Goal: Task Accomplishment & Management: Complete application form

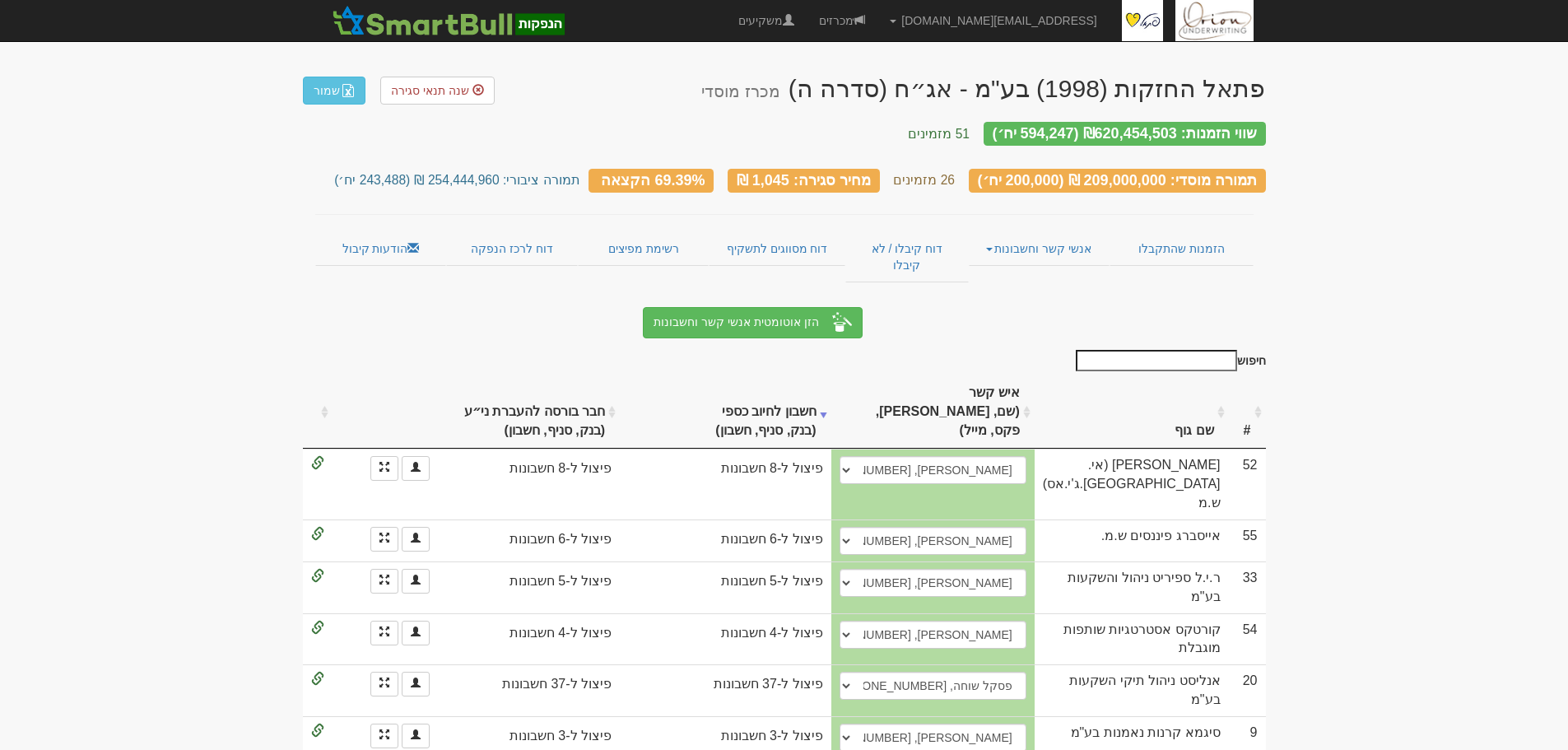
select select "[PERSON_NAME], , , [EMAIL_ADDRESS][DOMAIN_NAME]"
select select "685016e637c9aed9b43496af"
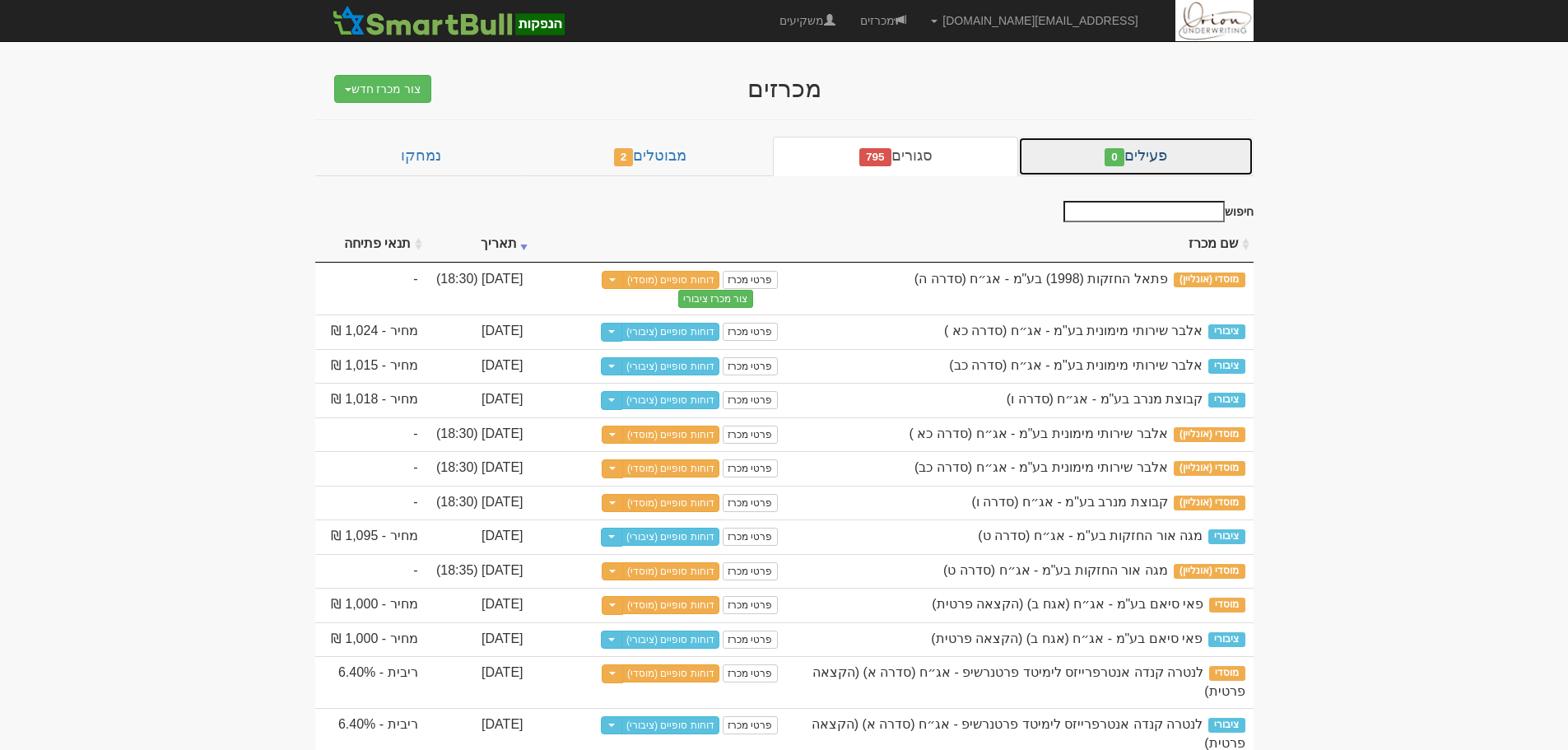
click at [1092, 156] on link "פעילים 0" at bounding box center [1136, 156] width 235 height 40
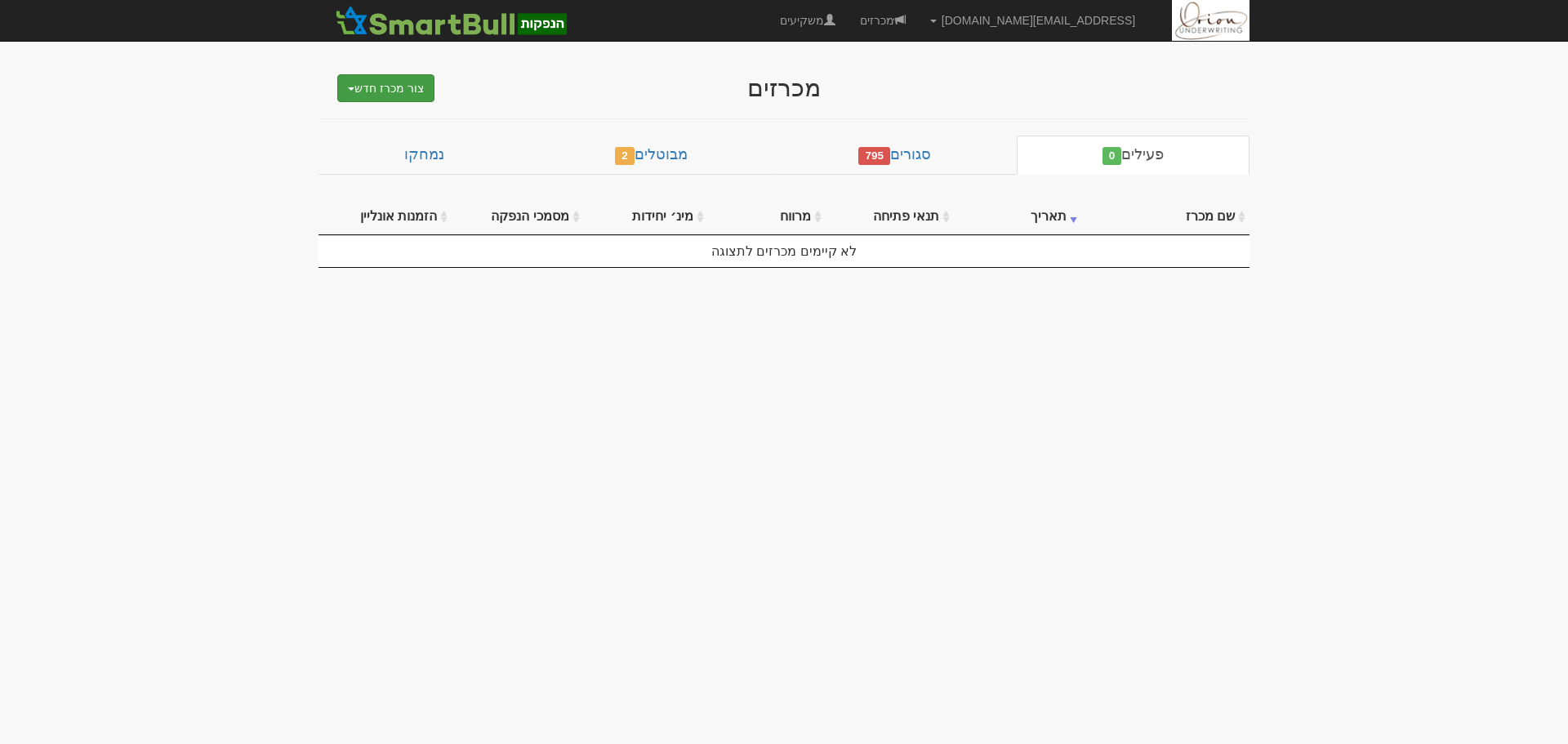
click at [386, 92] on button "צור מכרז חדש" at bounding box center [386, 89] width 97 height 28
click at [397, 120] on link "מוסדי" at bounding box center [344, 119] width 179 height 21
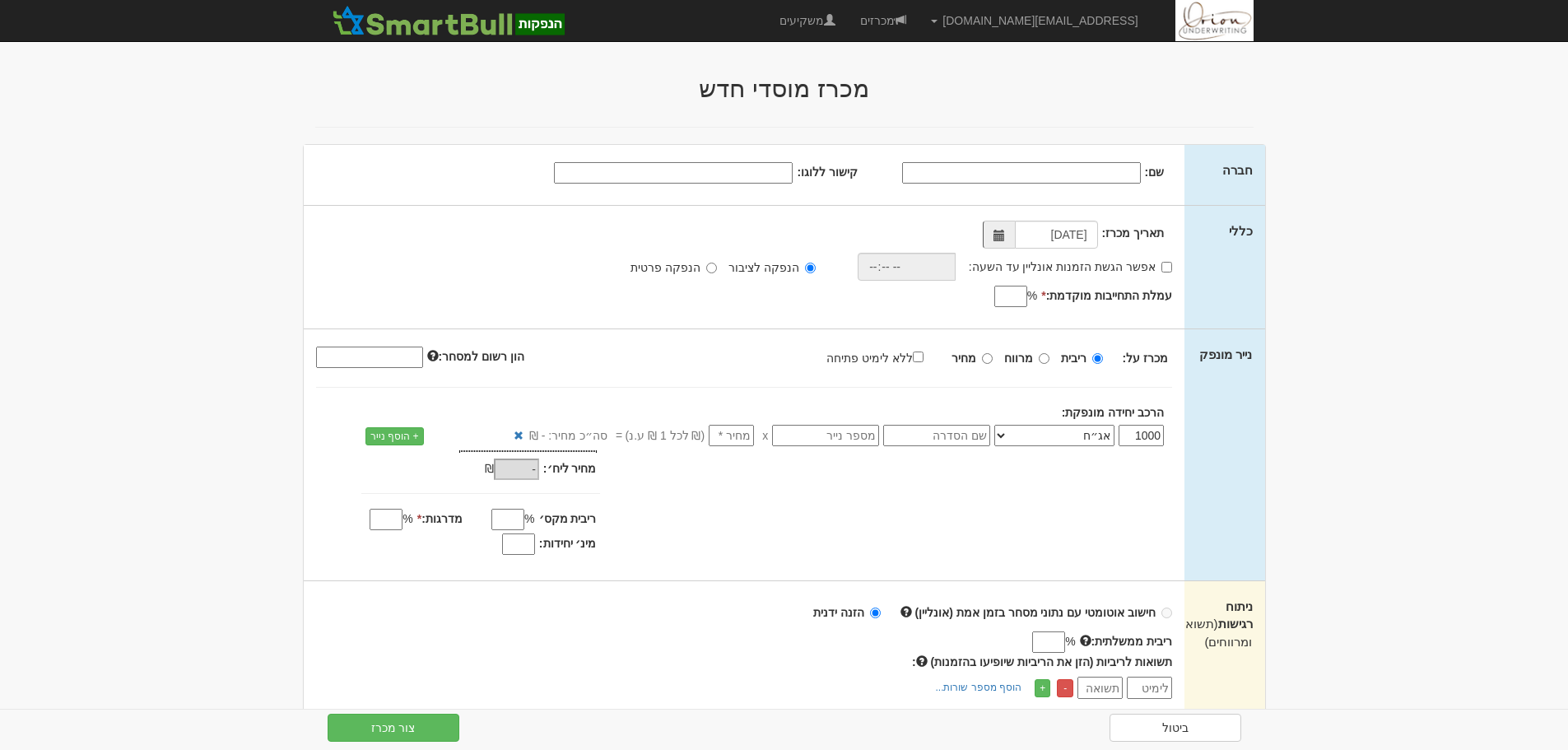
click at [1055, 170] on input "שם:" at bounding box center [1021, 173] width 238 height 22
paste input "[PERSON_NAME] לימיטד"
type input "[PERSON_NAME] לימיטד"
click at [749, 175] on input "קישור ללוגו:" at bounding box center [674, 173] width 238 height 22
paste input "https://maya.tase.co.il/documents/logos/he-IL/001628.jpg"
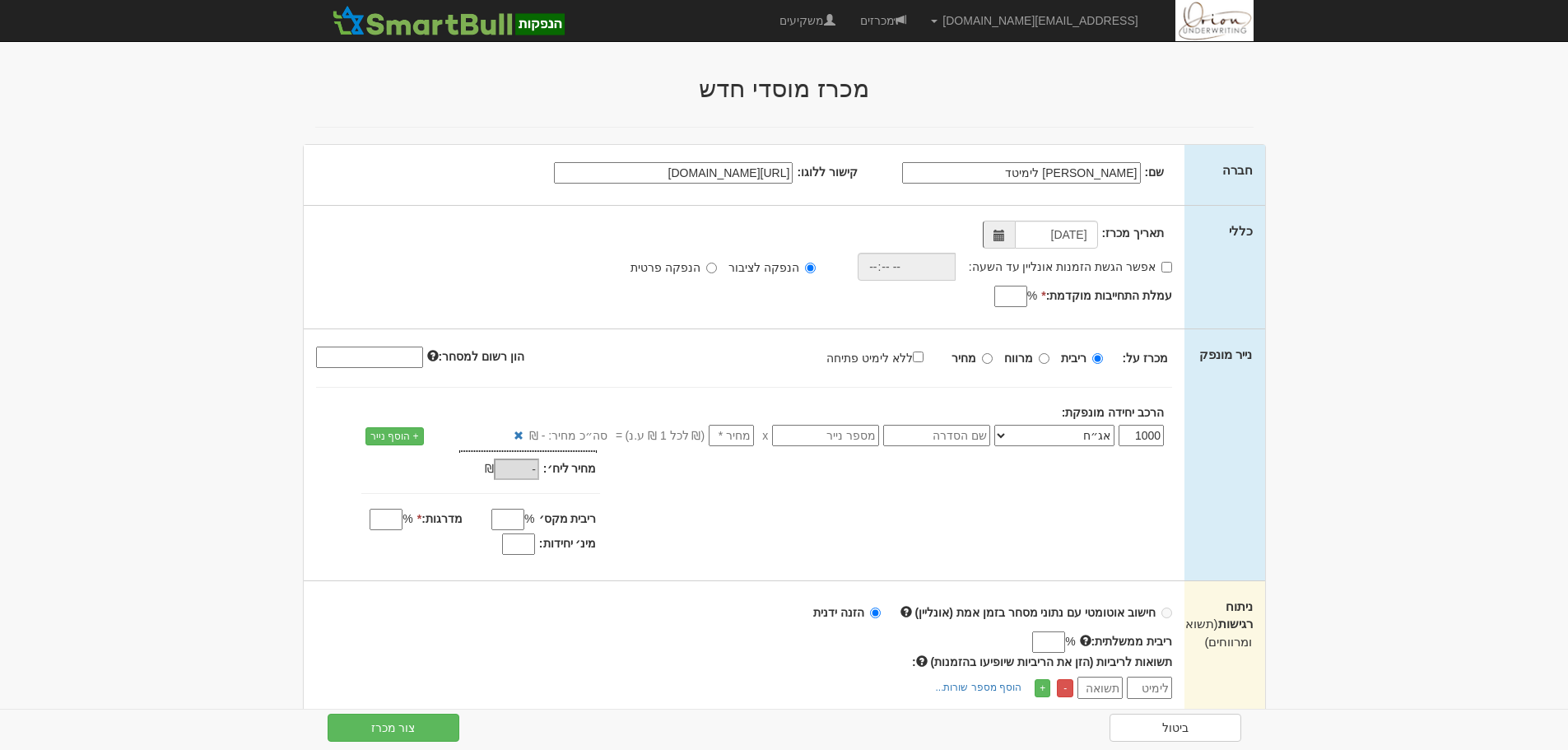
scroll to position [0, -60]
type input "https://maya.tase.co.il/documents/logos/he-IL/001628.jpg"
click at [1168, 266] on input "אפשר הגשת הזמנות אונליין עד השעה:" at bounding box center [1167, 267] width 11 height 11
checkbox input "true"
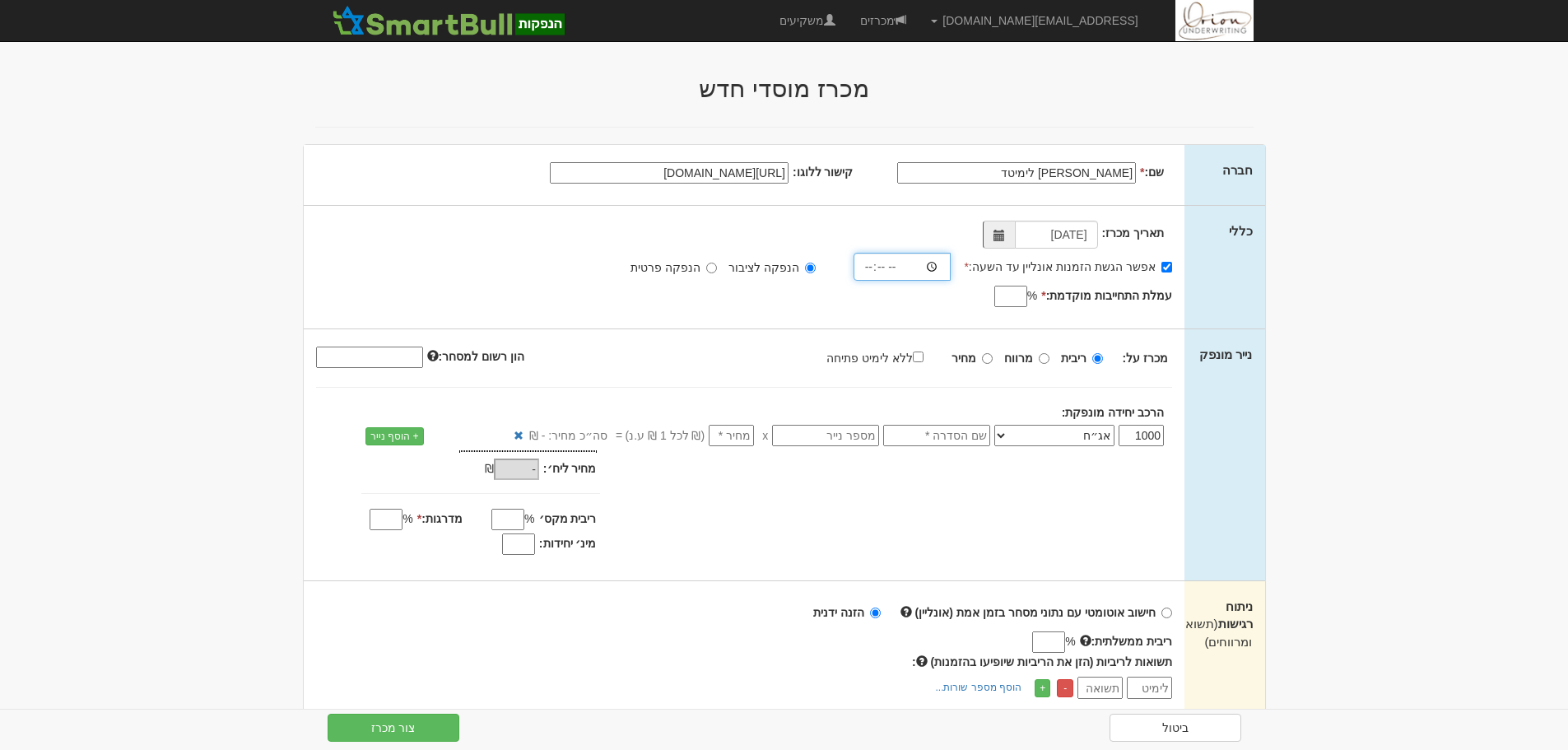
click at [929, 262] on input "time" at bounding box center [903, 267] width 98 height 28
click at [900, 262] on input "time" at bounding box center [903, 267] width 98 height 28
type input "18:30"
click at [748, 311] on div "תאריך מכרז: 10/09/2025 אפשר הגשת הזמנות אונליין עד השעה: * 18:30 * %" at bounding box center [744, 267] width 881 height 123
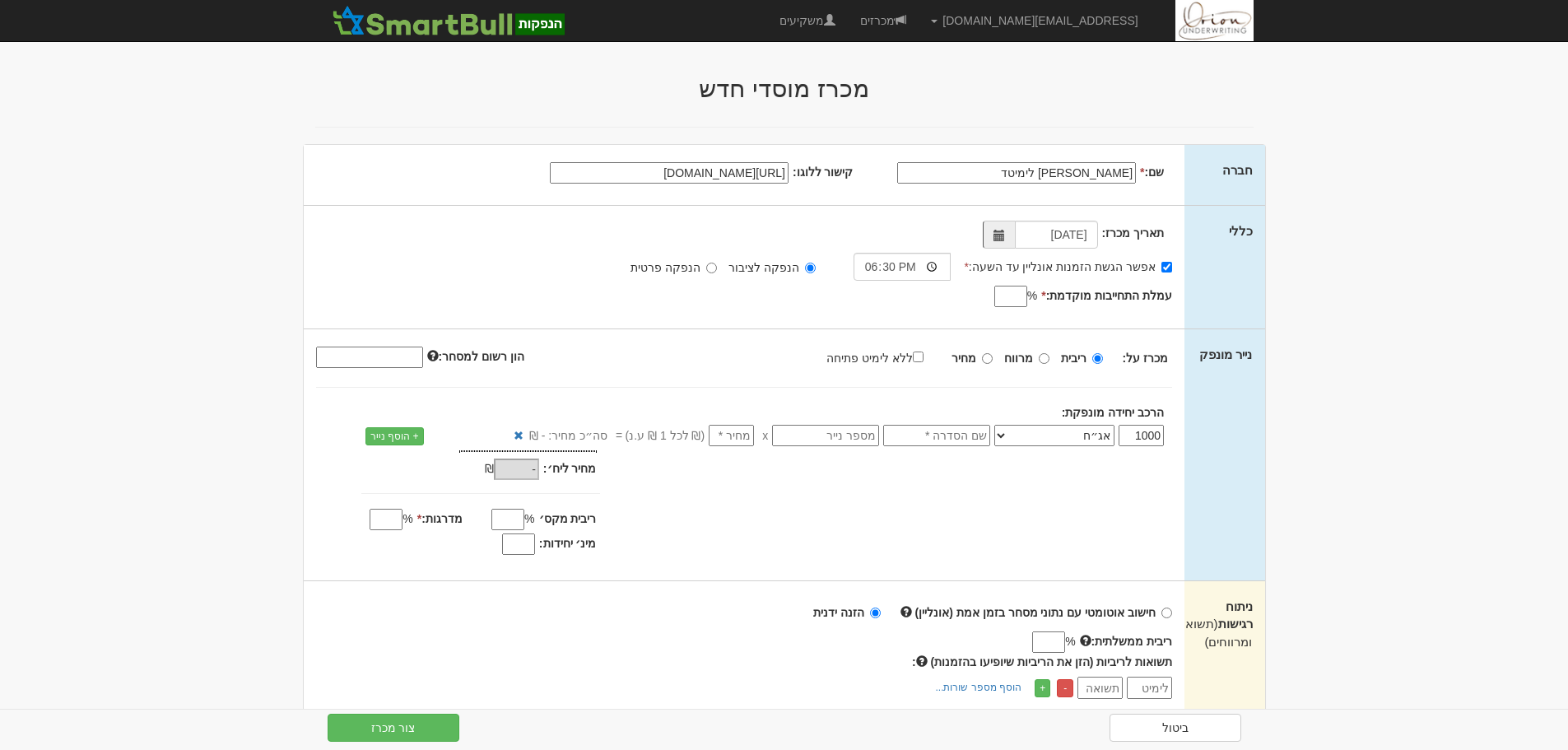
click at [1009, 290] on input "עמלת התחייבות מוקדמת: *" at bounding box center [1011, 296] width 33 height 22
type input "0.55"
click at [976, 358] on strong "מחיר" at bounding box center [964, 358] width 25 height 13
click at [982, 358] on input "מחיר" at bounding box center [987, 358] width 11 height 11
radio input "true"
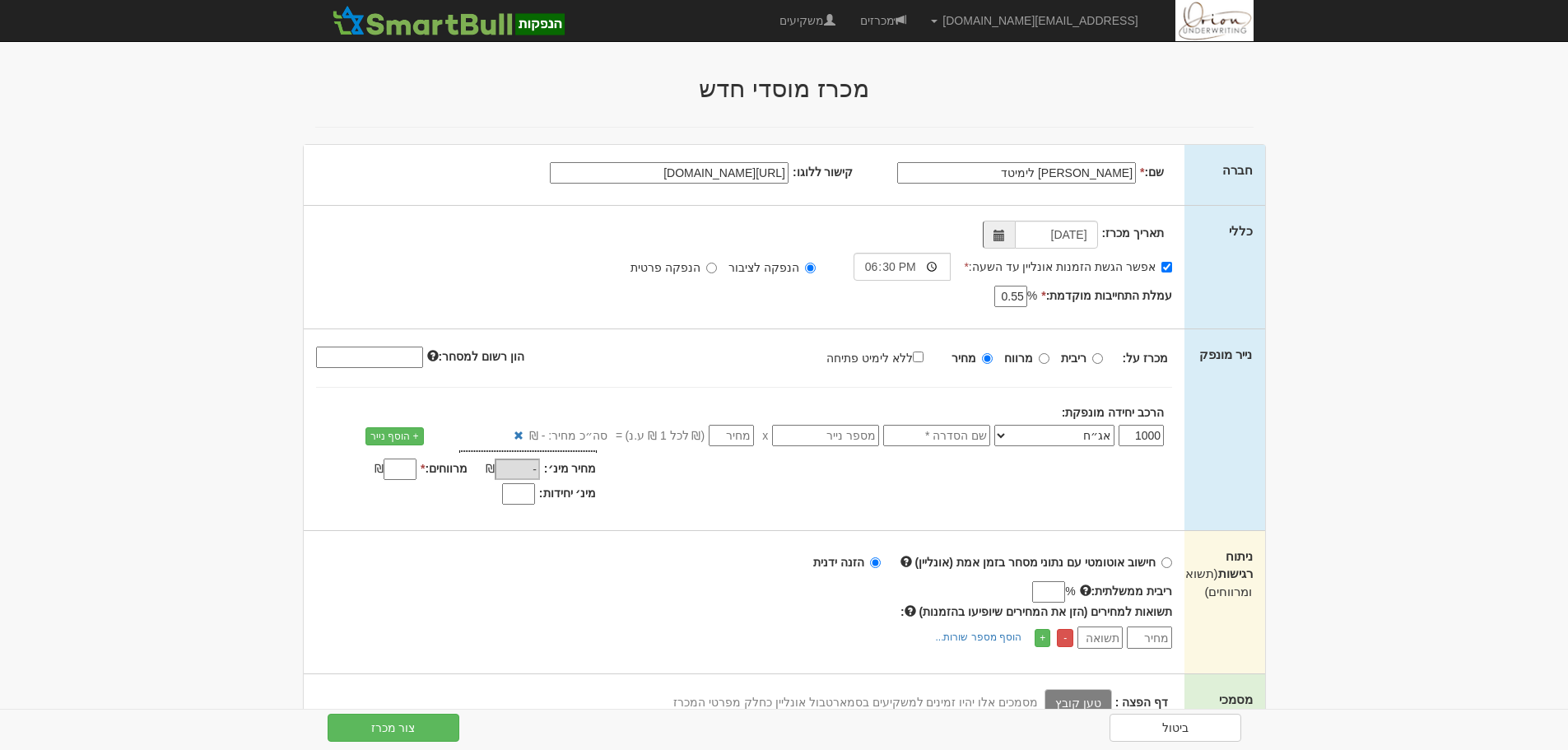
click at [392, 362] on input "הון רשום למסחר:" at bounding box center [369, 358] width 107 height 22
paste input "300000000"
type input "300000000"
click at [964, 444] on input "text" at bounding box center [936, 435] width 107 height 22
type input "סדרה ז"
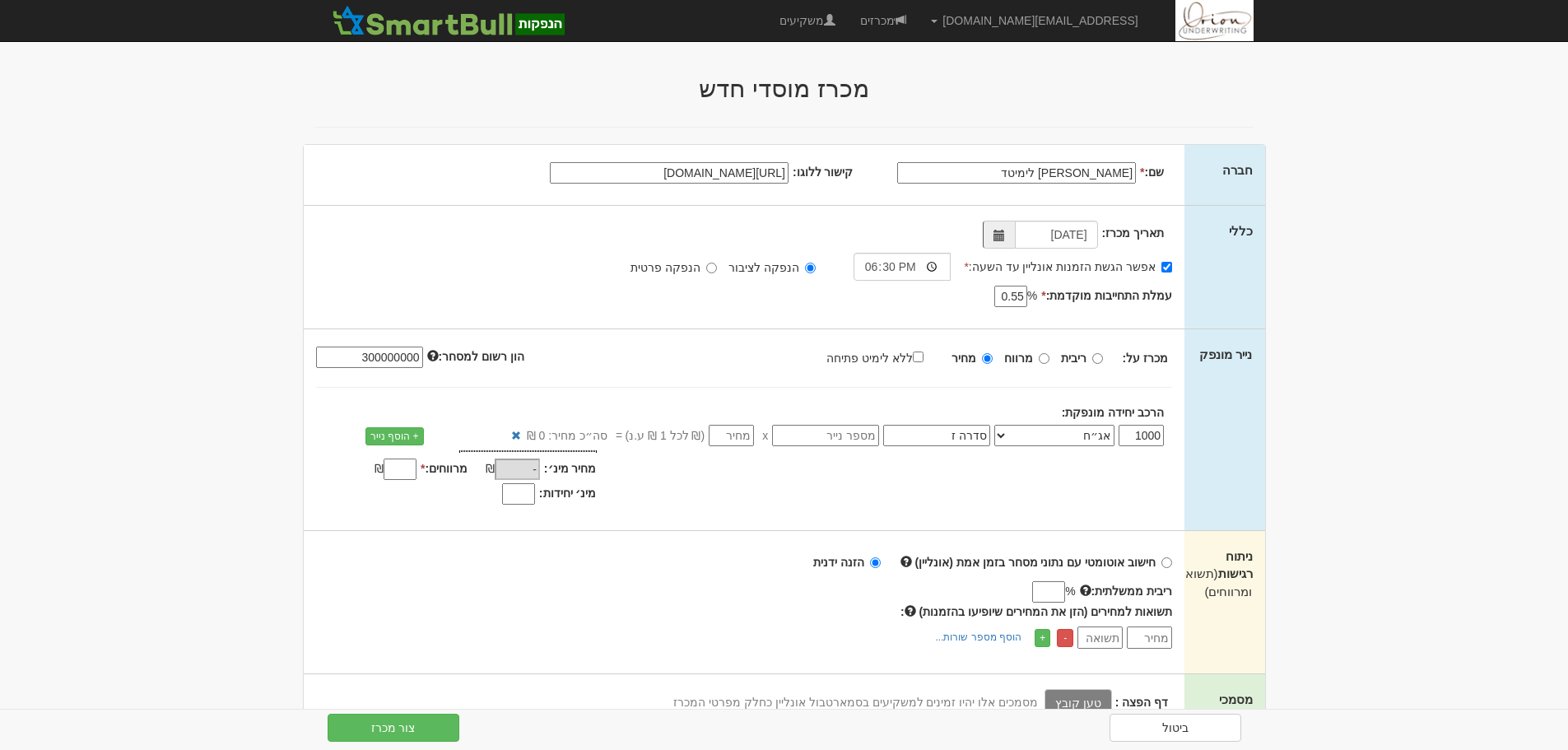
click at [852, 431] on input "text" at bounding box center [825, 435] width 107 height 22
paste input "1224112"
type input "1224112"
click at [535, 502] on input "מינ׳ יחידות:" at bounding box center [519, 494] width 33 height 22
click at [723, 443] on input "number" at bounding box center [731, 435] width 46 height 22
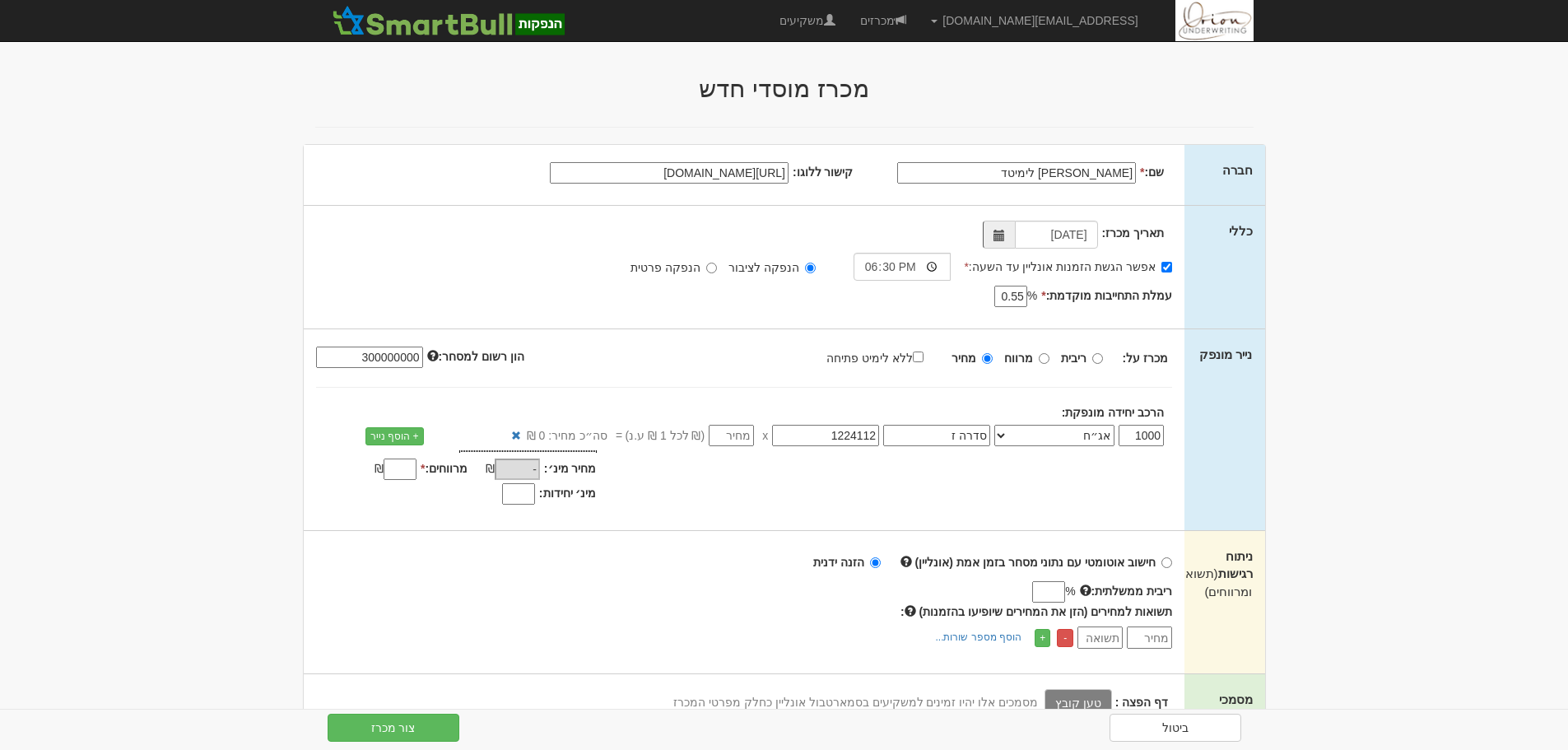
type input "1"
type input "1,000"
type input "-"
type input "0"
click at [744, 438] on input "number" at bounding box center [731, 435] width 46 height 22
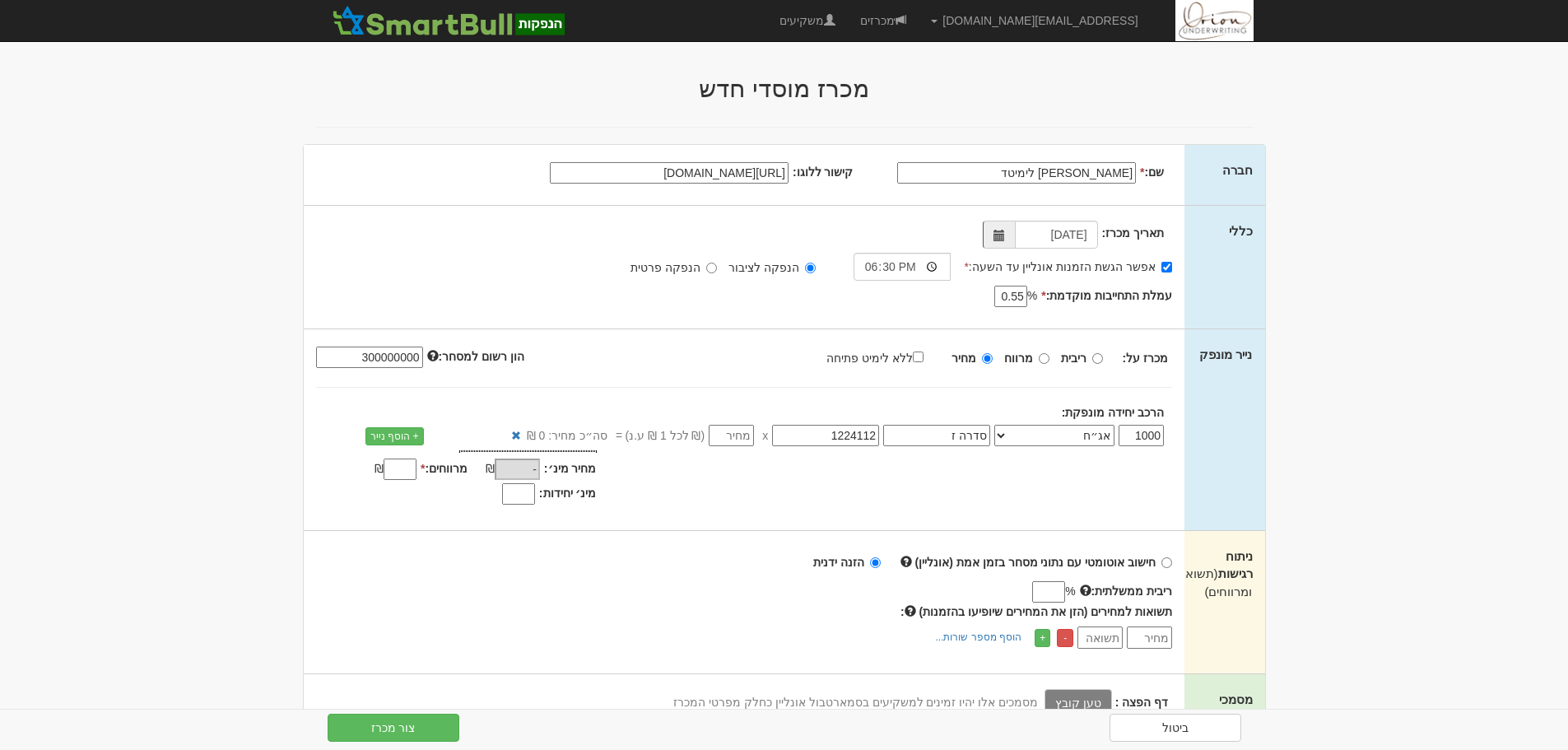
type input "1"
type input "1,000"
type input "10"
type input "10,000"
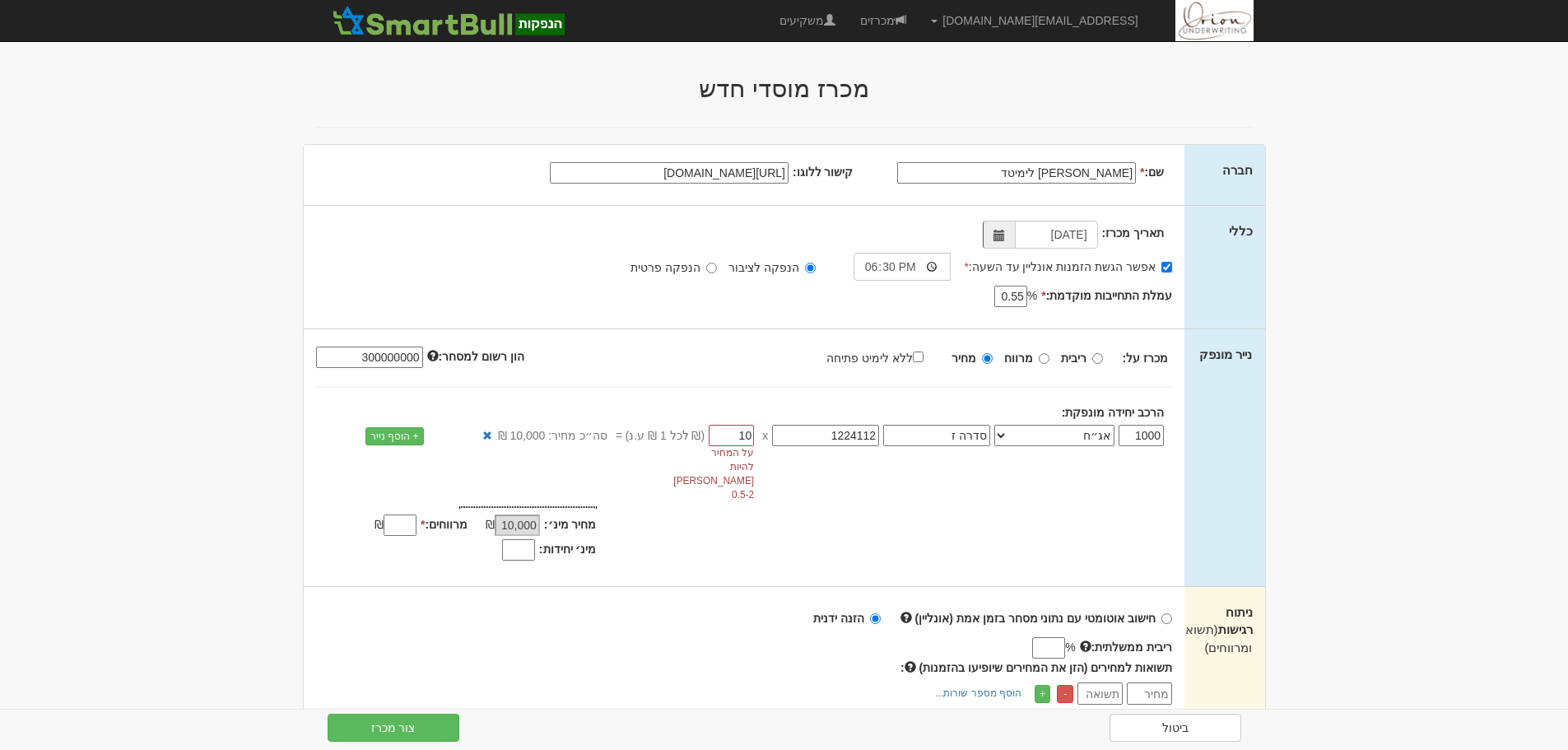
type input "100"
type input "100,000"
type input "100"
click at [731, 446] on span "על המחיר להיות בין 0.5-2" at bounding box center [731, 474] width 46 height 56
click at [734, 439] on input "100" at bounding box center [731, 435] width 46 height 22
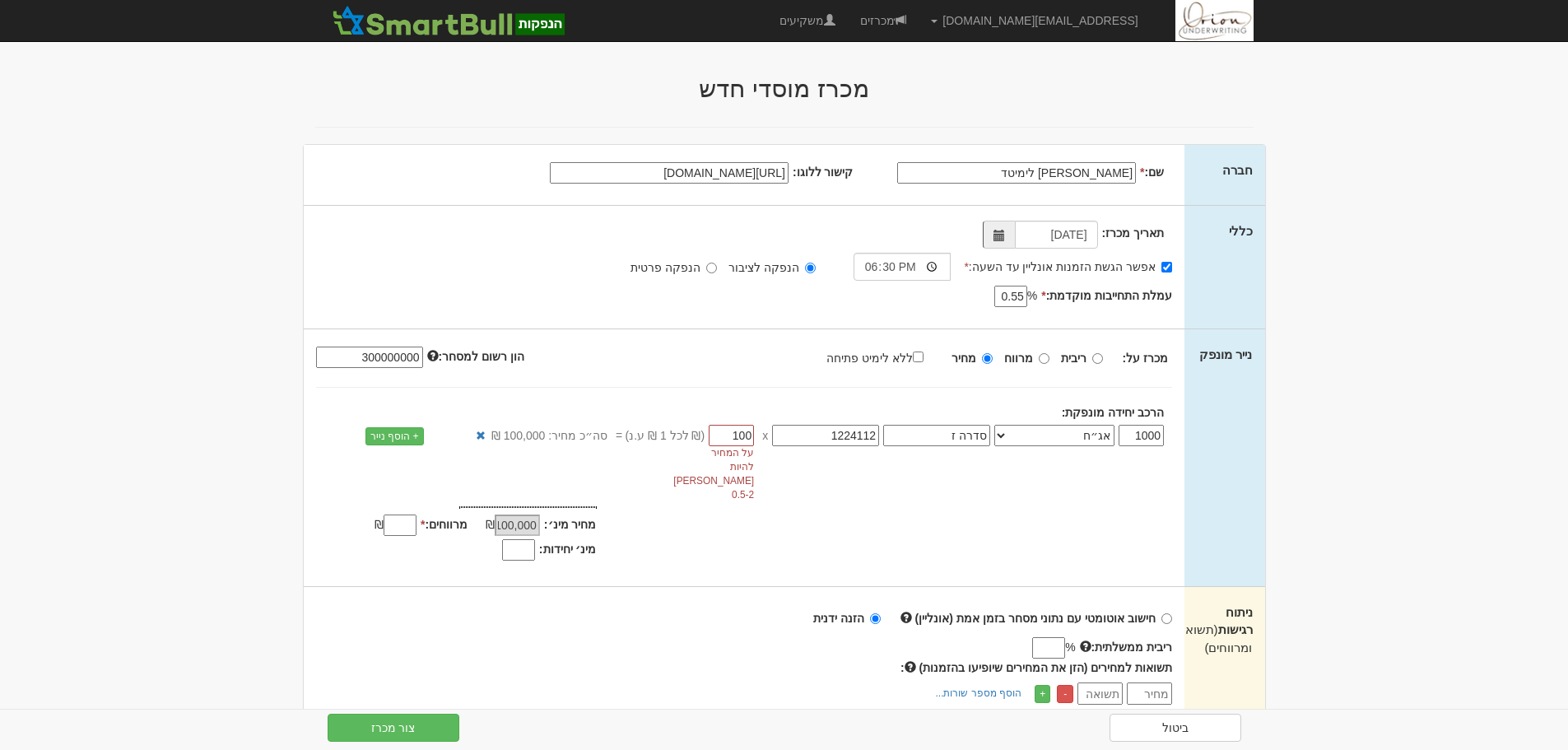
click at [734, 439] on input "100" at bounding box center [731, 435] width 46 height 22
drag, startPoint x: 734, startPoint y: 439, endPoint x: 820, endPoint y: 427, distance: 86.8
click at [819, 427] on div "1000 אג״ח אג״ח להמרה מניות כתבי אופציה ניירות ערך מסחריים אופציות רכש כתבי התחי…" at bounding box center [814, 464] width 741 height 78
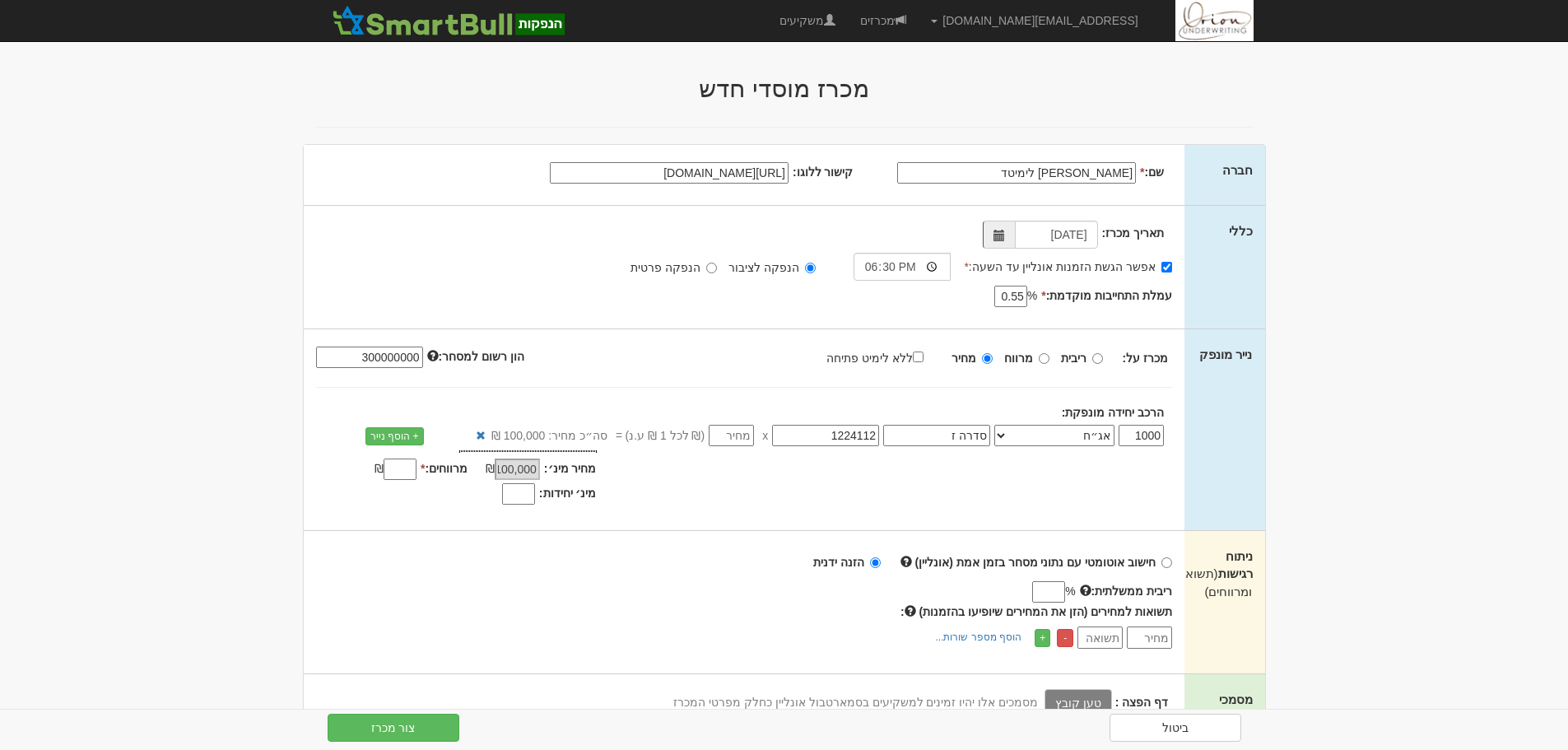
type input "-"
click at [923, 353] on input "ללא לימיט פתיחה" at bounding box center [918, 357] width 11 height 11
checkbox input "true"
type input "100"
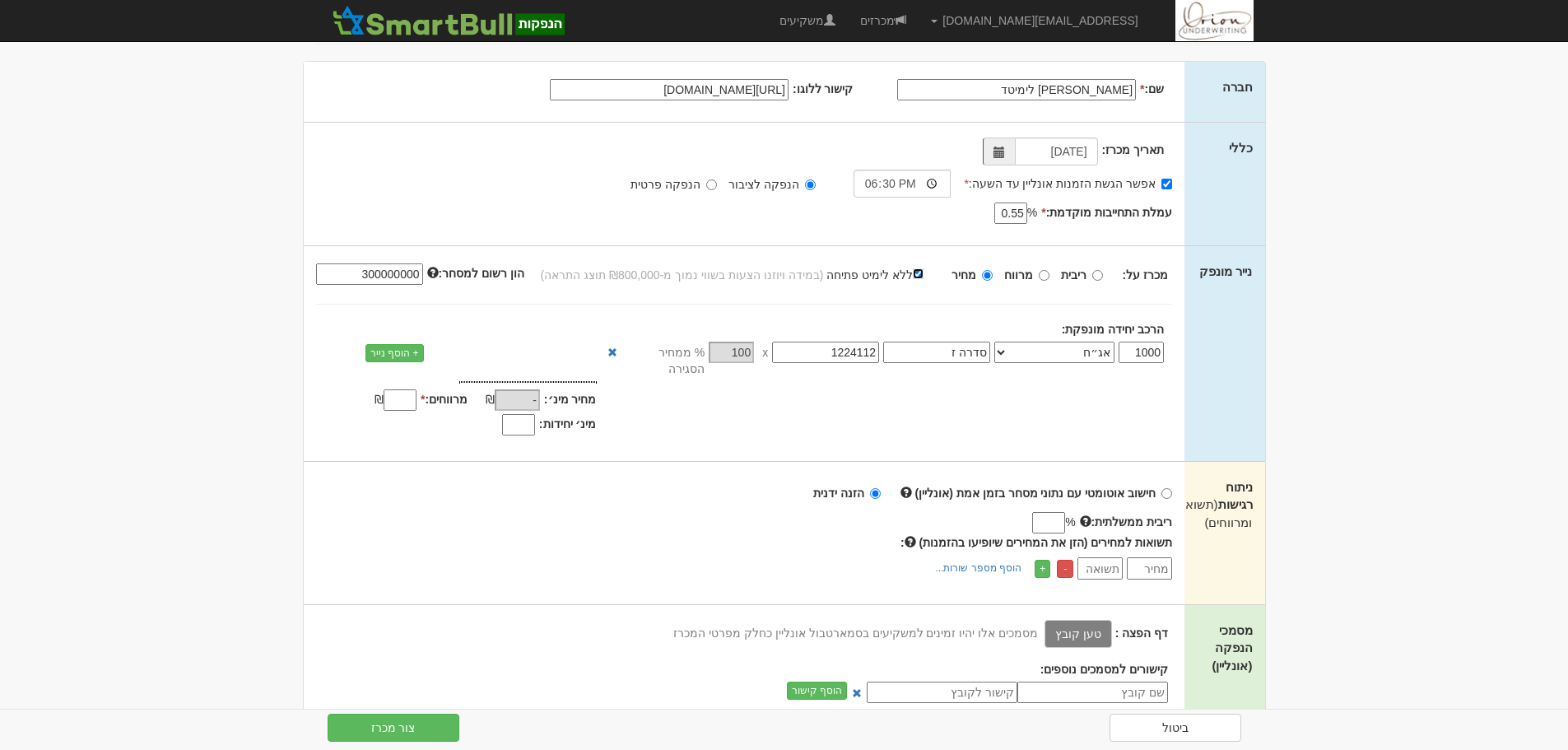
scroll to position [82, 0]
click at [548, 416] on label "מינ׳ יחידות:" at bounding box center [568, 425] width 58 height 17
click at [535, 415] on input "מינ׳ יחידות:" at bounding box center [519, 425] width 33 height 22
click at [535, 415] on input "מינ׳ יחידות:" at bounding box center [519, 425] width 33 height 22
click at [640, 416] on div "מחיר מינ׳: - ₪ * -" at bounding box center [744, 412] width 881 height 60
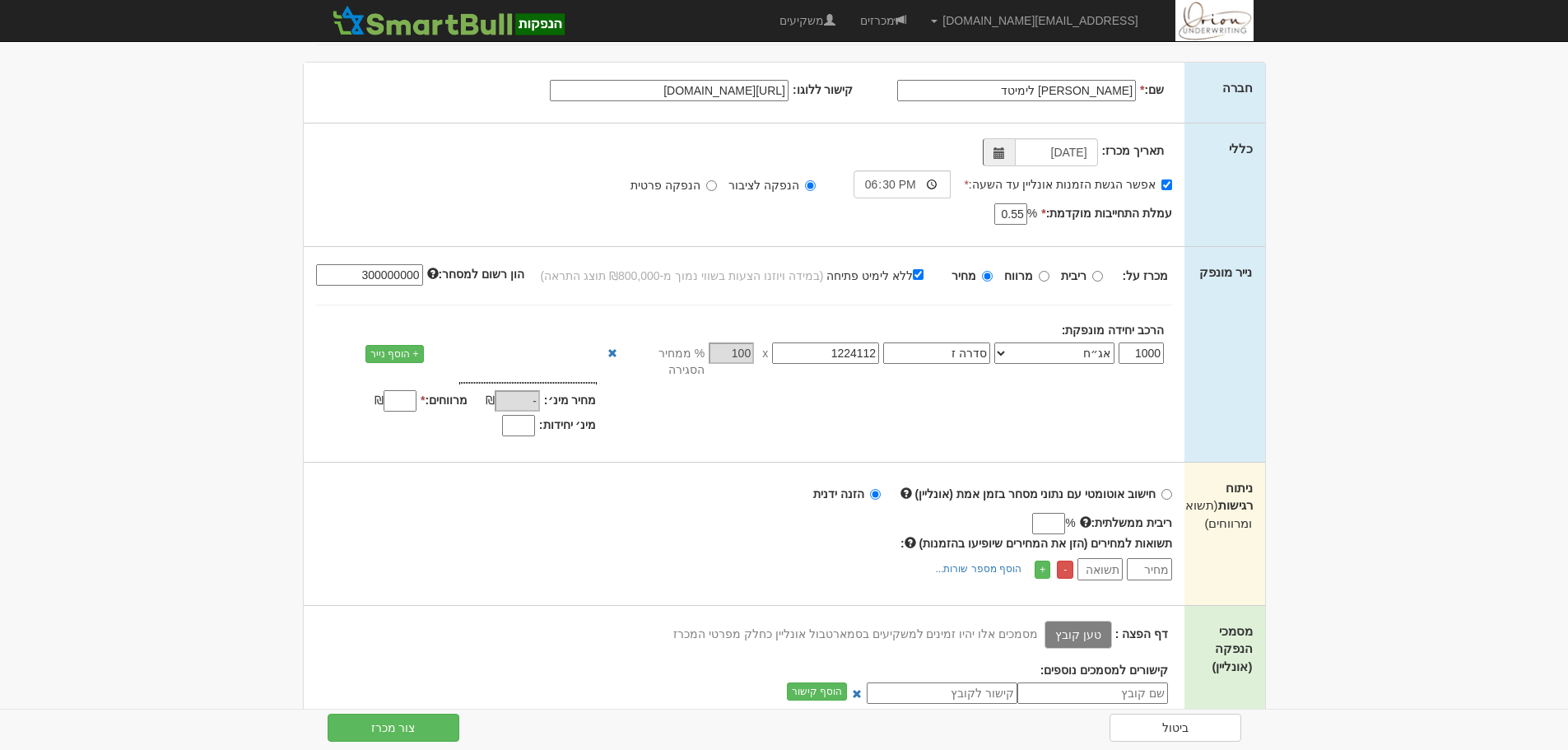
click at [391, 391] on input "מרווחים: *" at bounding box center [400, 401] width 33 height 22
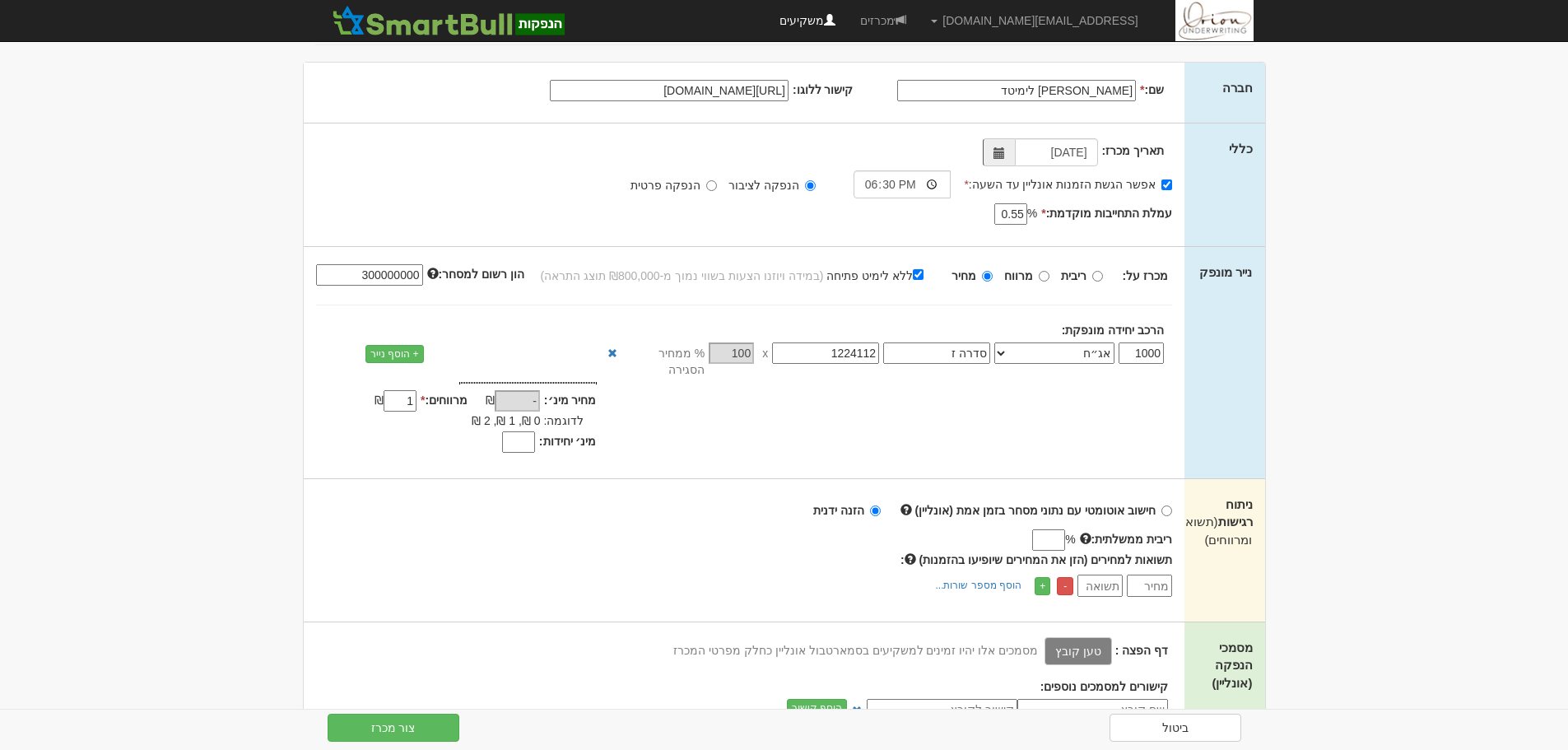
type input "1"
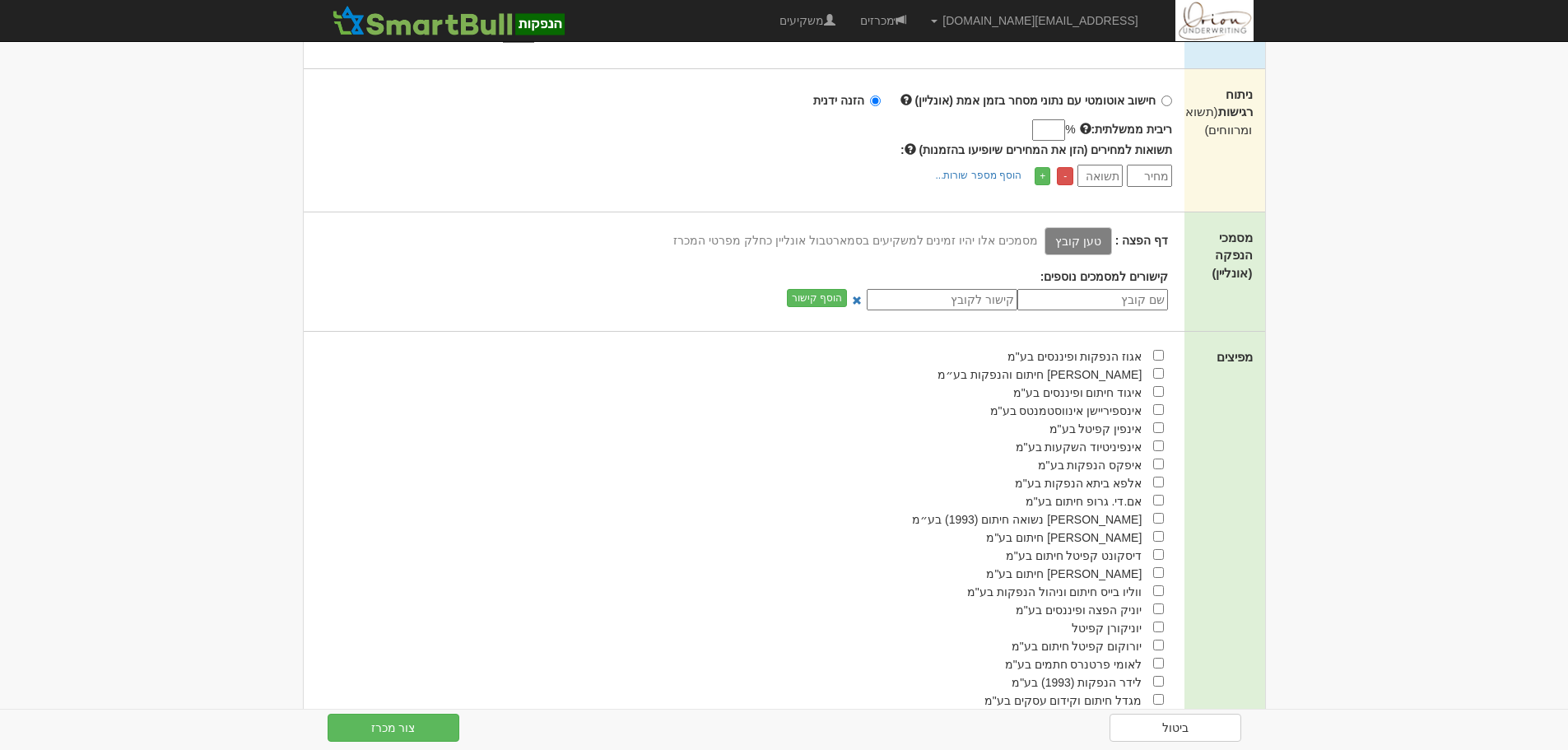
scroll to position [494, 0]
click at [1157, 367] on input "checkbox" at bounding box center [1158, 372] width 11 height 11
checkbox input "true"
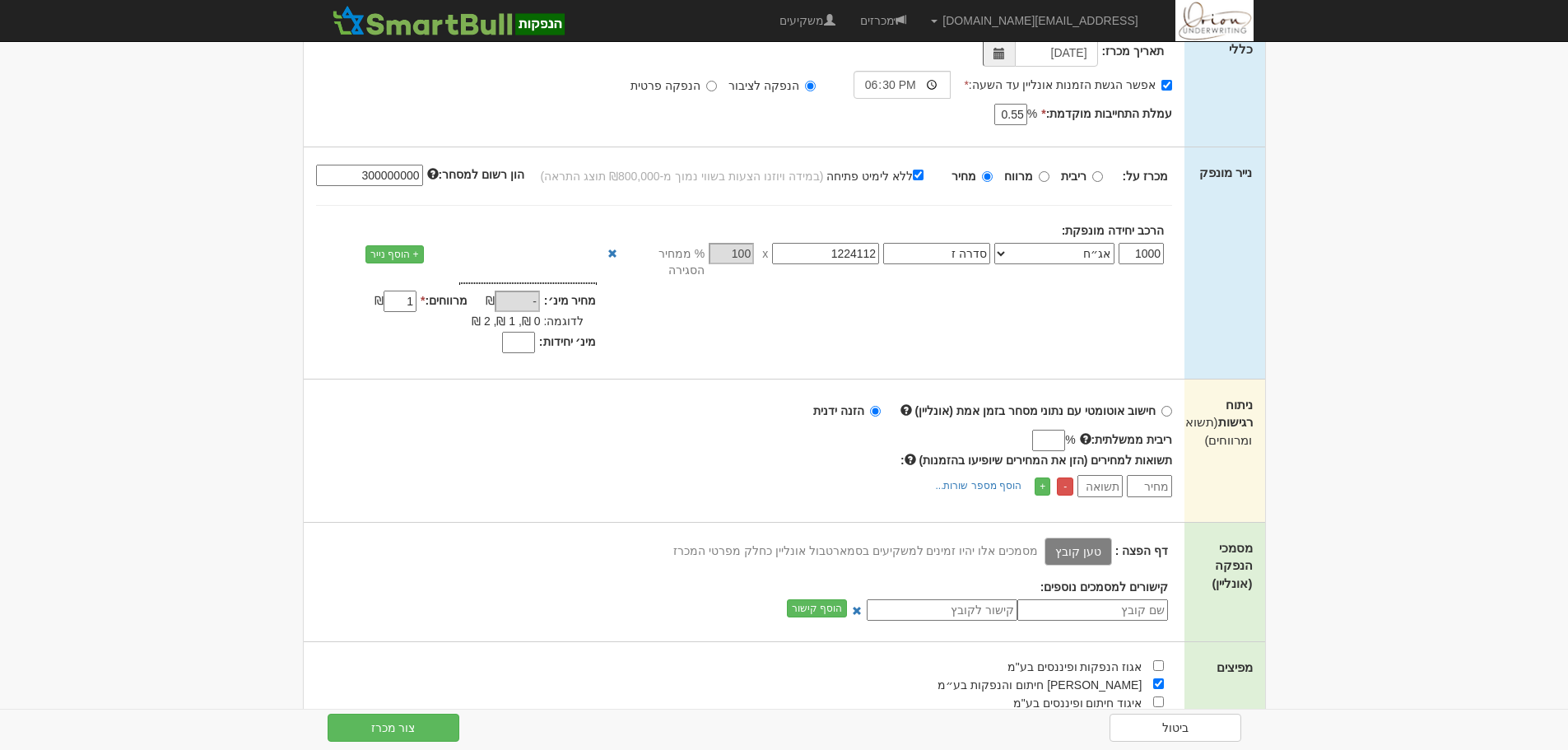
scroll to position [0, 0]
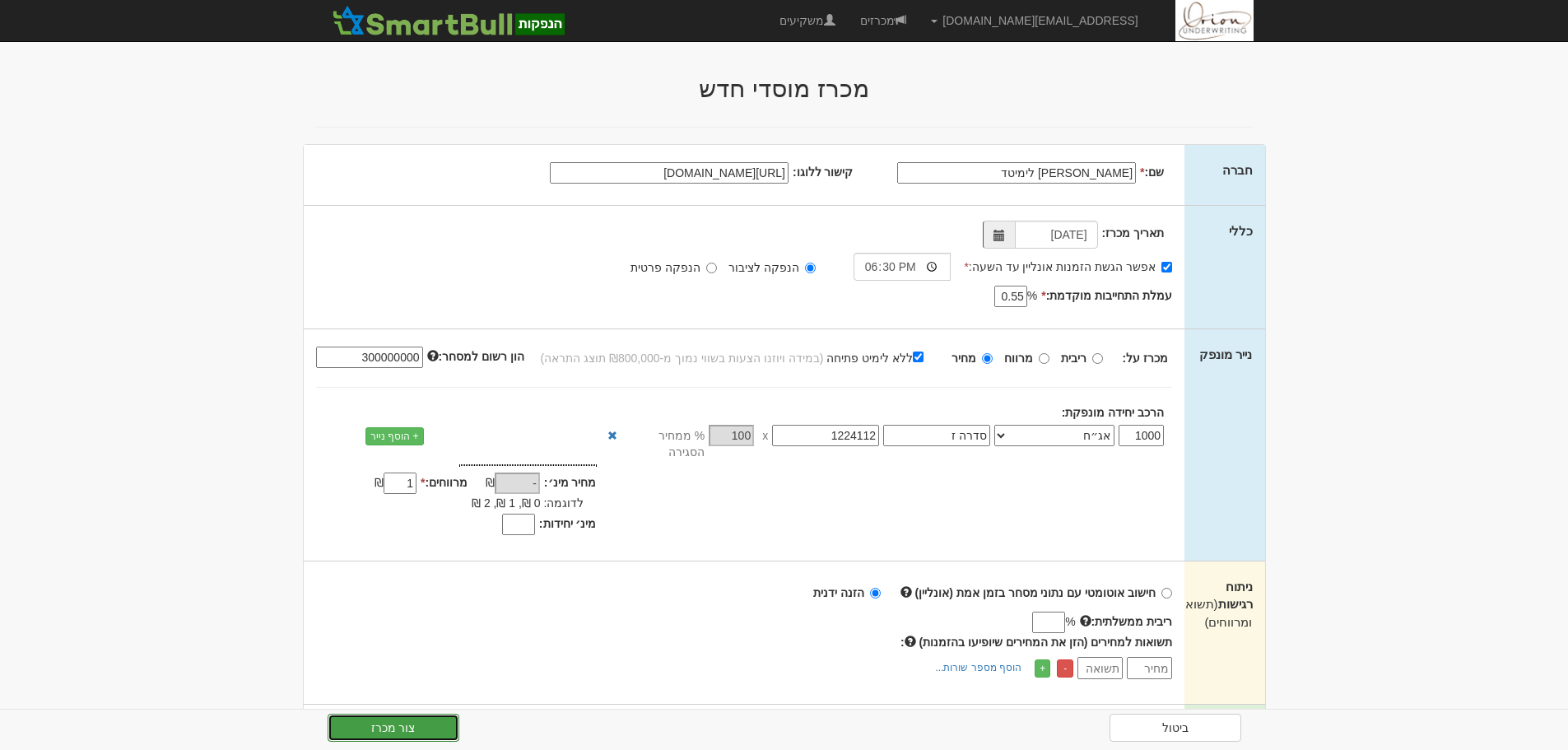
click at [443, 724] on button "צור מכרז" at bounding box center [393, 728] width 132 height 28
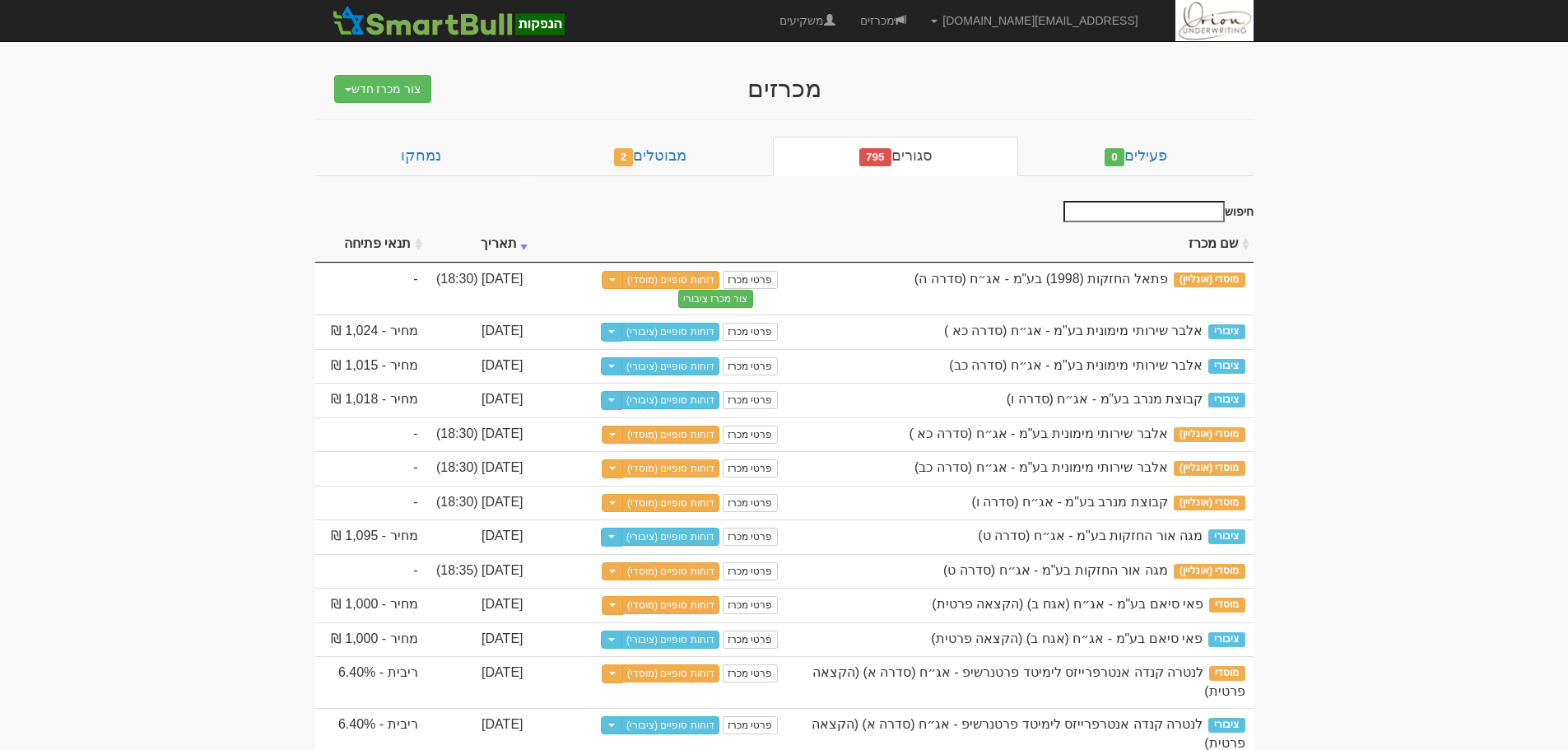
click at [1144, 216] on input "חיפוש" at bounding box center [1144, 212] width 161 height 22
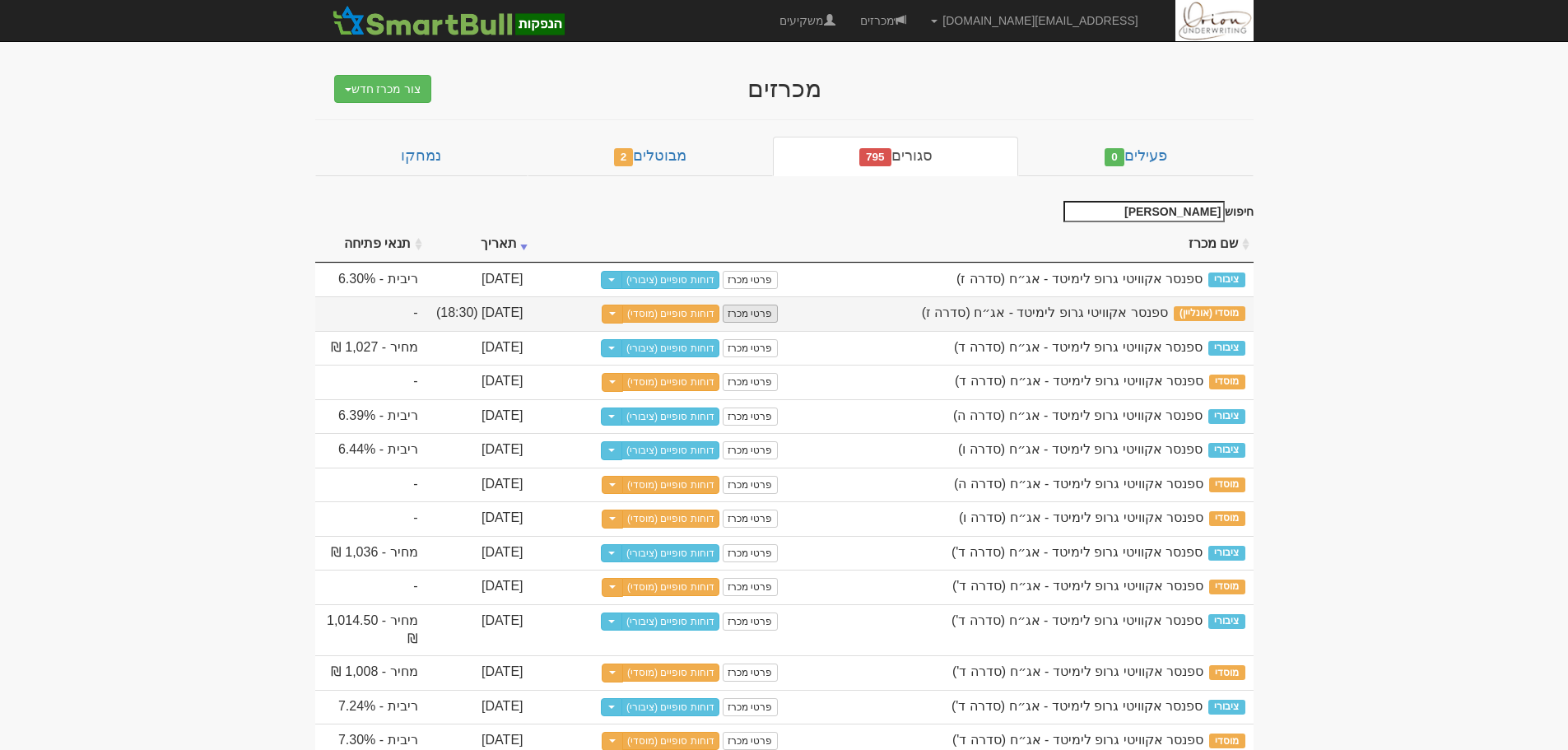
type input "ספנסר"
click at [756, 313] on link "פרטי מכרז" at bounding box center [750, 314] width 55 height 18
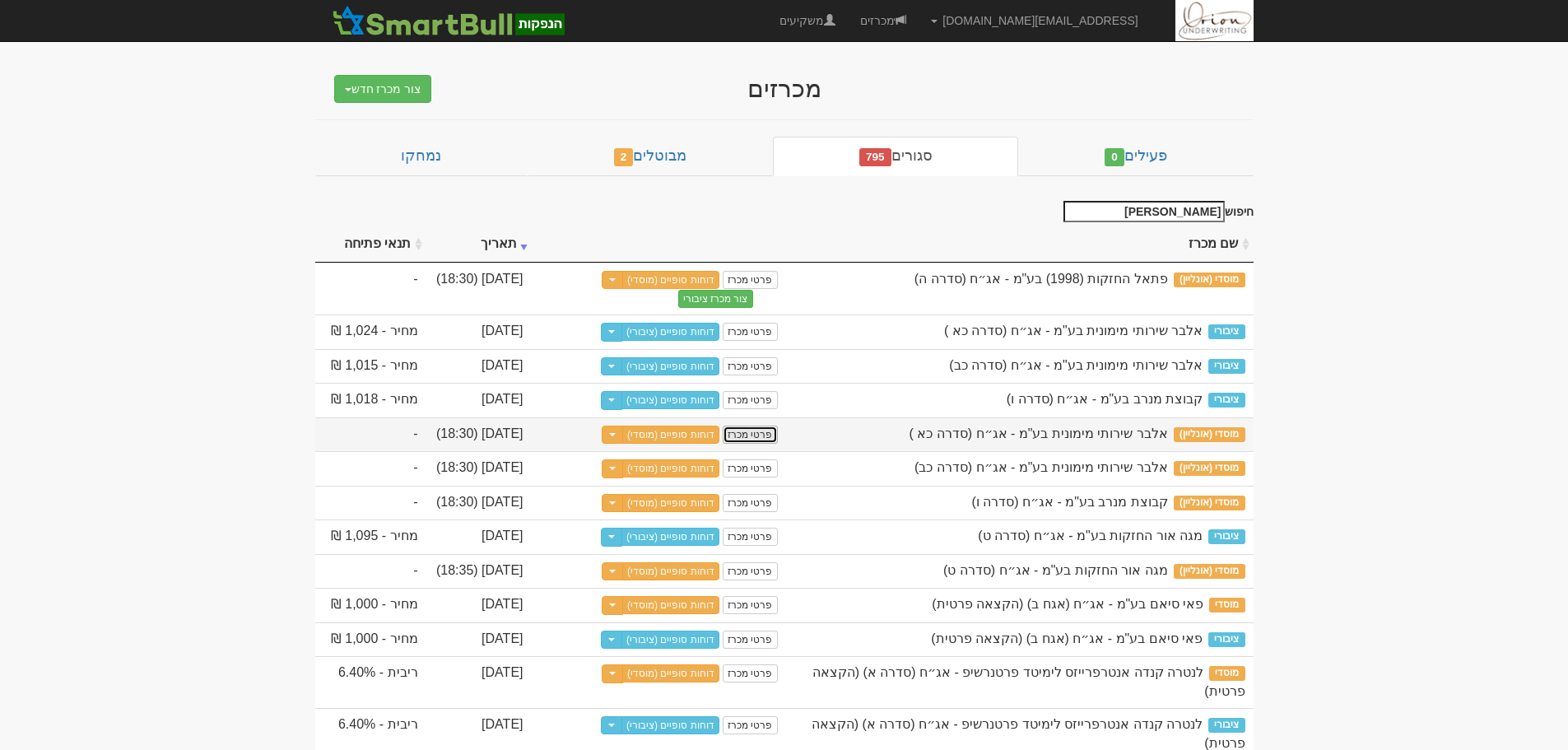
click at [755, 439] on link "פרטי מכרז" at bounding box center [750, 435] width 55 height 18
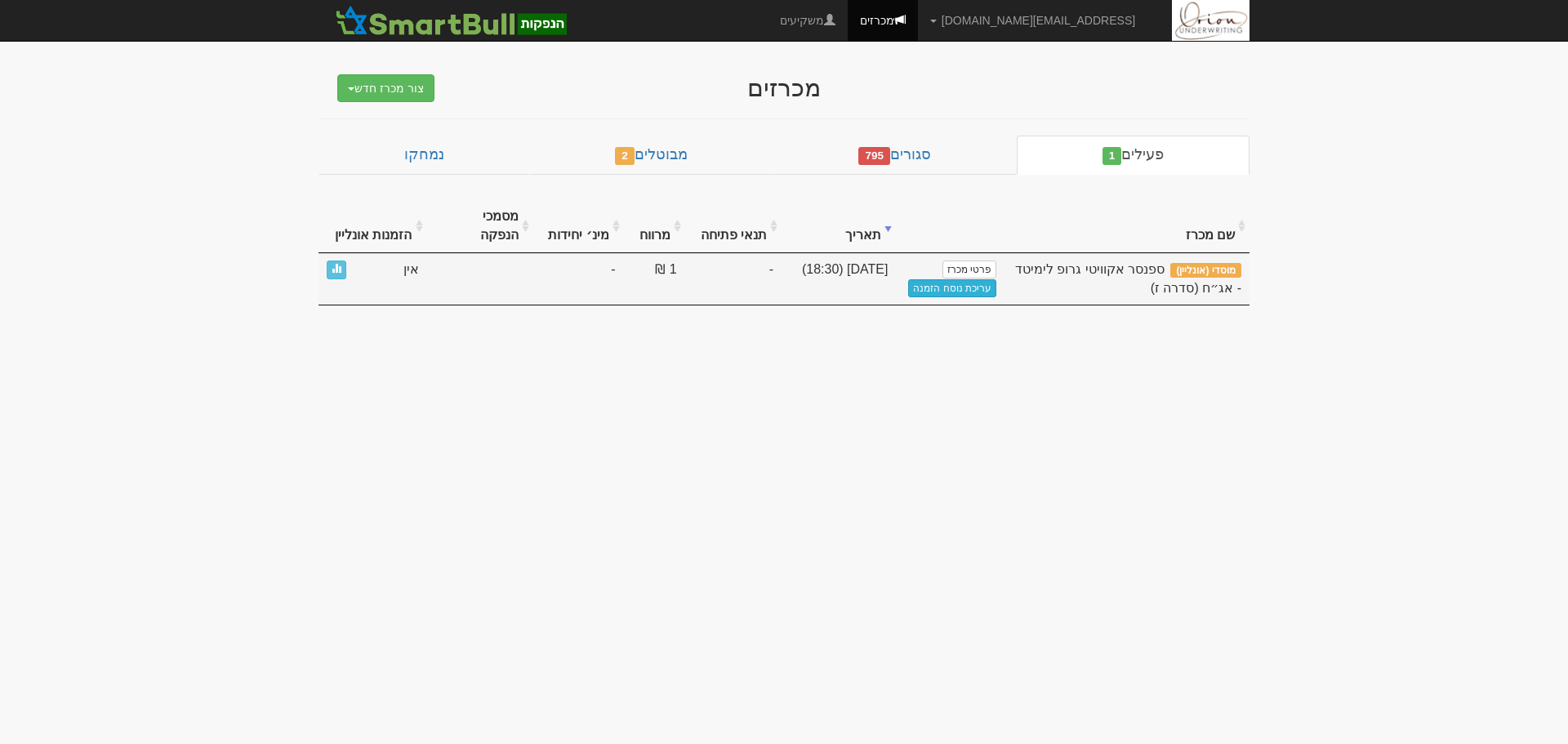
drag, startPoint x: 931, startPoint y: 271, endPoint x: 475, endPoint y: 43, distance: 509.8
click at [931, 279] on link "עריכת נוסח הזמנה" at bounding box center [951, 288] width 88 height 18
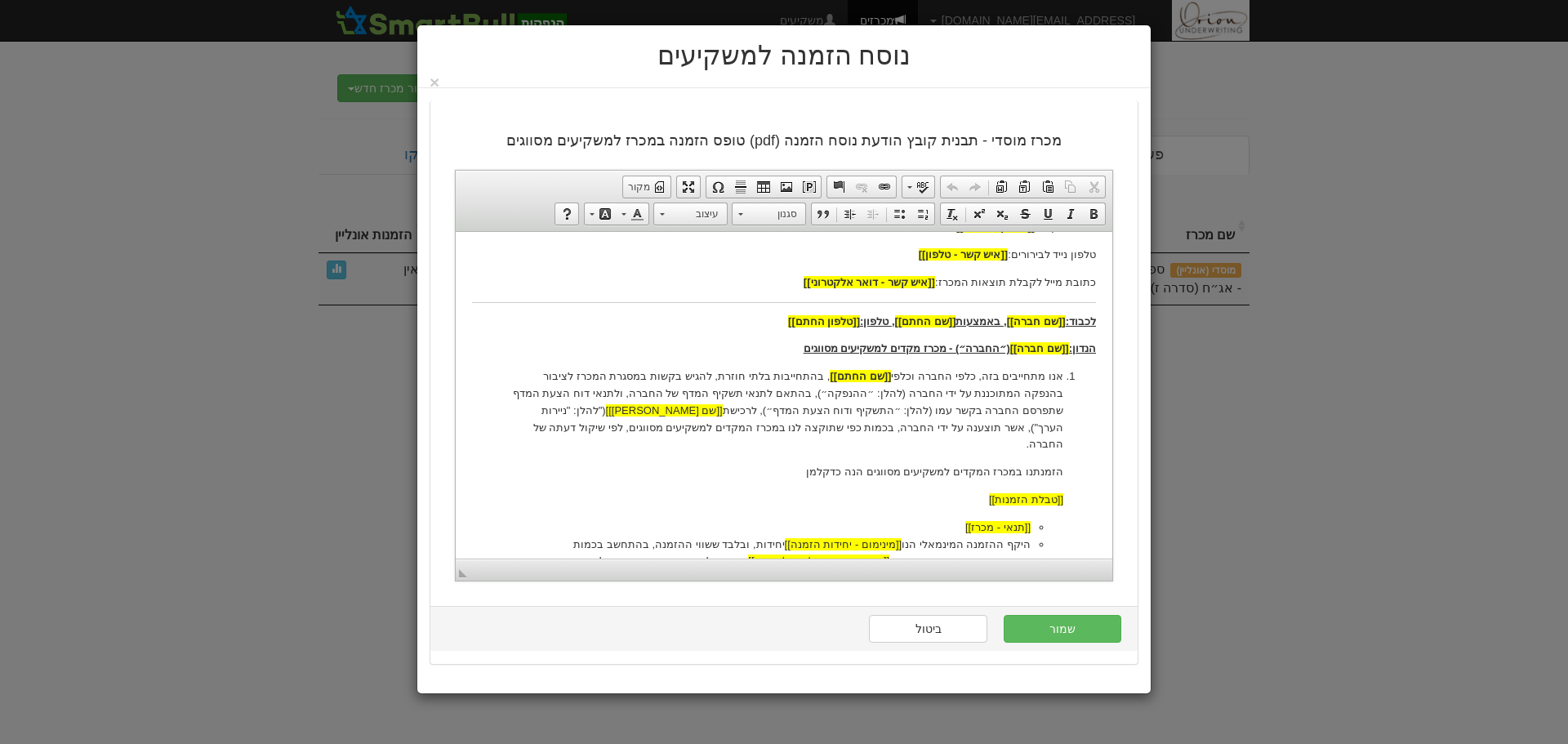
scroll to position [163, 0]
click at [791, 346] on p "הנדון: [[שם חברה]] (״החברה״) - מכרז מקדים למשקיעים מסווגים" at bounding box center [784, 347] width 624 height 17
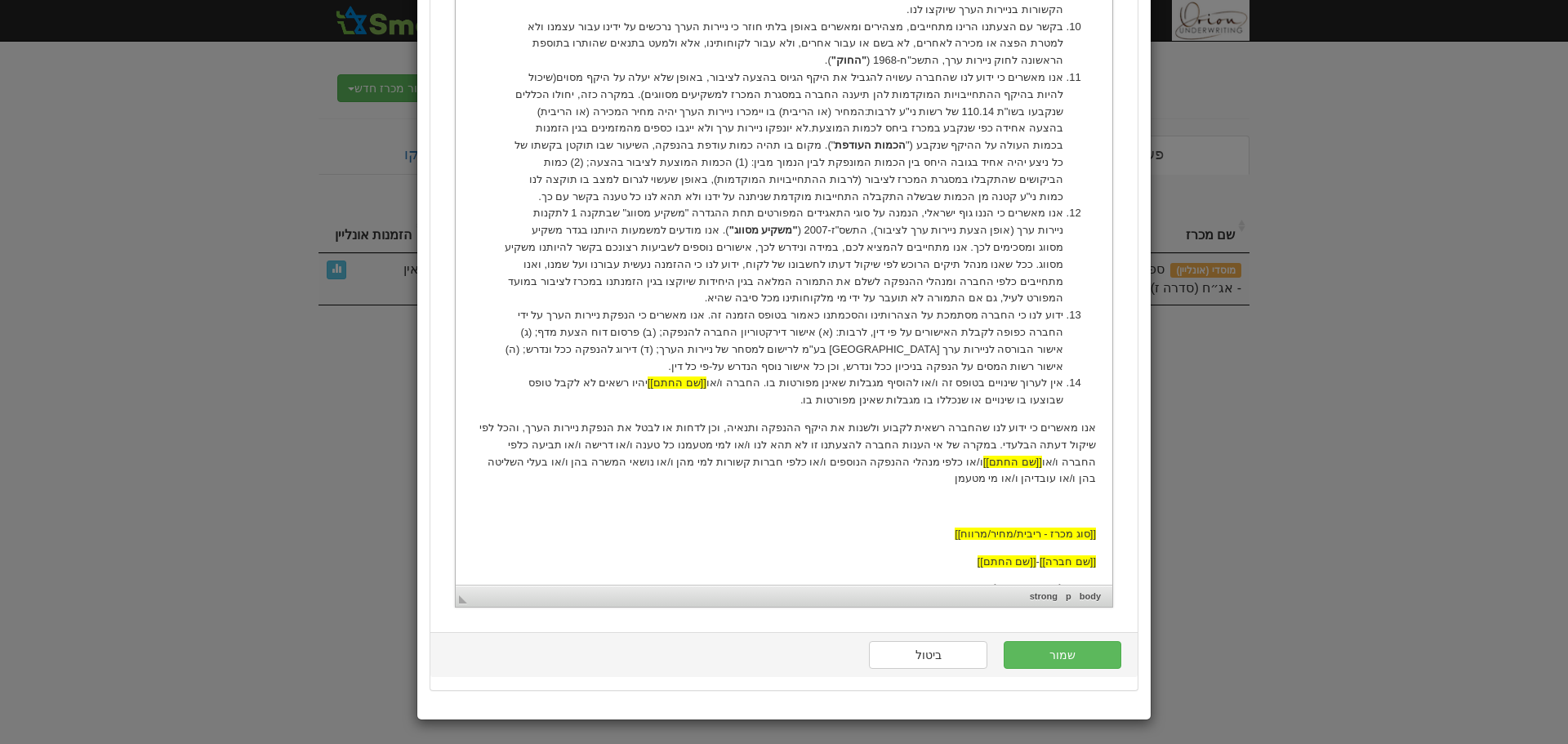
scroll to position [1653, 0]
click at [1087, 664] on button "שמור" at bounding box center [1062, 654] width 117 height 28
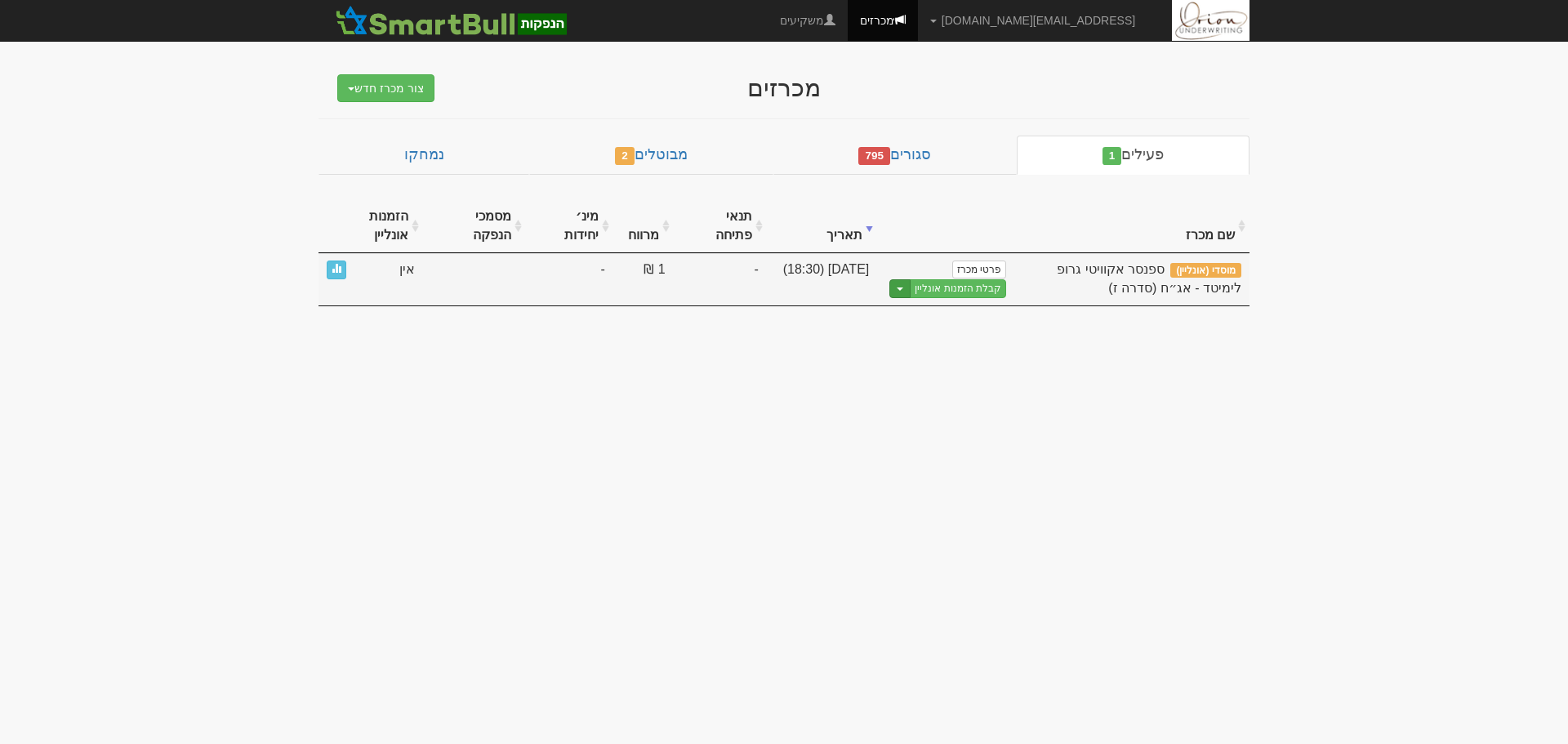
click at [897, 290] on button "Toggle Dropdown" at bounding box center [900, 288] width 21 height 19
click at [924, 319] on link "הצג טופס הזמנה לדוגמה" at bounding box center [928, 316] width 155 height 21
click at [903, 285] on button "Toggle Dropdown" at bounding box center [900, 288] width 21 height 19
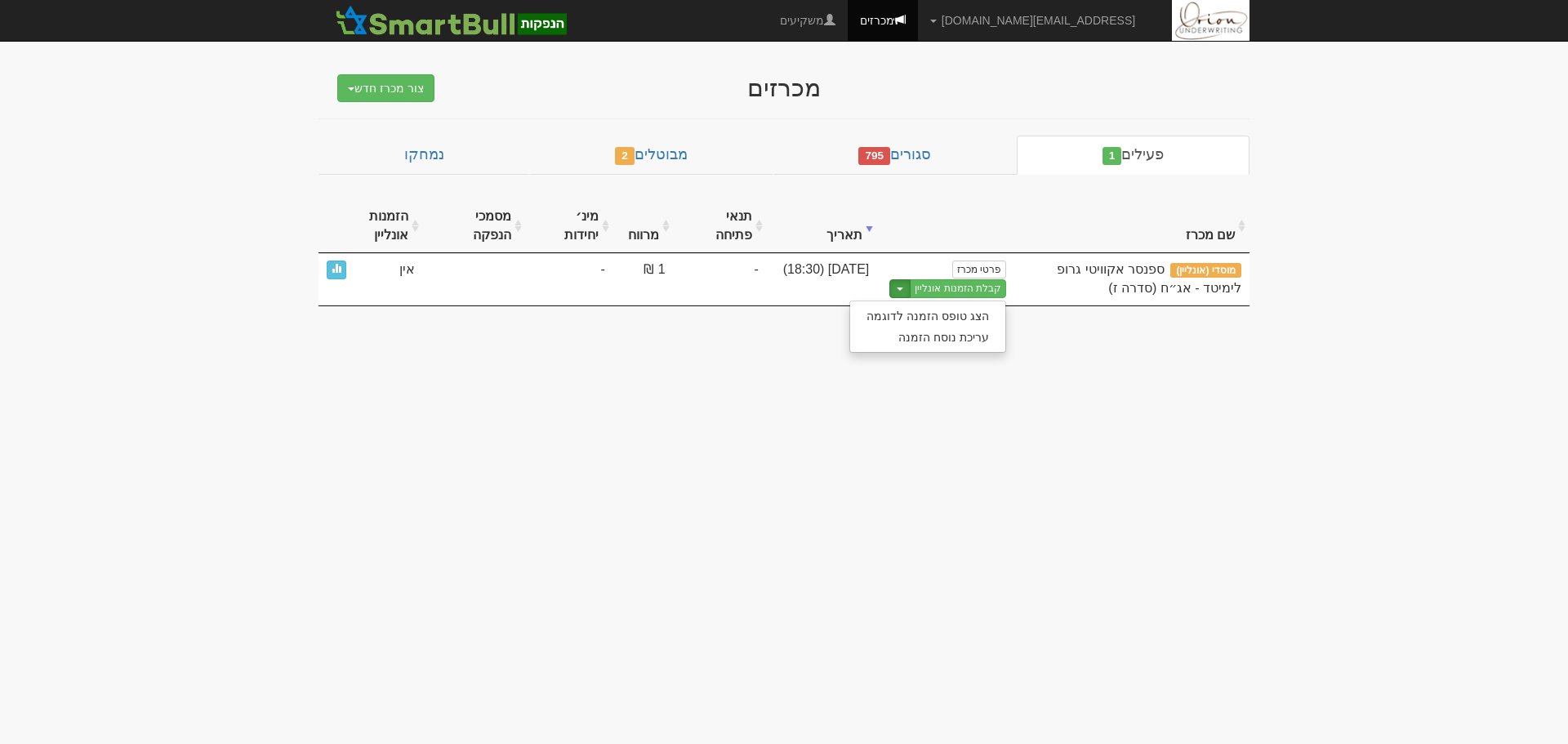
click at [469, 561] on body "hanpaka@orion-uw.com הגדרות חשבונות הנפקה תבניות הודעות קיבול" at bounding box center [784, 372] width 1568 height 744
click at [798, 385] on body "hanpaka@orion-uw.com הגדרות חשבונות הנפקה תבניות הודעות קיבול" at bounding box center [784, 372] width 1568 height 744
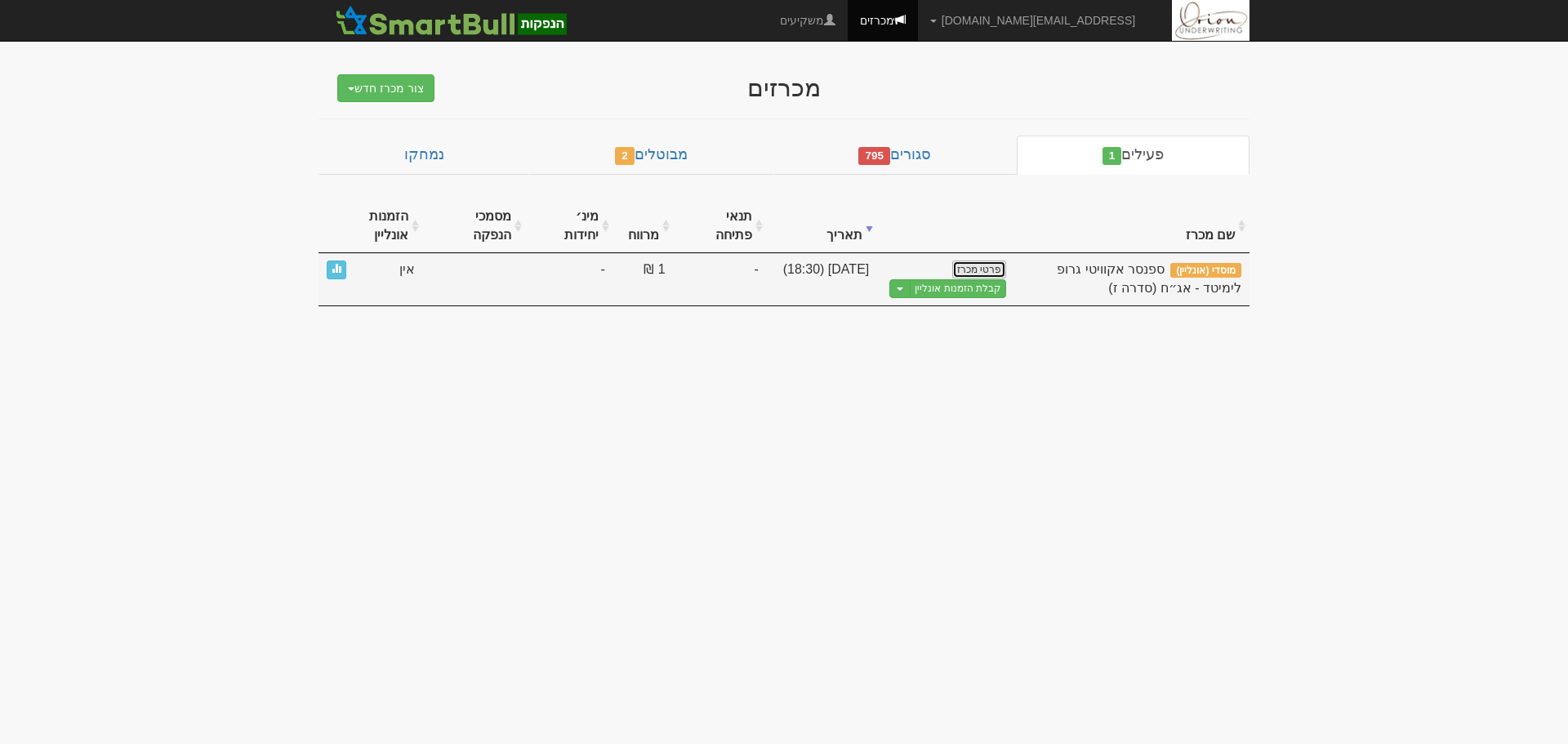
click at [974, 270] on link "פרטי מכרז" at bounding box center [979, 269] width 54 height 18
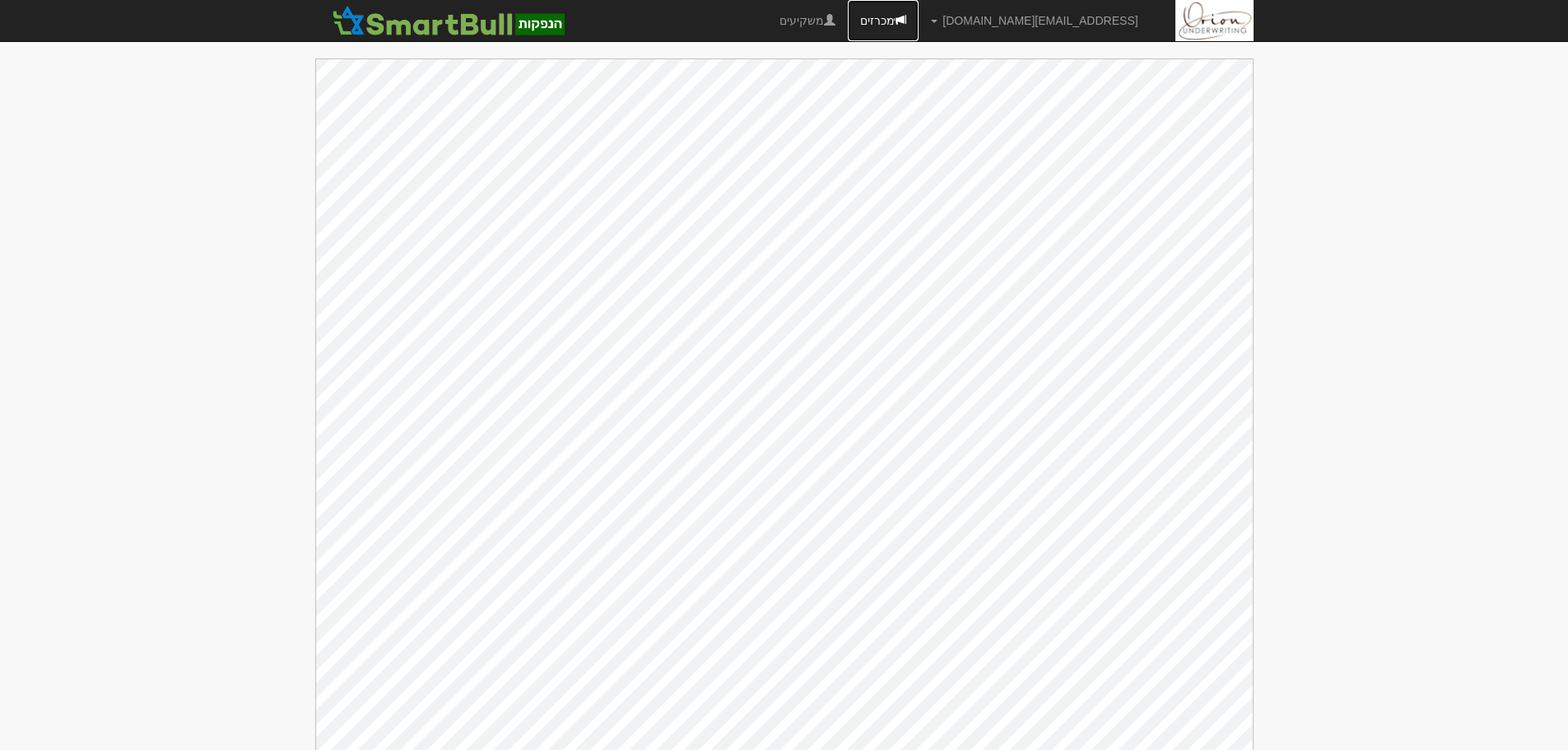
click at [918, 13] on link "מכרזים" at bounding box center [884, 21] width 71 height 41
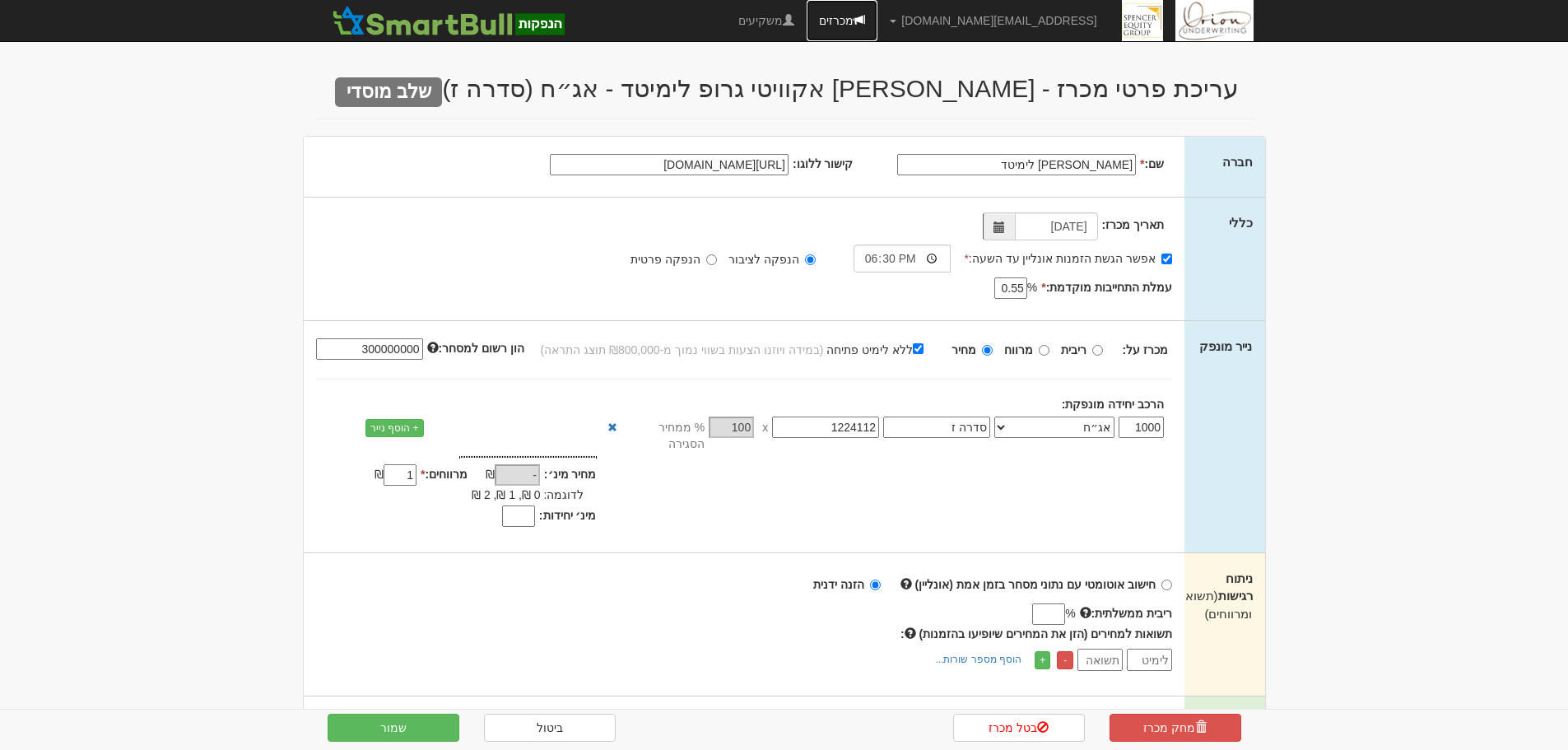
click at [877, 21] on link "מכרזים" at bounding box center [842, 21] width 71 height 41
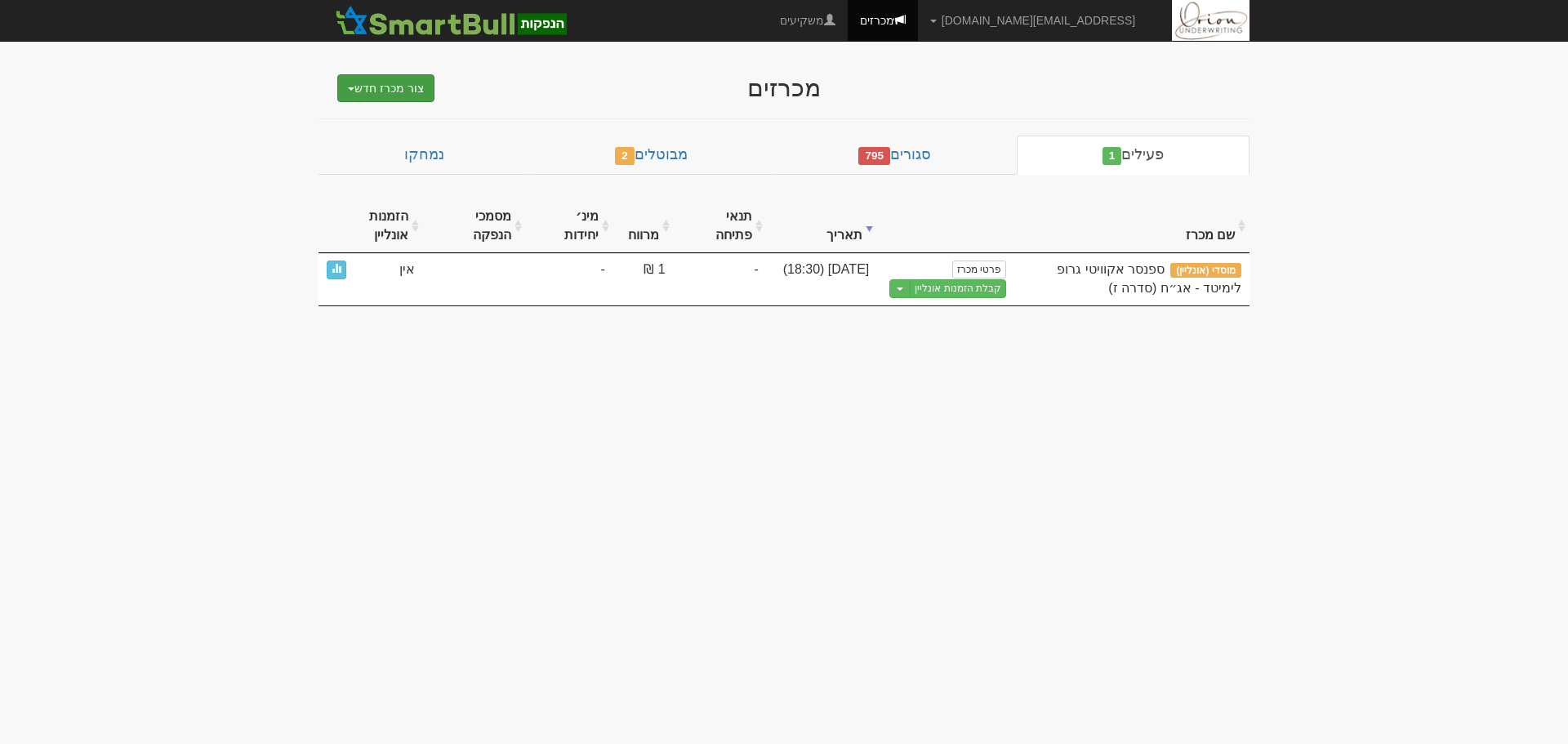
click at [424, 76] on button "צור מכרז חדש" at bounding box center [386, 89] width 97 height 28
click at [424, 117] on link "מוסדי" at bounding box center [344, 119] width 179 height 21
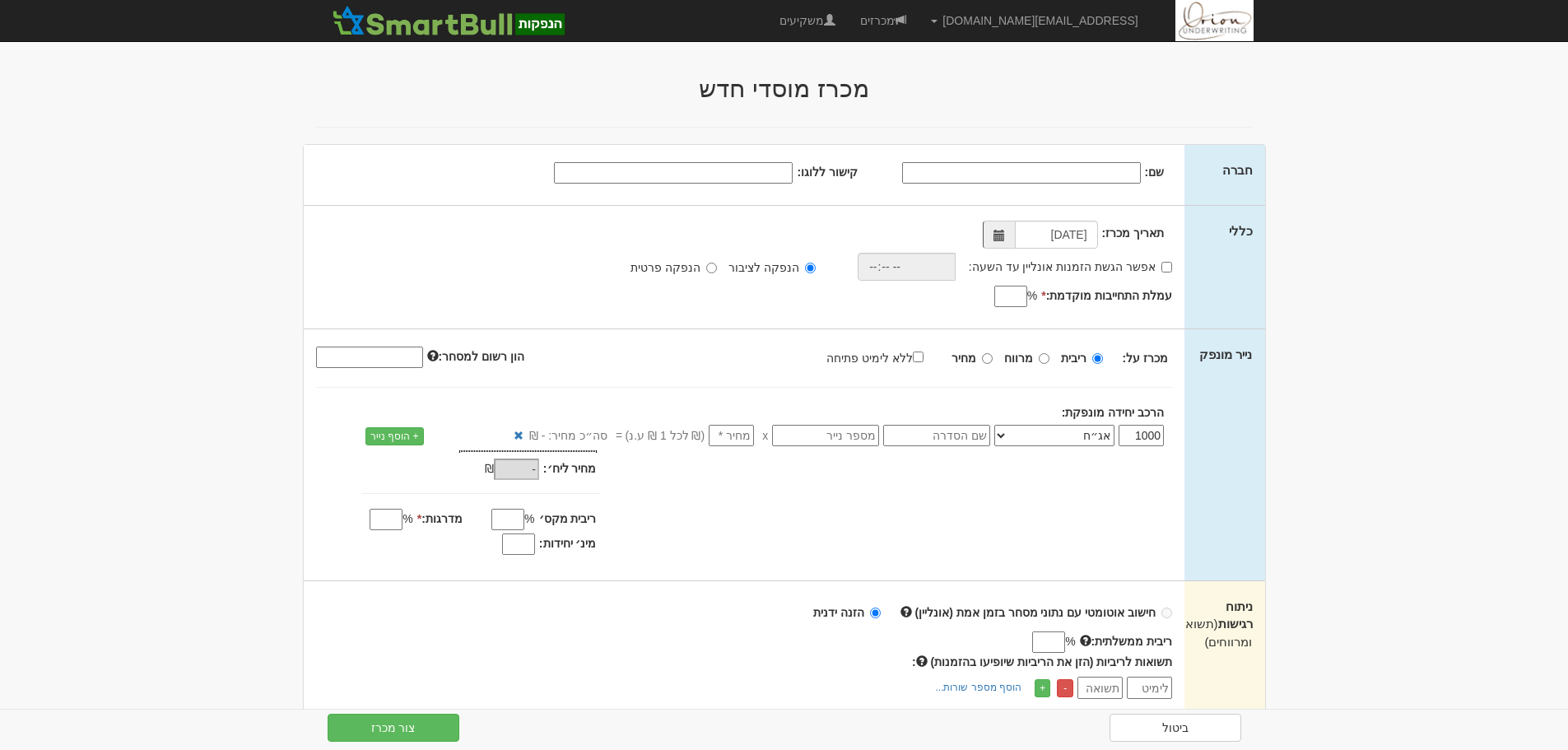
click at [916, 354] on label "ללא לימיט פתיחה" at bounding box center [883, 358] width 113 height 18
click at [916, 354] on input "ללא לימיט פתיחה" at bounding box center [918, 357] width 11 height 11
checkbox input "true"
click at [721, 435] on input "number" at bounding box center [731, 435] width 46 height 22
type input "1"
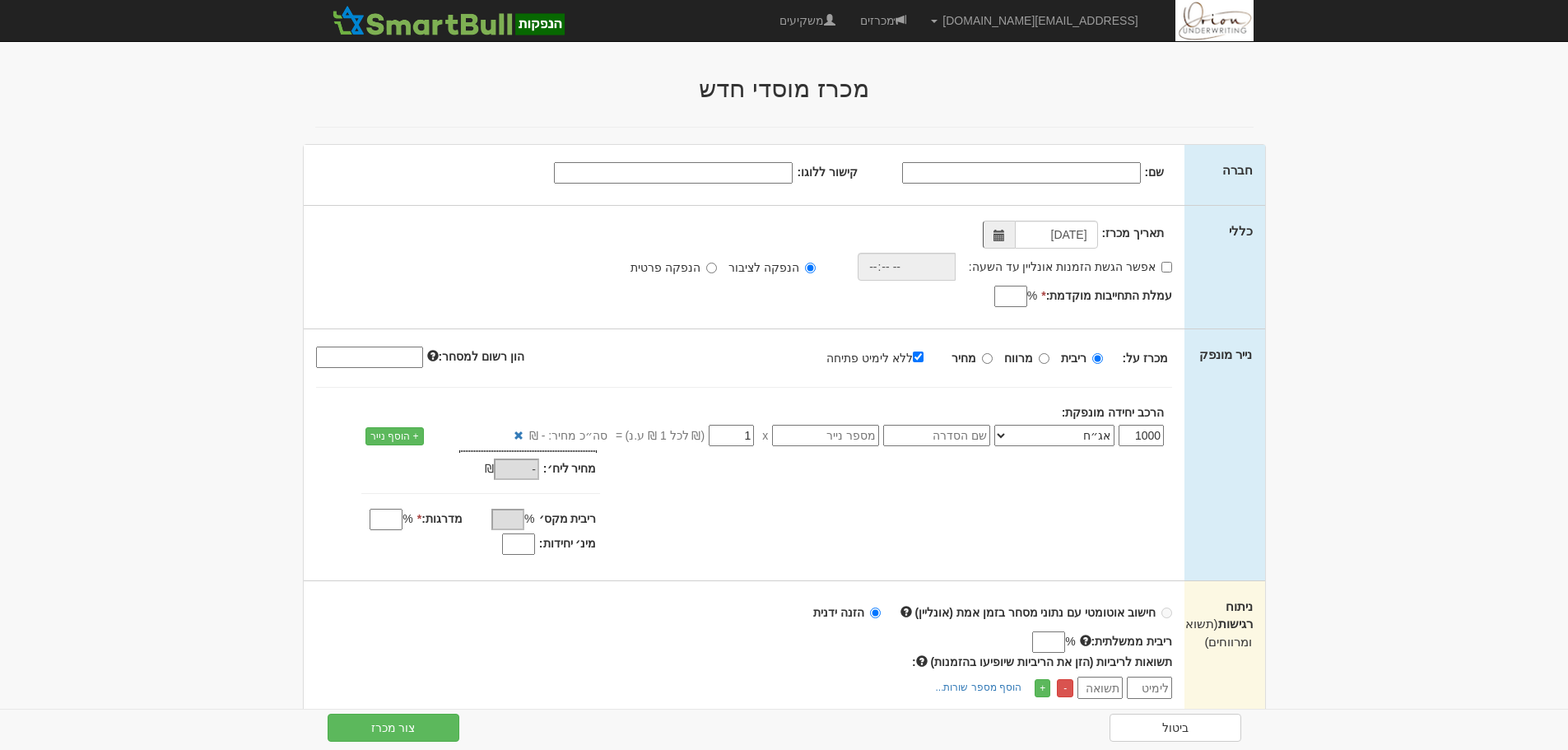
type input "1,000"
type input "10"
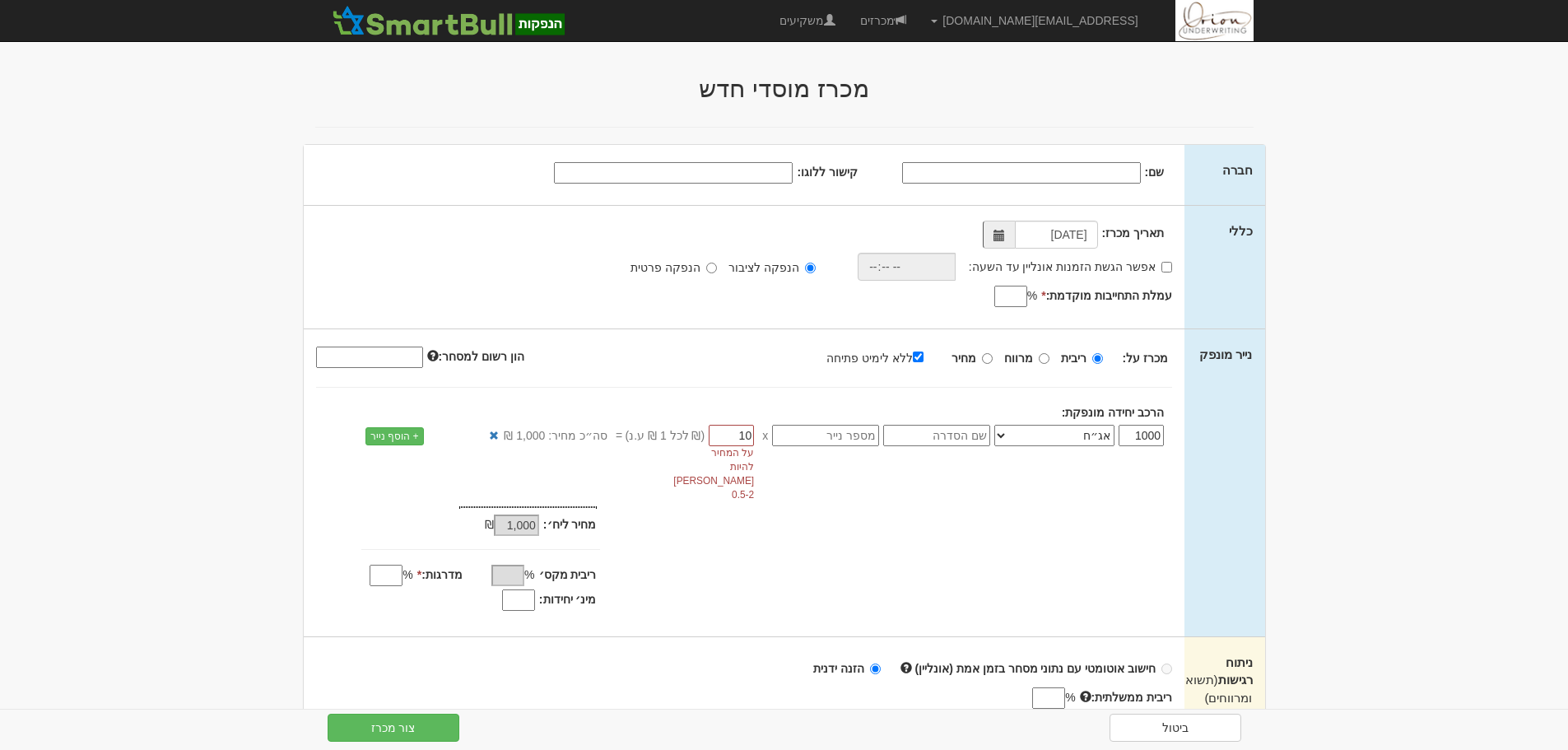
type input "10,000"
type input "100"
type input "100,000"
type input "1"
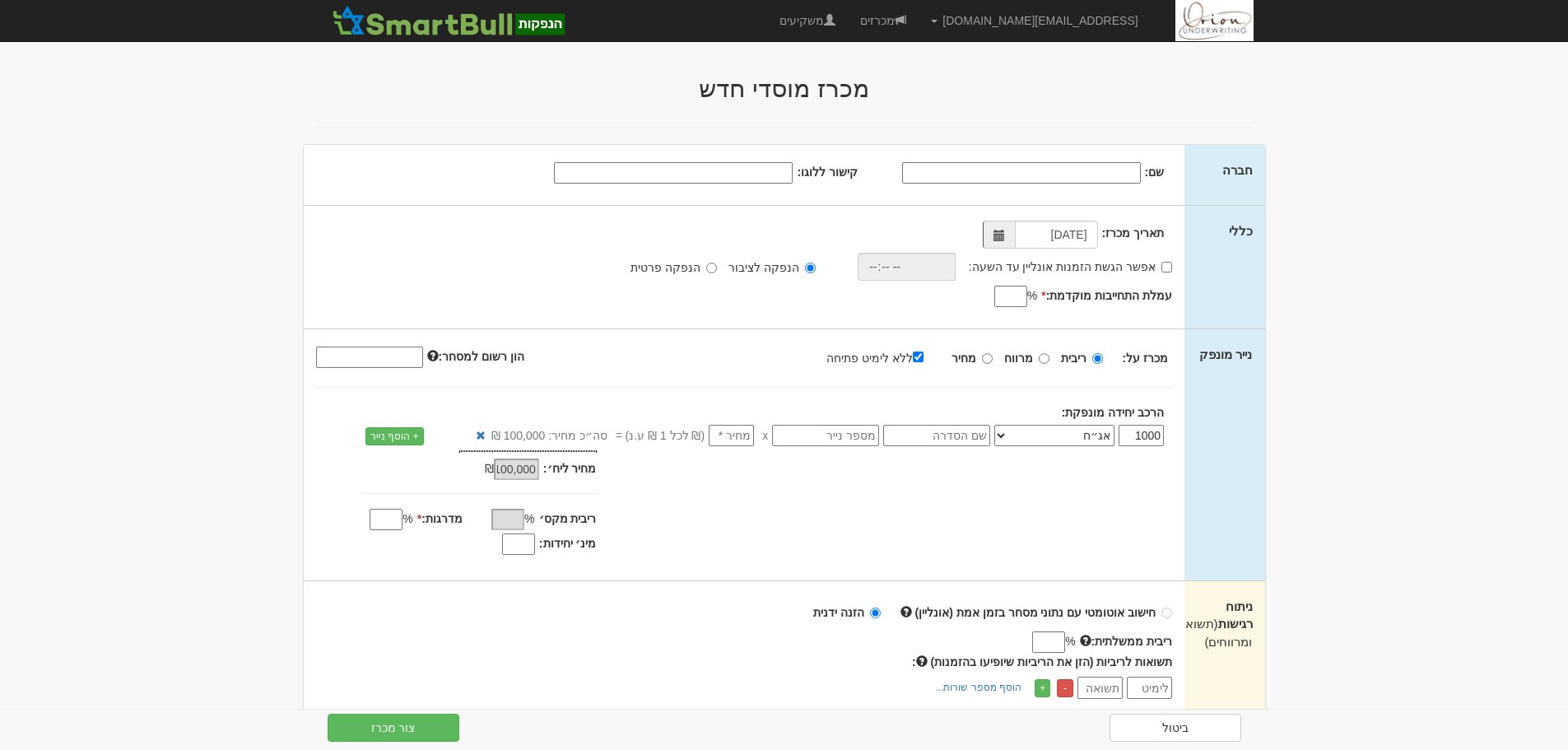
type input "-"
click at [391, 526] on input "מדרגות: *" at bounding box center [386, 520] width 33 height 22
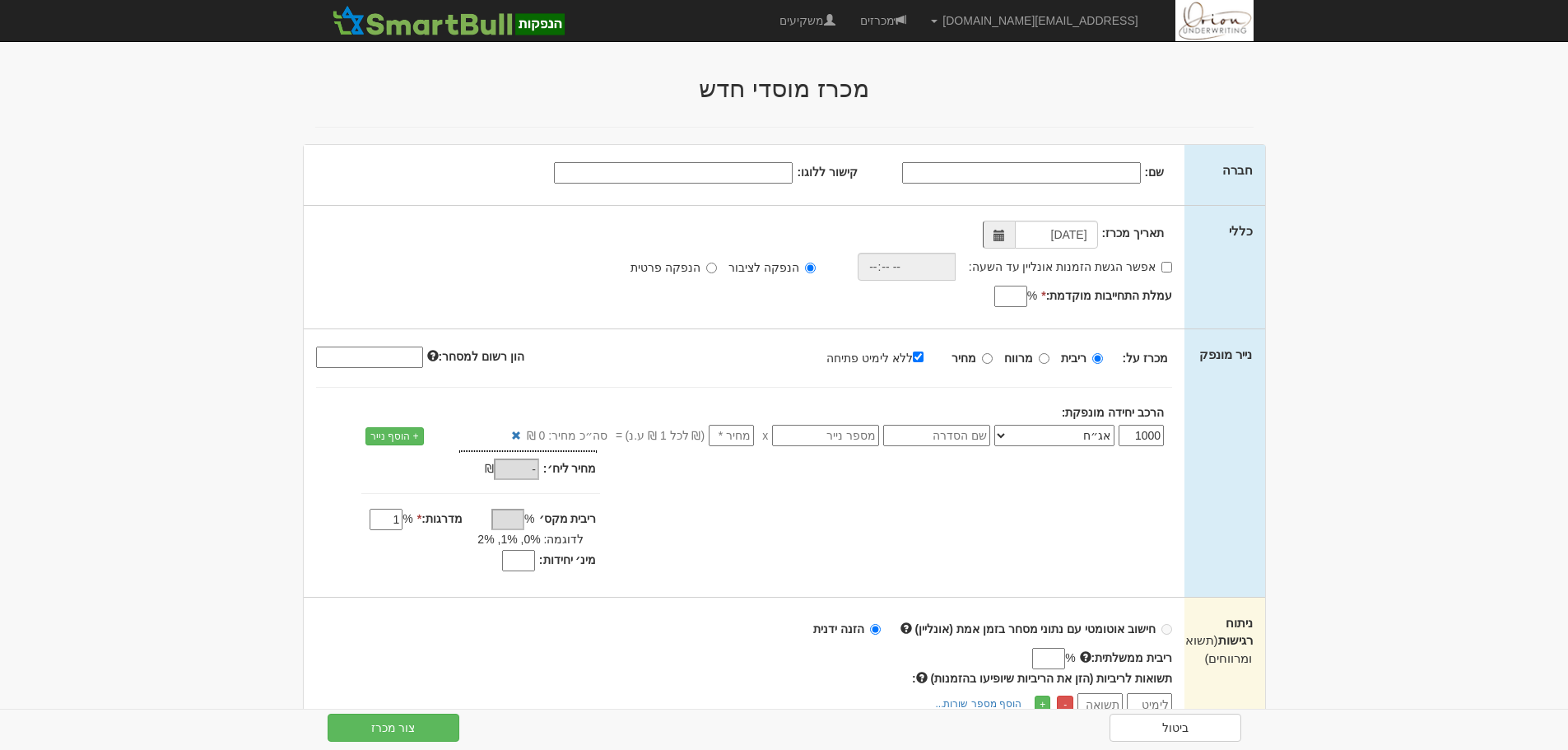
type input "1"
click at [985, 353] on label "מחיר" at bounding box center [972, 358] width 41 height 17
click at [985, 353] on input "מחיר" at bounding box center [987, 358] width 11 height 11
radio input "true"
type input "100"
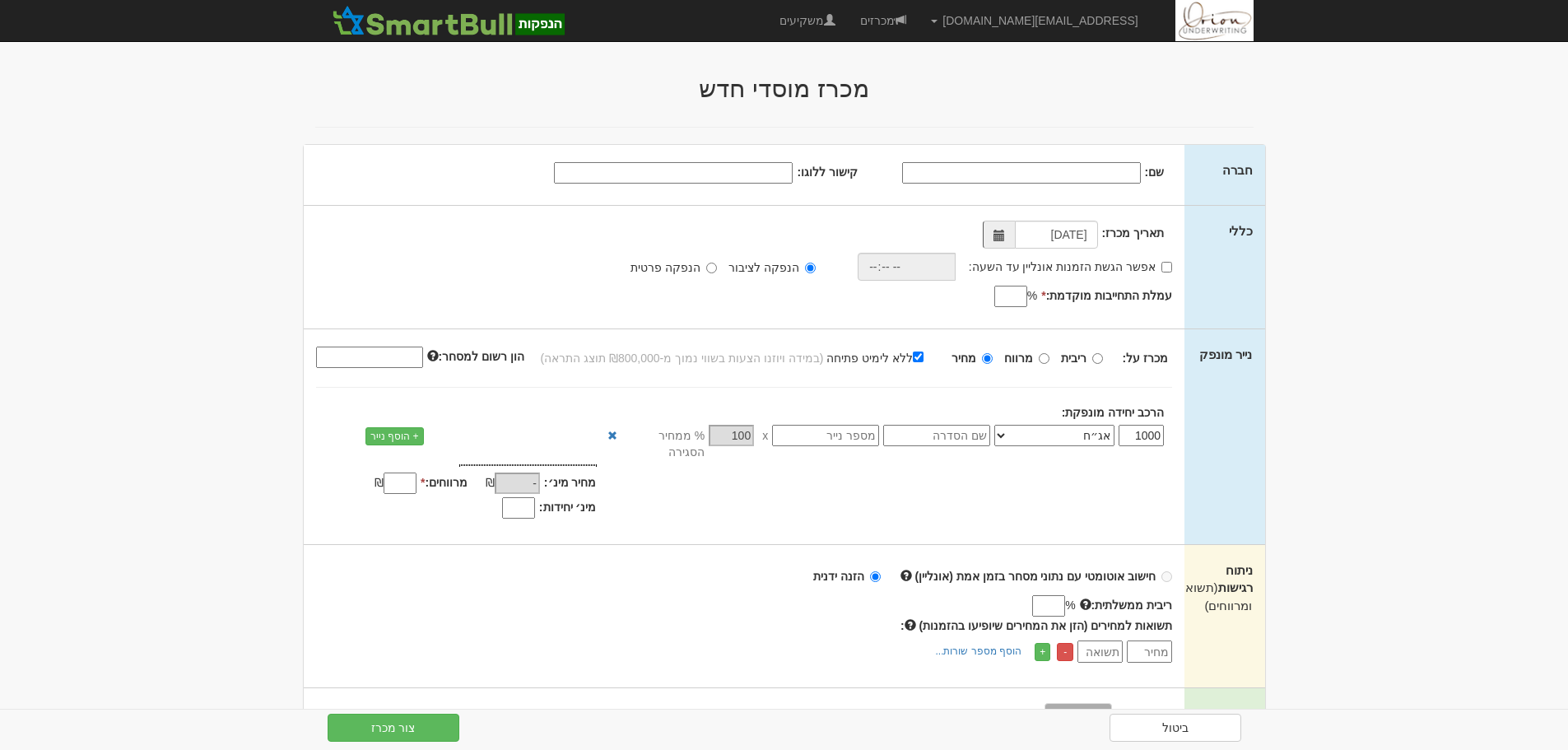
click at [985, 353] on label "מחיר" at bounding box center [972, 358] width 41 height 17
click at [985, 353] on input "מחיר" at bounding box center [987, 358] width 11 height 11
click at [1204, 719] on link "ביטול" at bounding box center [1175, 728] width 132 height 28
click at [918, 26] on link "מכרזים" at bounding box center [884, 21] width 71 height 41
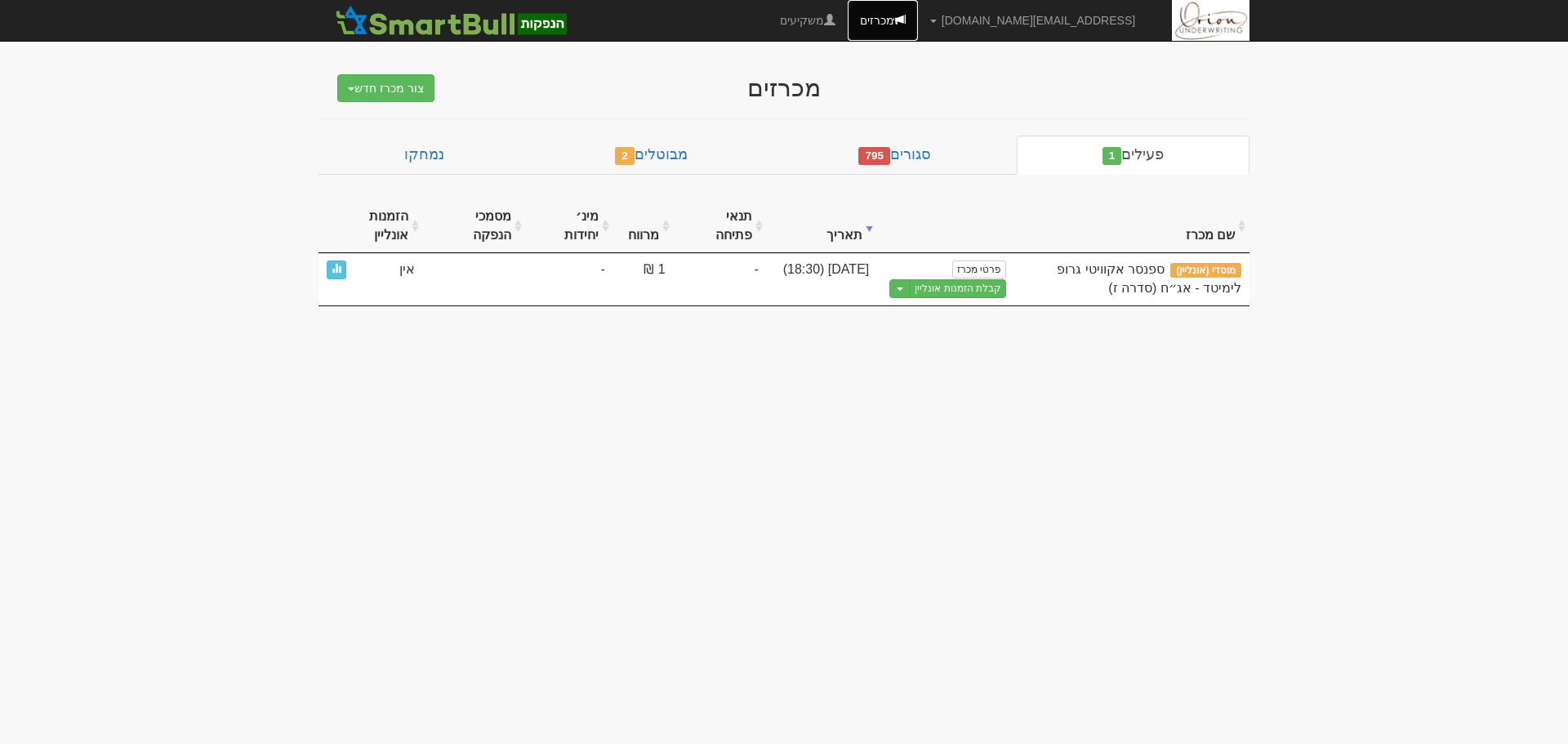
click at [905, 22] on span at bounding box center [900, 20] width 11 height 11
click at [918, 25] on link "מכרזים" at bounding box center [883, 21] width 71 height 41
click at [924, 170] on link "סגורים 795" at bounding box center [895, 155] width 243 height 39
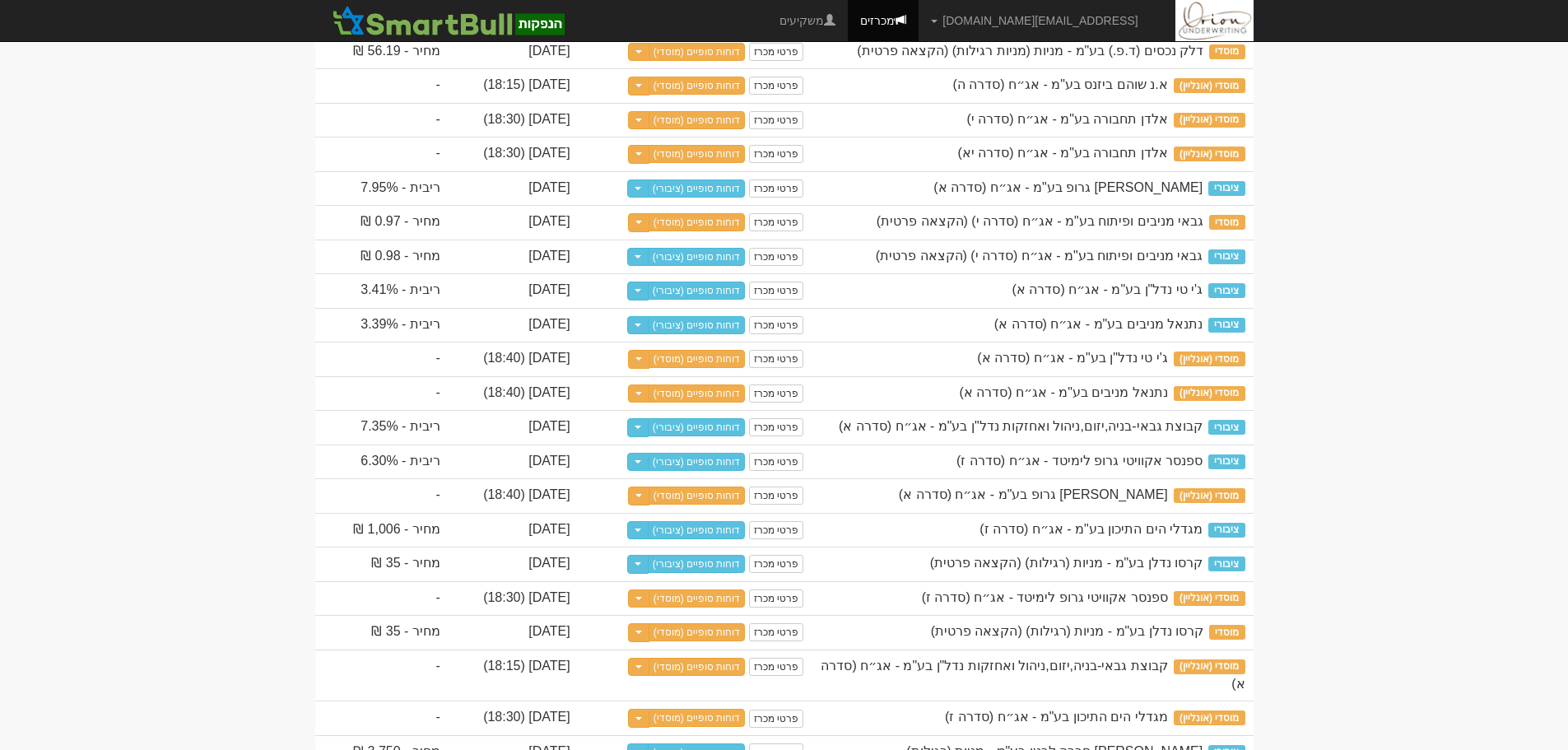
scroll to position [1400, 0]
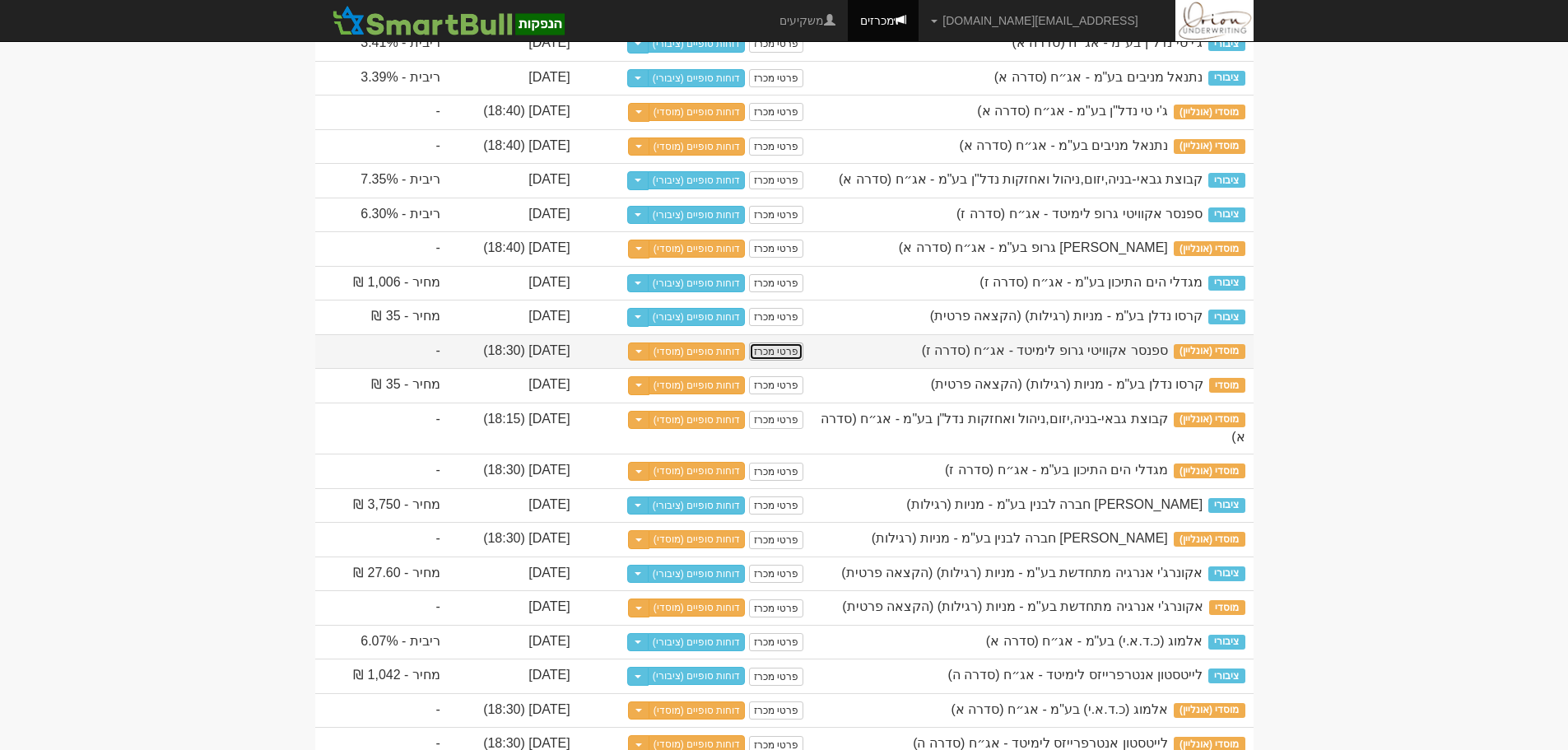
click at [803, 361] on link "פרטי מכרז" at bounding box center [776, 352] width 55 height 18
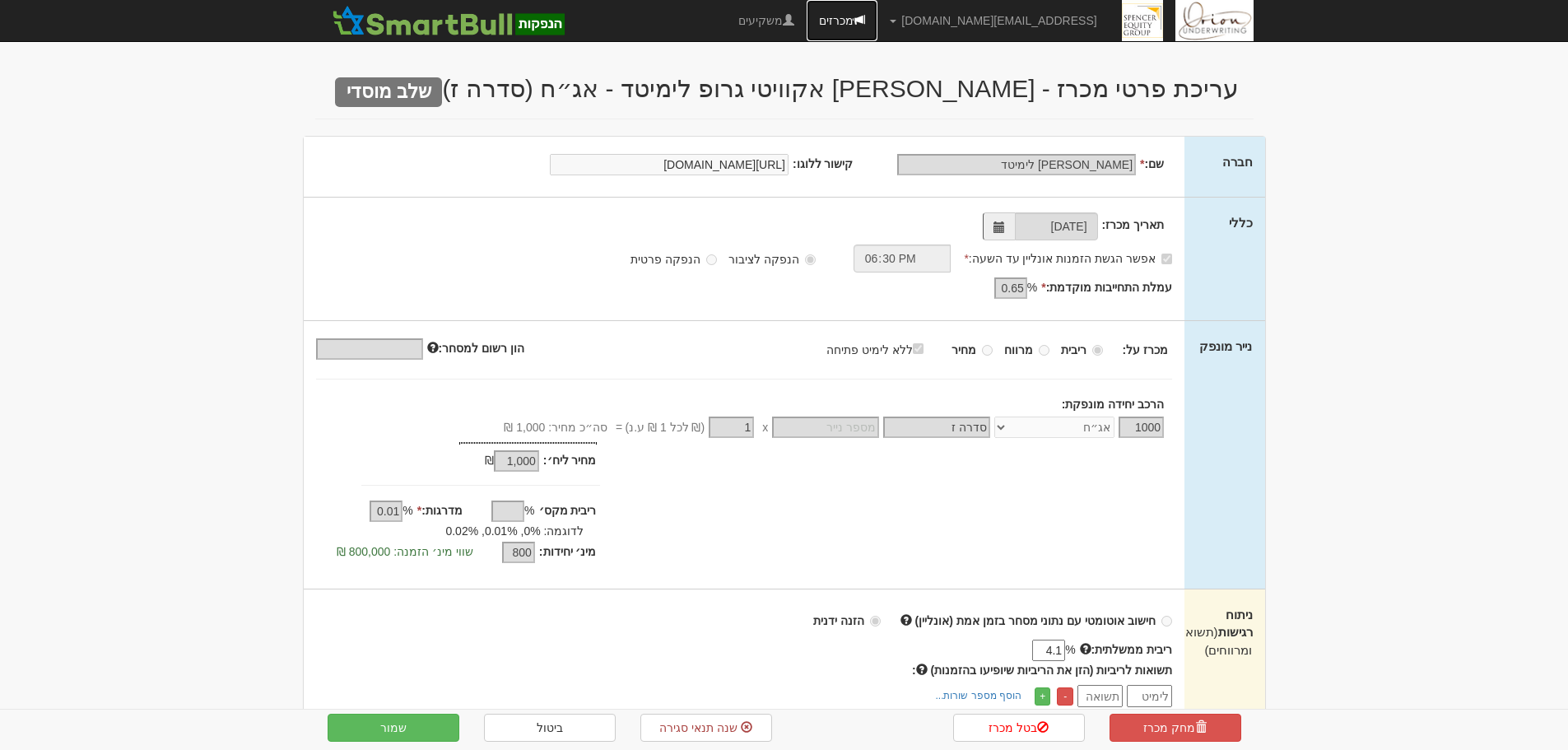
click at [877, 22] on link "מכרזים" at bounding box center [842, 21] width 71 height 41
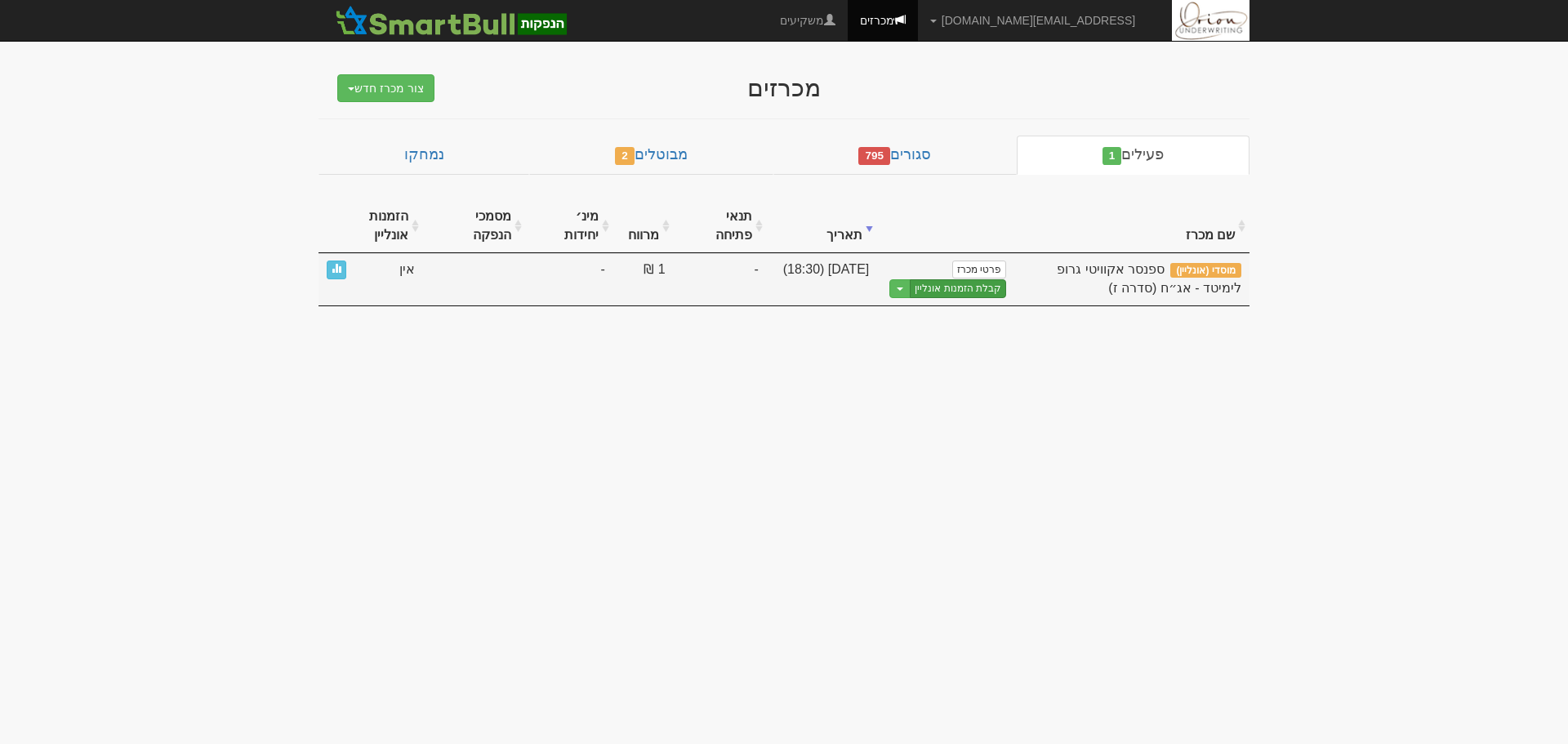
click at [933, 289] on link "קבלת הזמנות אונליין" at bounding box center [957, 288] width 96 height 19
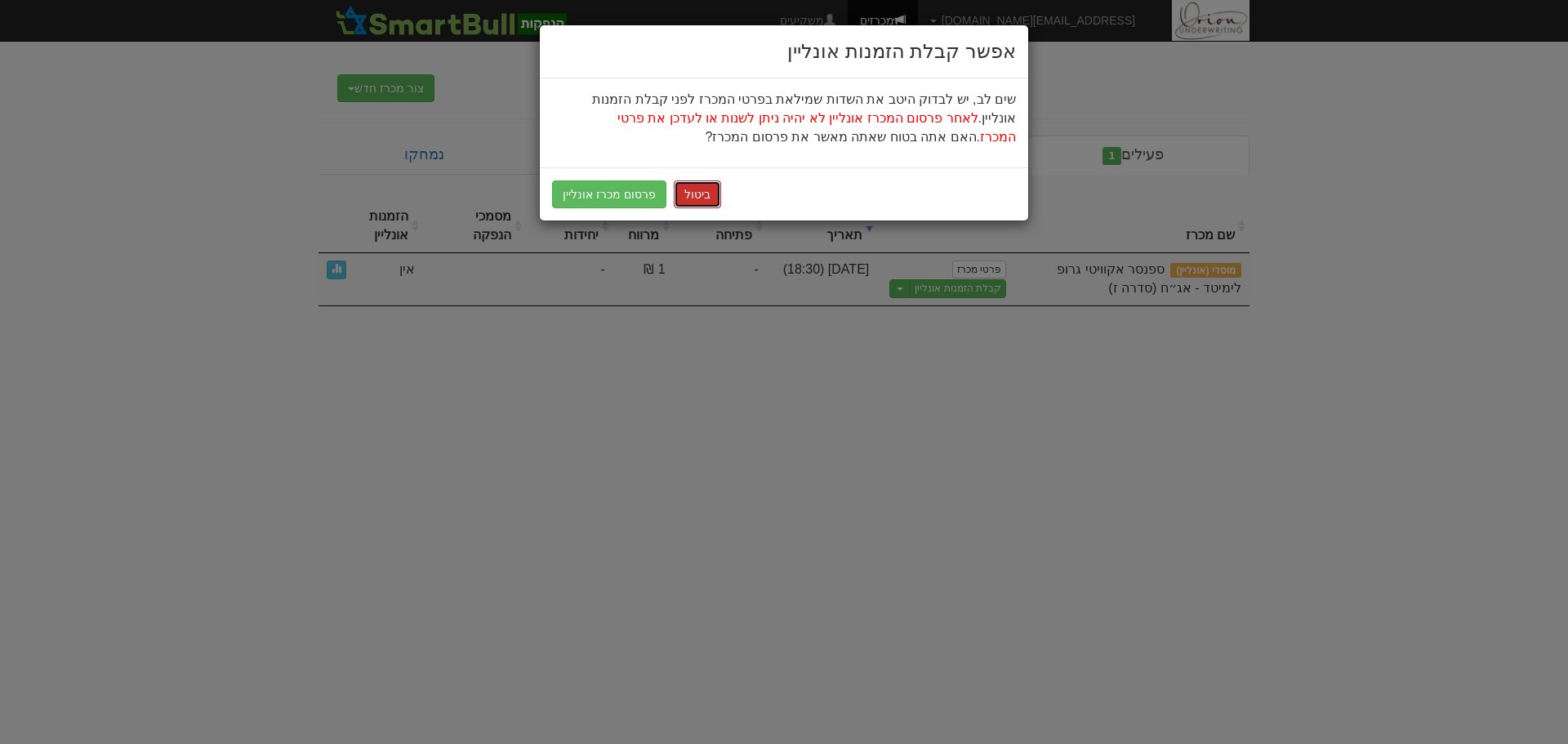
click at [694, 195] on button "ביטול" at bounding box center [698, 195] width 48 height 28
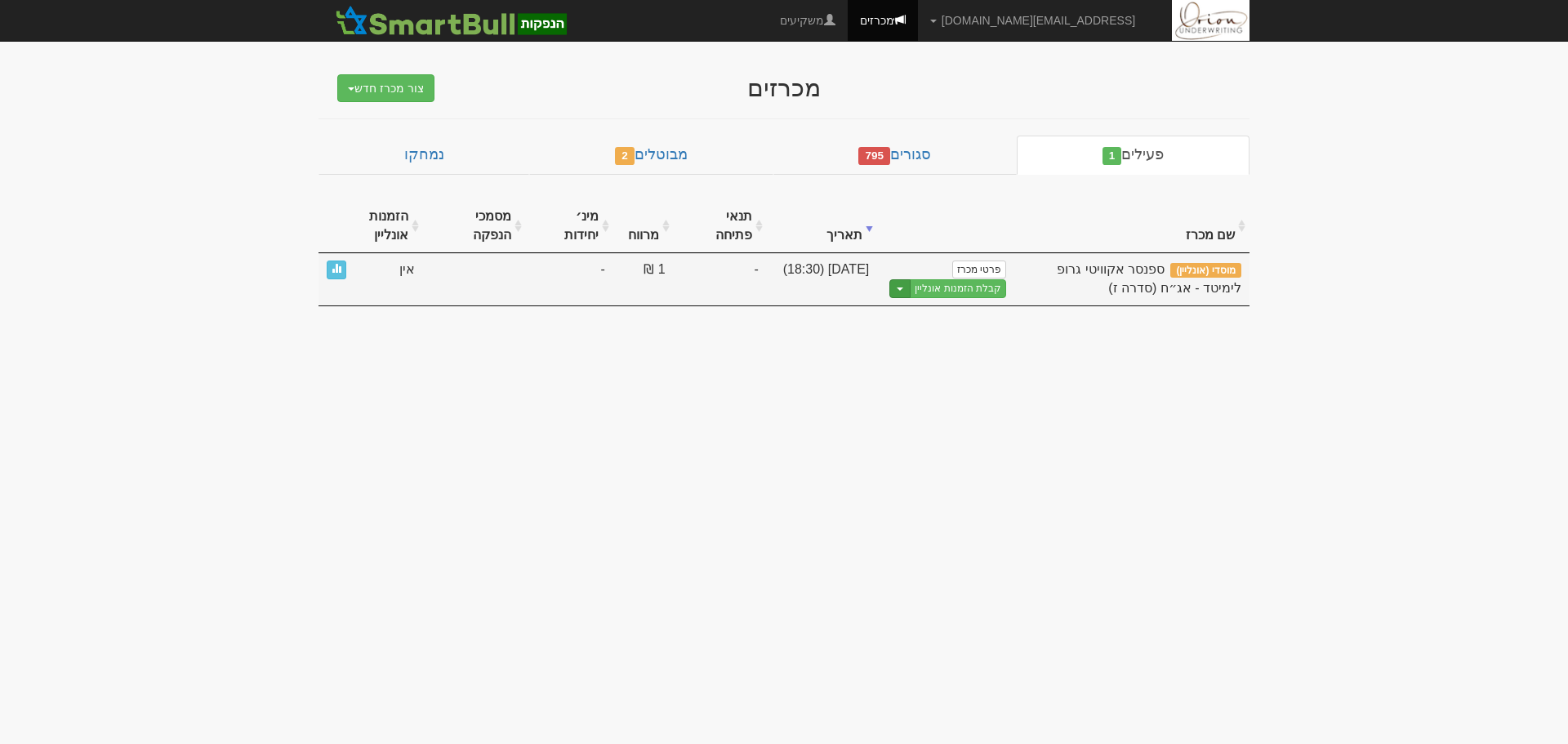
click at [901, 289] on span "button" at bounding box center [900, 289] width 7 height 3
click at [909, 310] on link "הצג טופס הזמנה לדוגמה" at bounding box center [928, 316] width 155 height 21
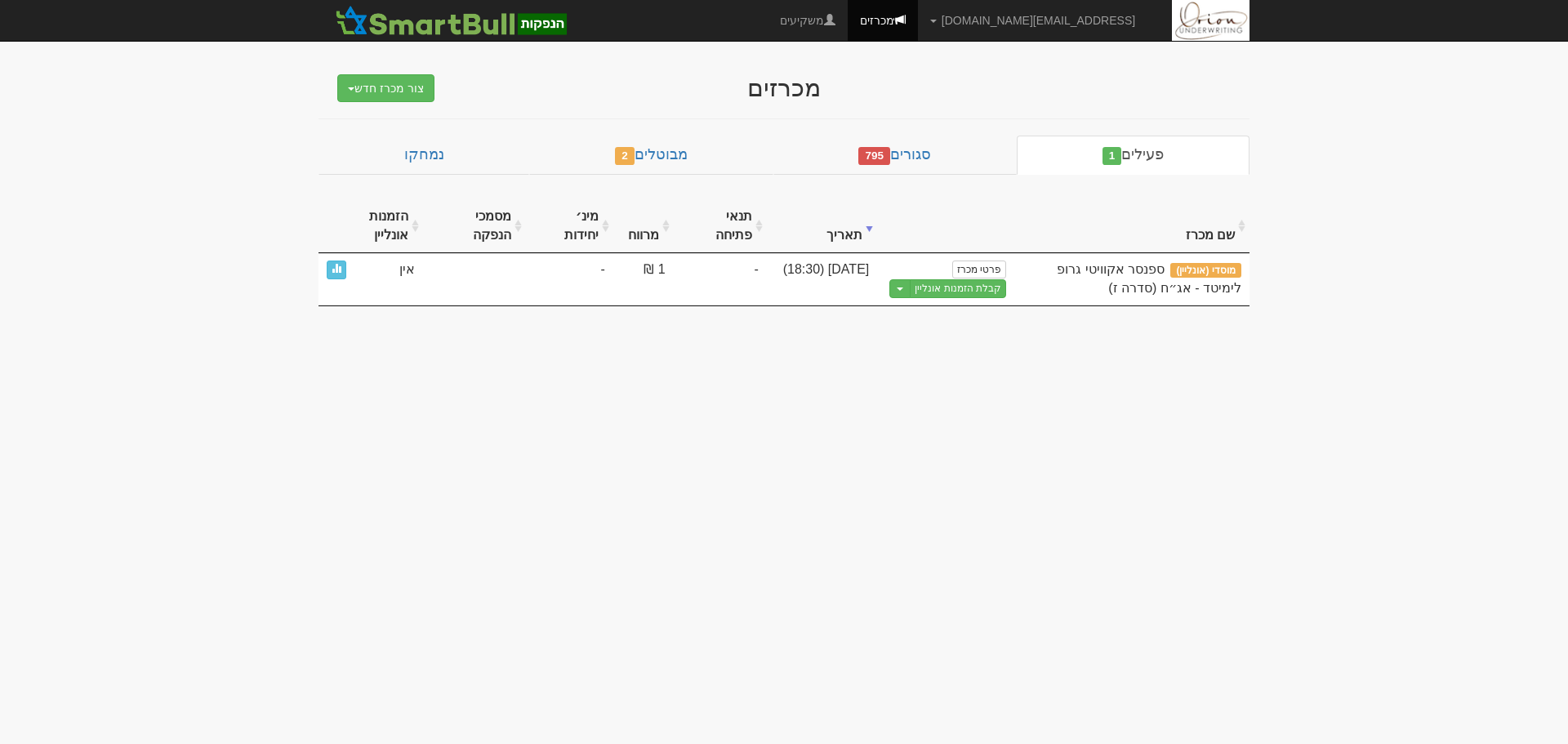
click at [933, 405] on body "[EMAIL_ADDRESS][DOMAIN_NAME] הגדרות חשבונות הנפקה תבניות הודעות קיבול" at bounding box center [784, 372] width 1568 height 744
click at [915, 171] on link "סגורים 795" at bounding box center [895, 155] width 243 height 39
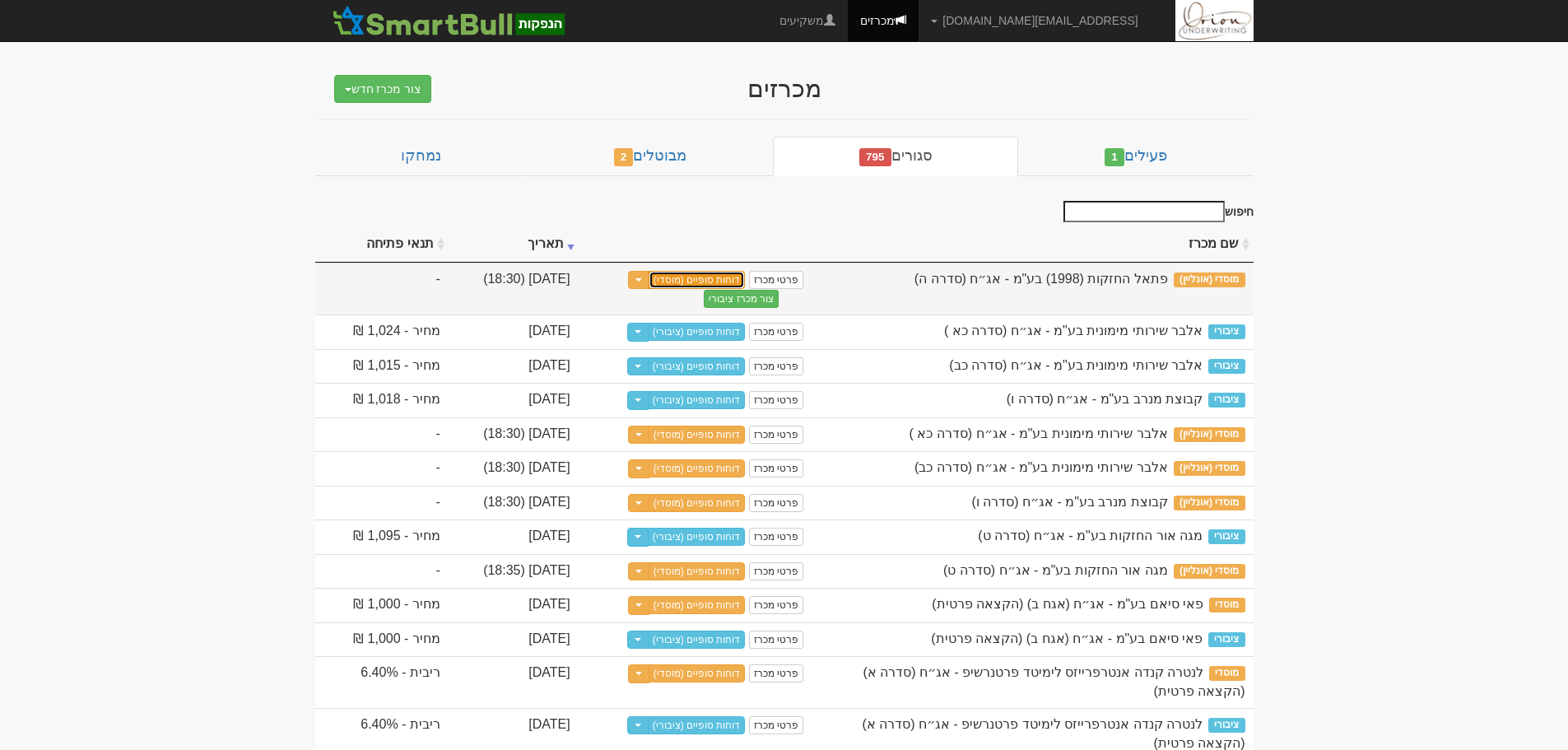
click at [746, 283] on link "דוחות סופיים (מוסדי)" at bounding box center [697, 280] width 97 height 18
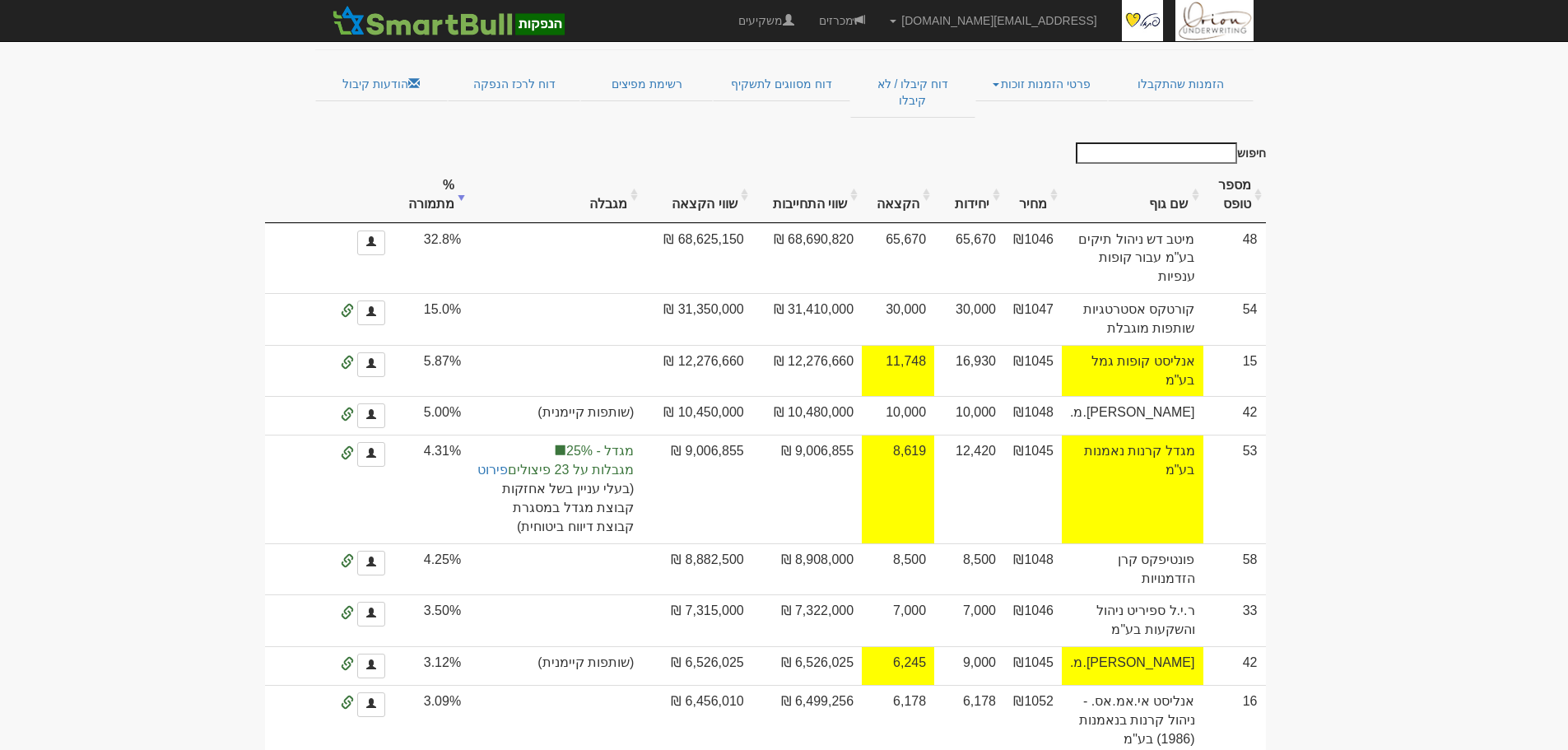
scroll to position [247, 0]
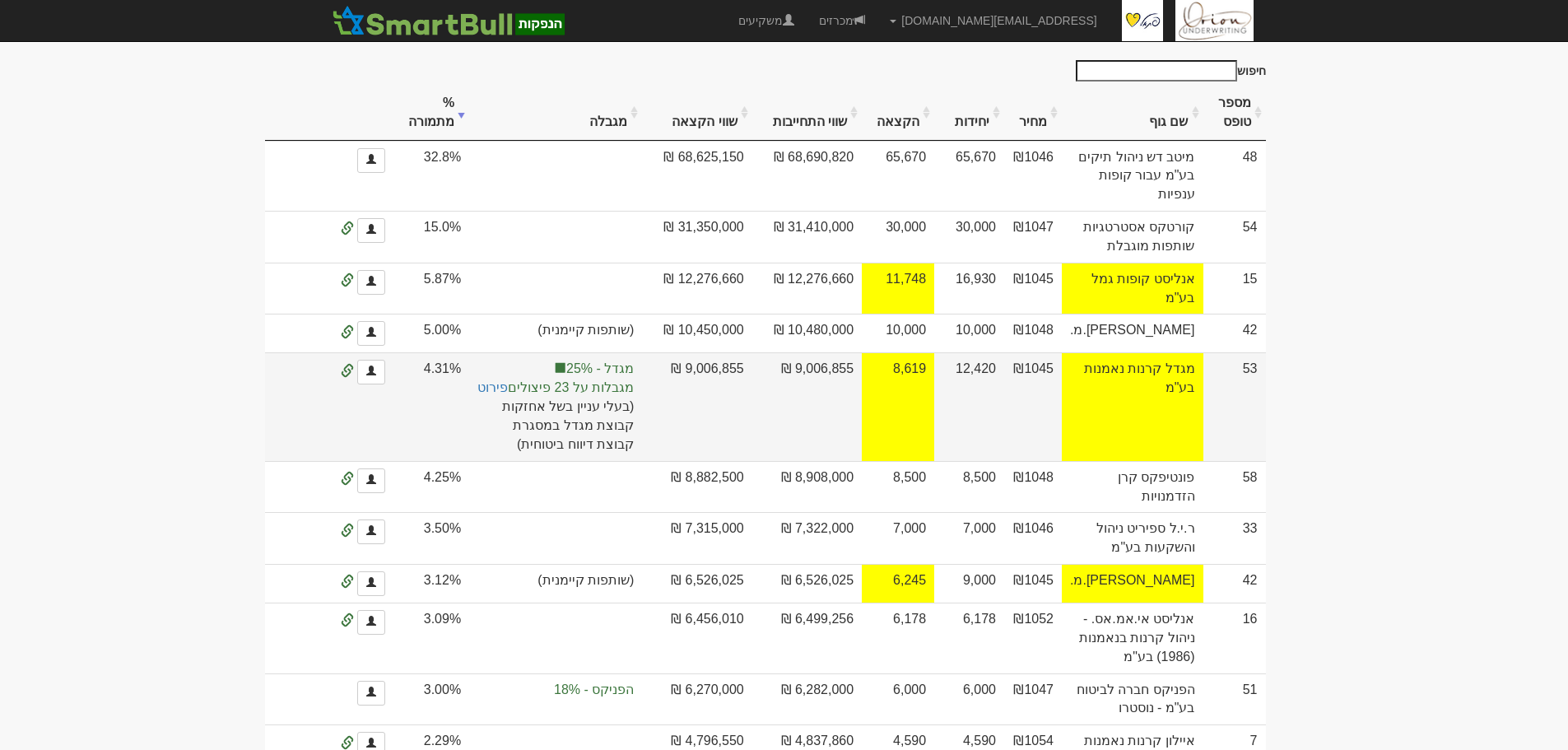
click at [634, 398] on span "מגבלות על 23 פיצולים פירוט" at bounding box center [555, 388] width 156 height 19
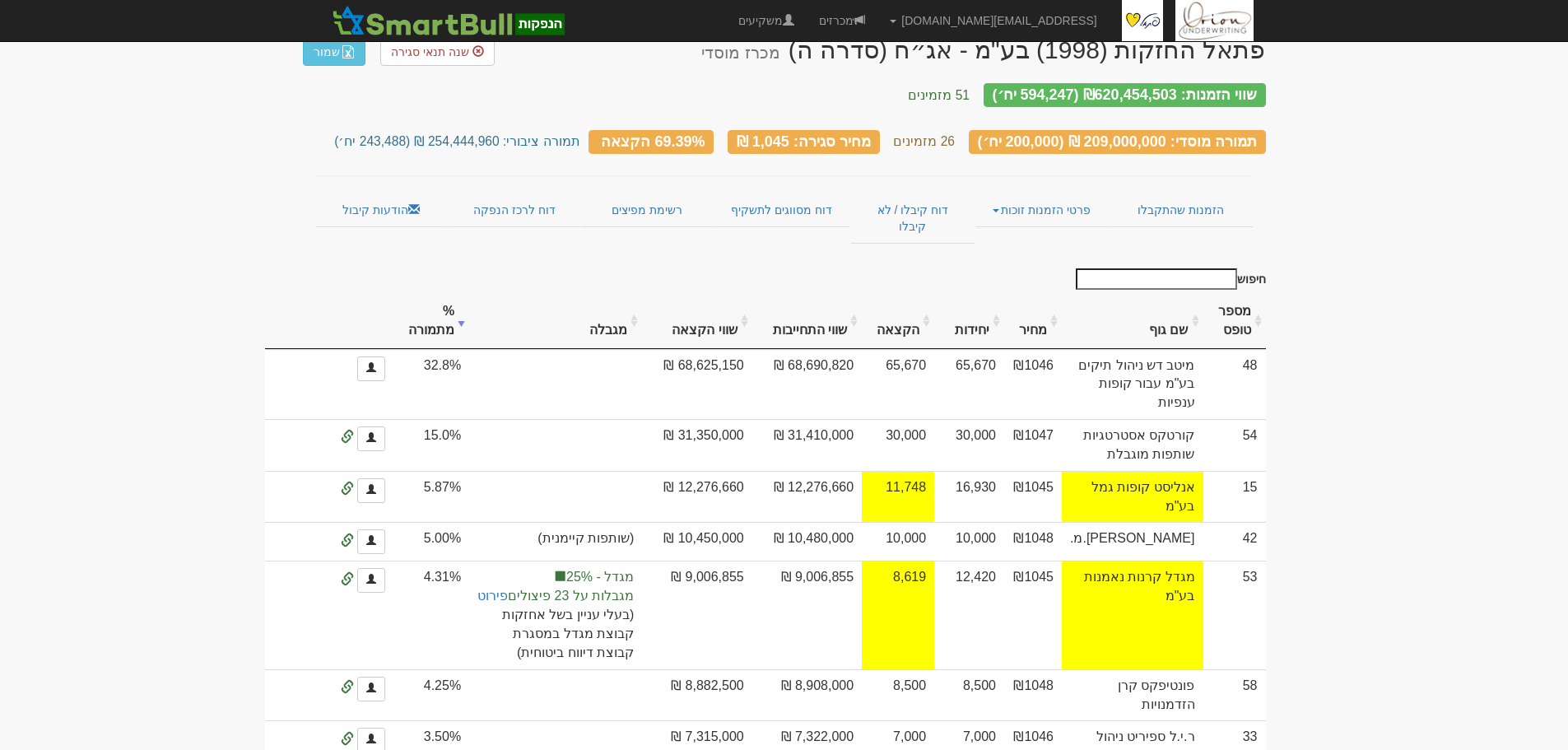
scroll to position [0, 0]
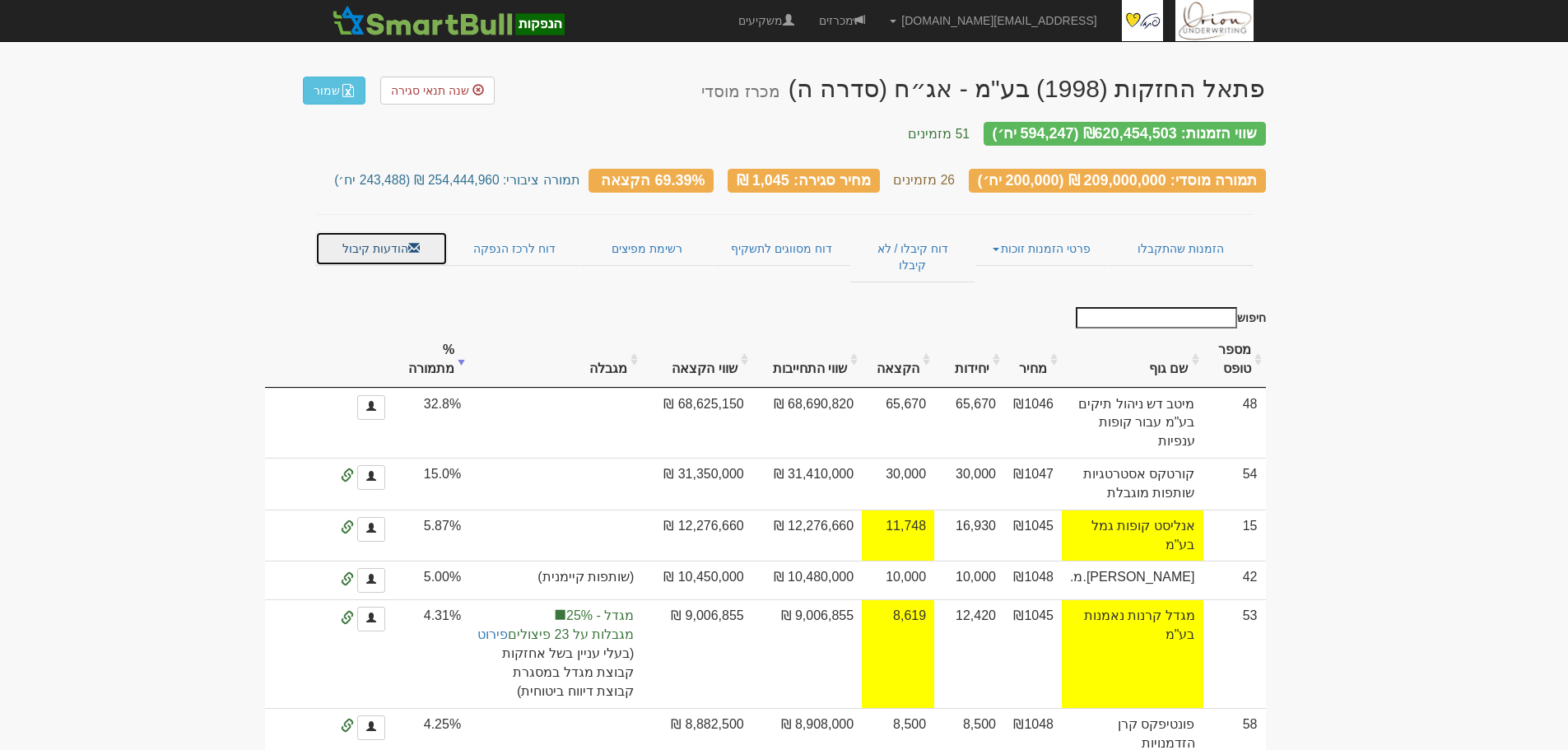
click at [409, 243] on link "הודעות קיבול" at bounding box center [381, 249] width 132 height 35
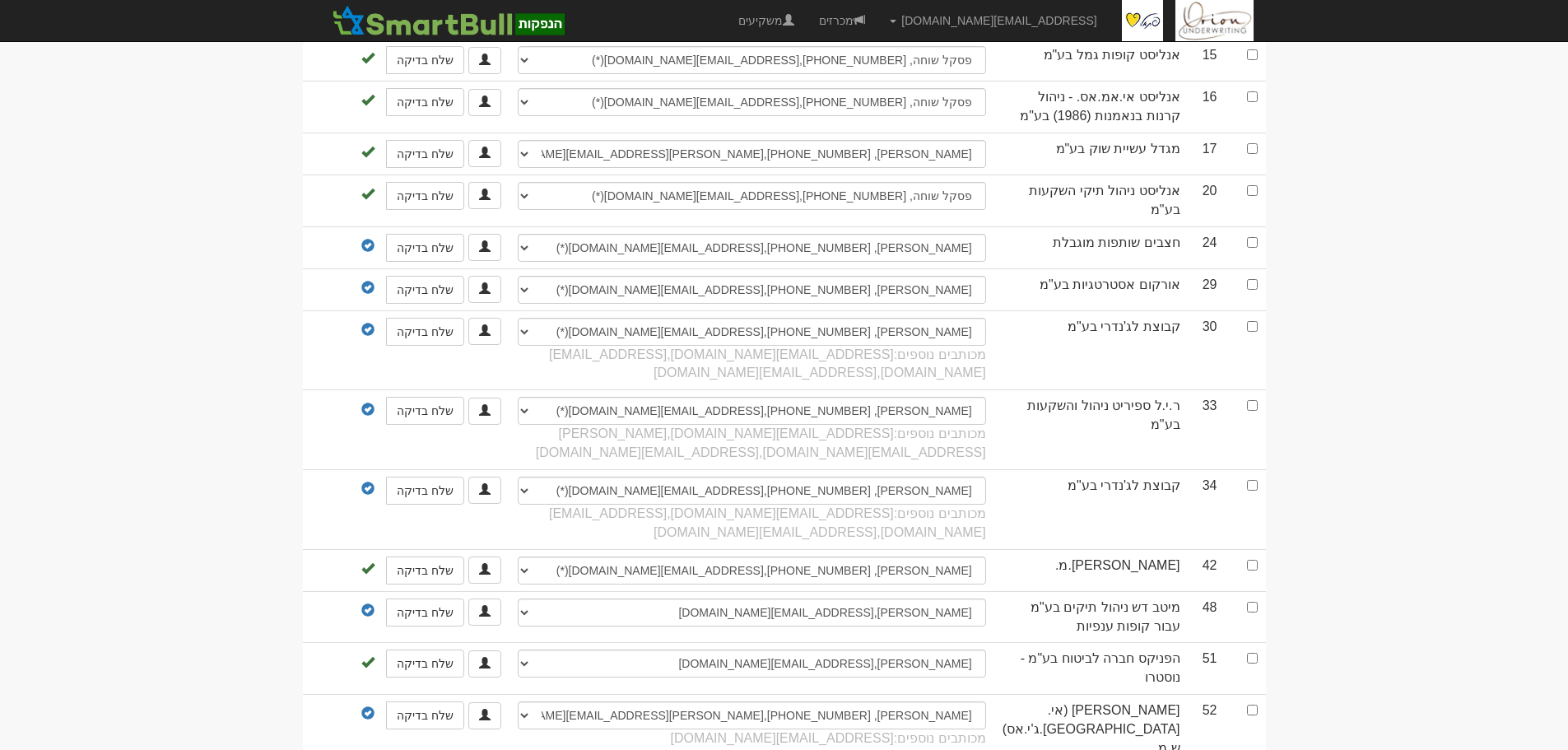
scroll to position [1237, 0]
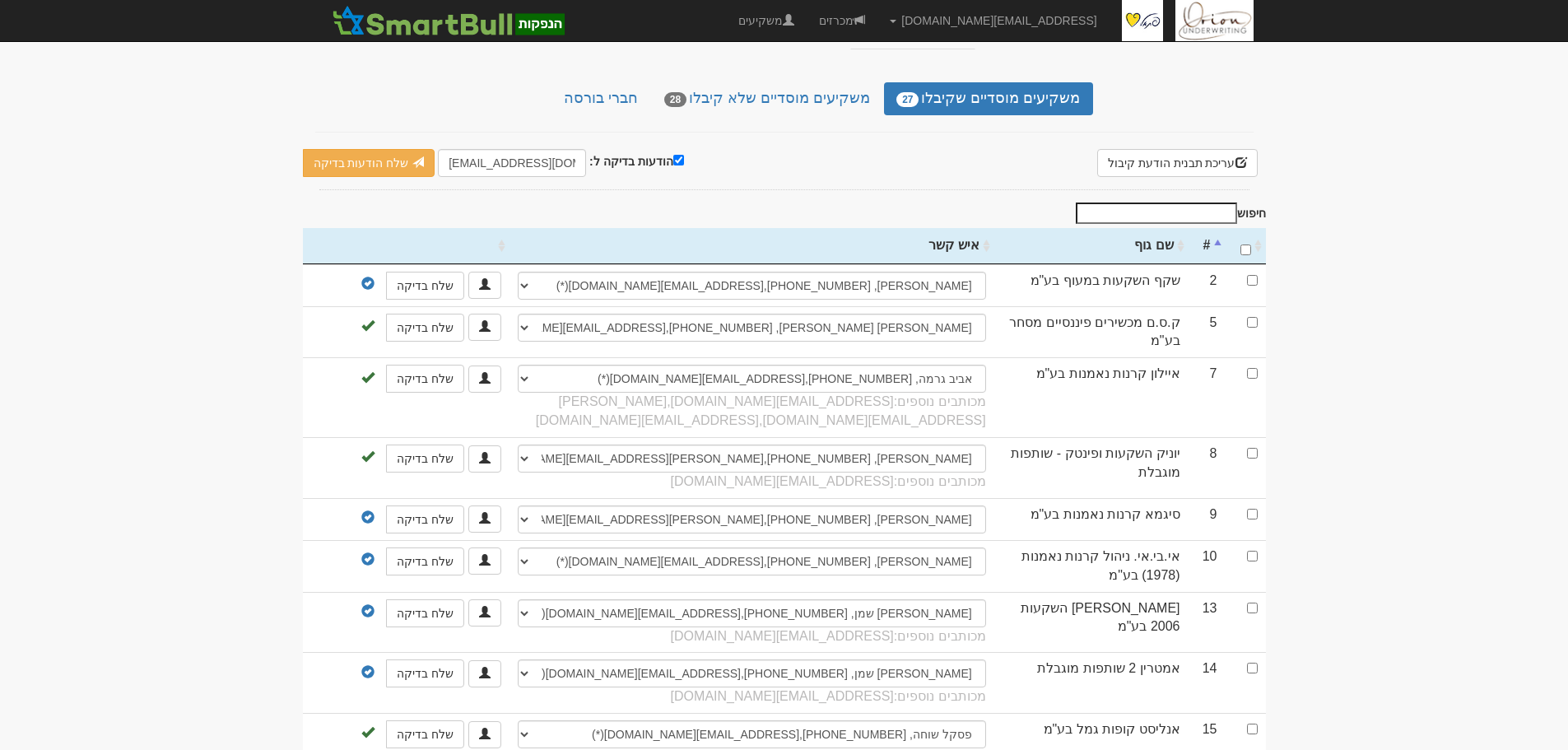
scroll to position [0, 0]
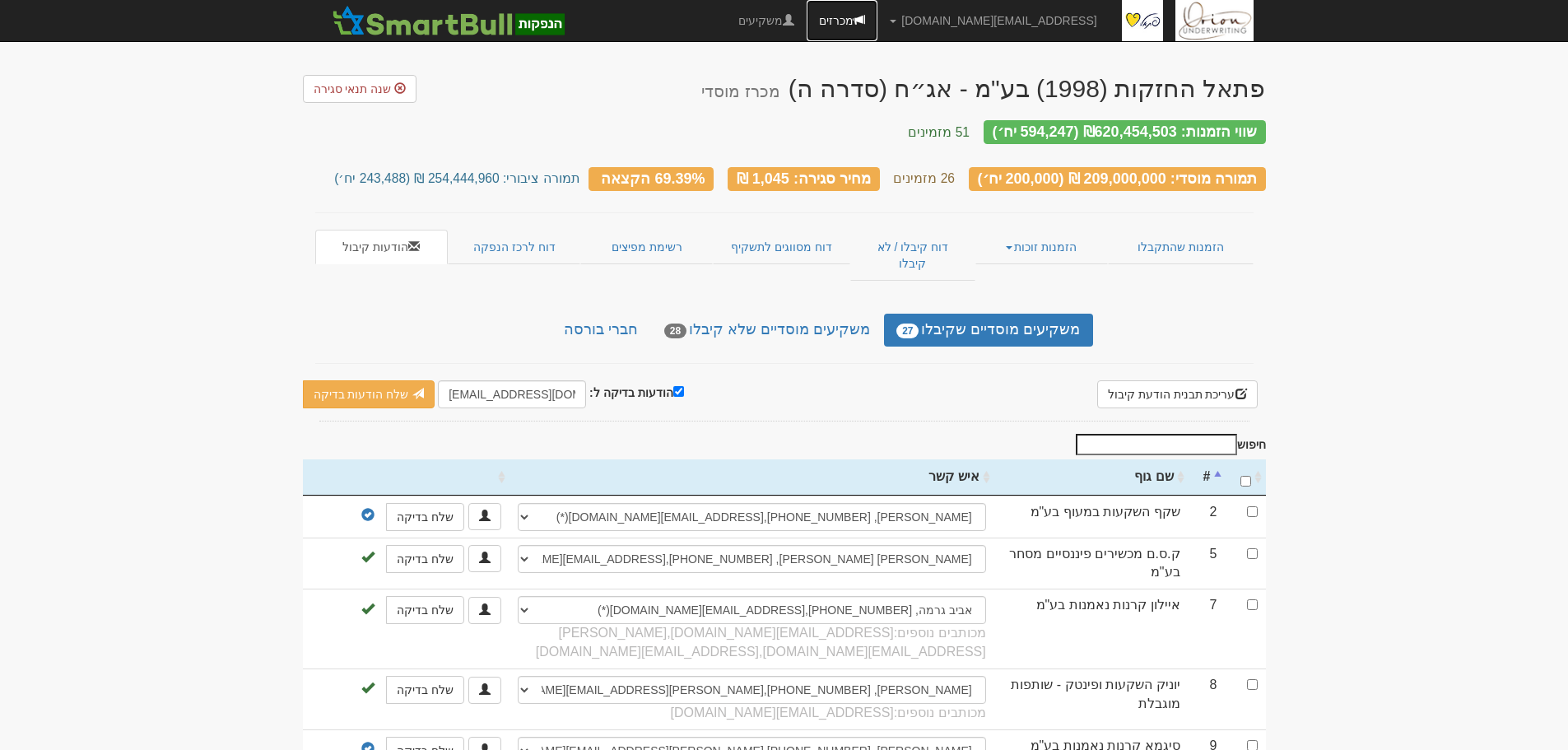
click at [866, 18] on span at bounding box center [860, 20] width 12 height 12
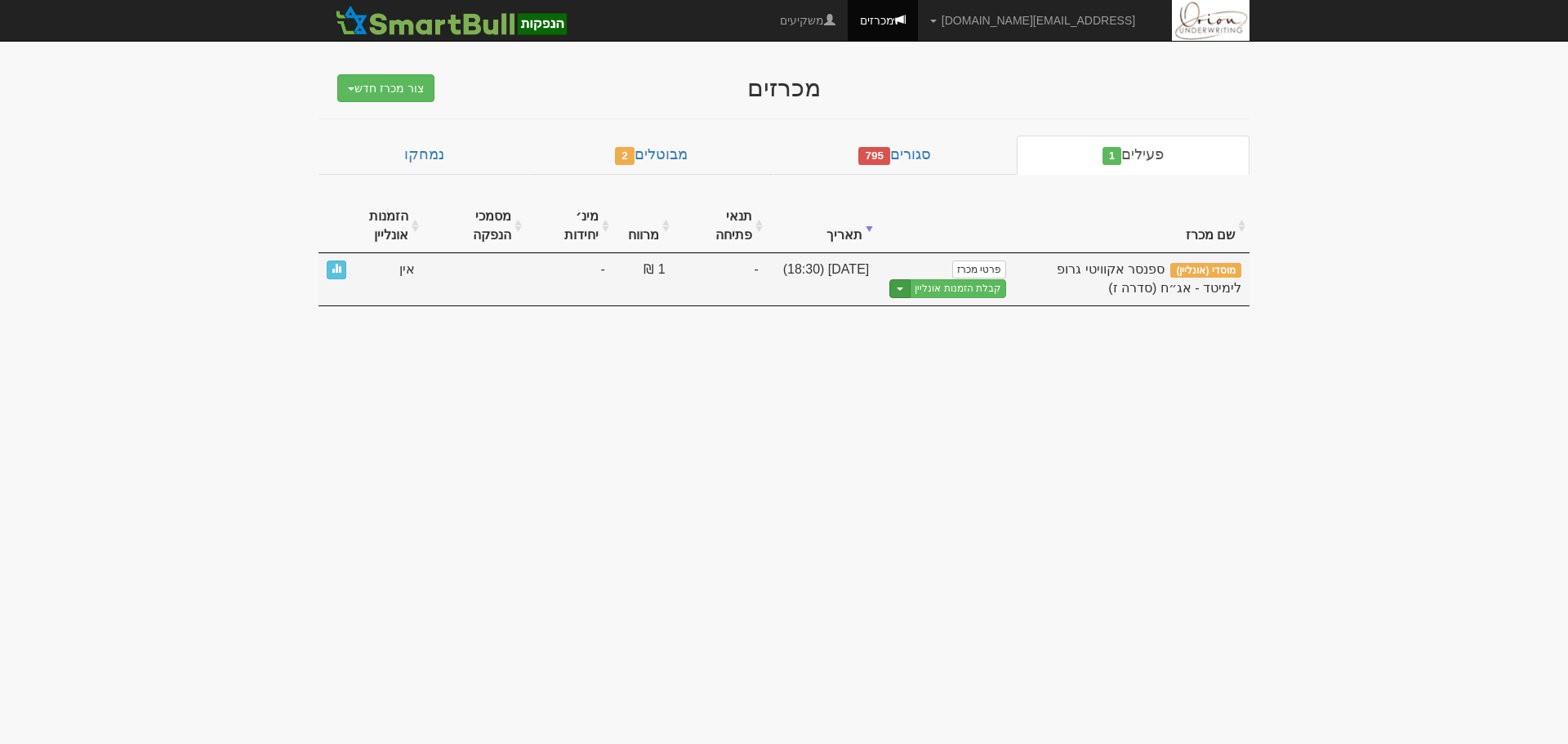
click at [908, 292] on button "Toggle Dropdown" at bounding box center [900, 288] width 21 height 19
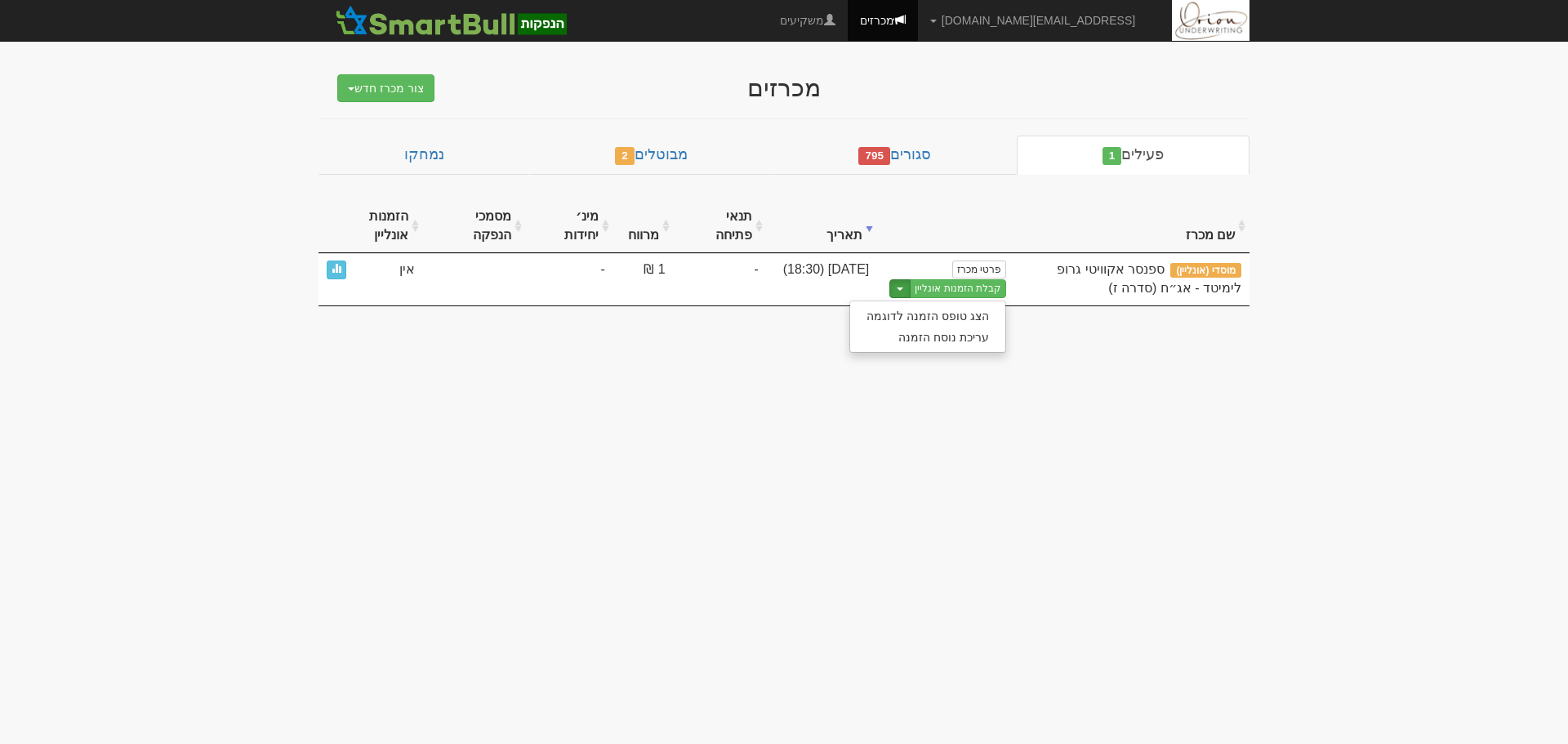
click at [795, 397] on body "[EMAIL_ADDRESS][DOMAIN_NAME] הגדרות חשבונות הנפקה תבניות הודעות קיבול" at bounding box center [784, 372] width 1568 height 744
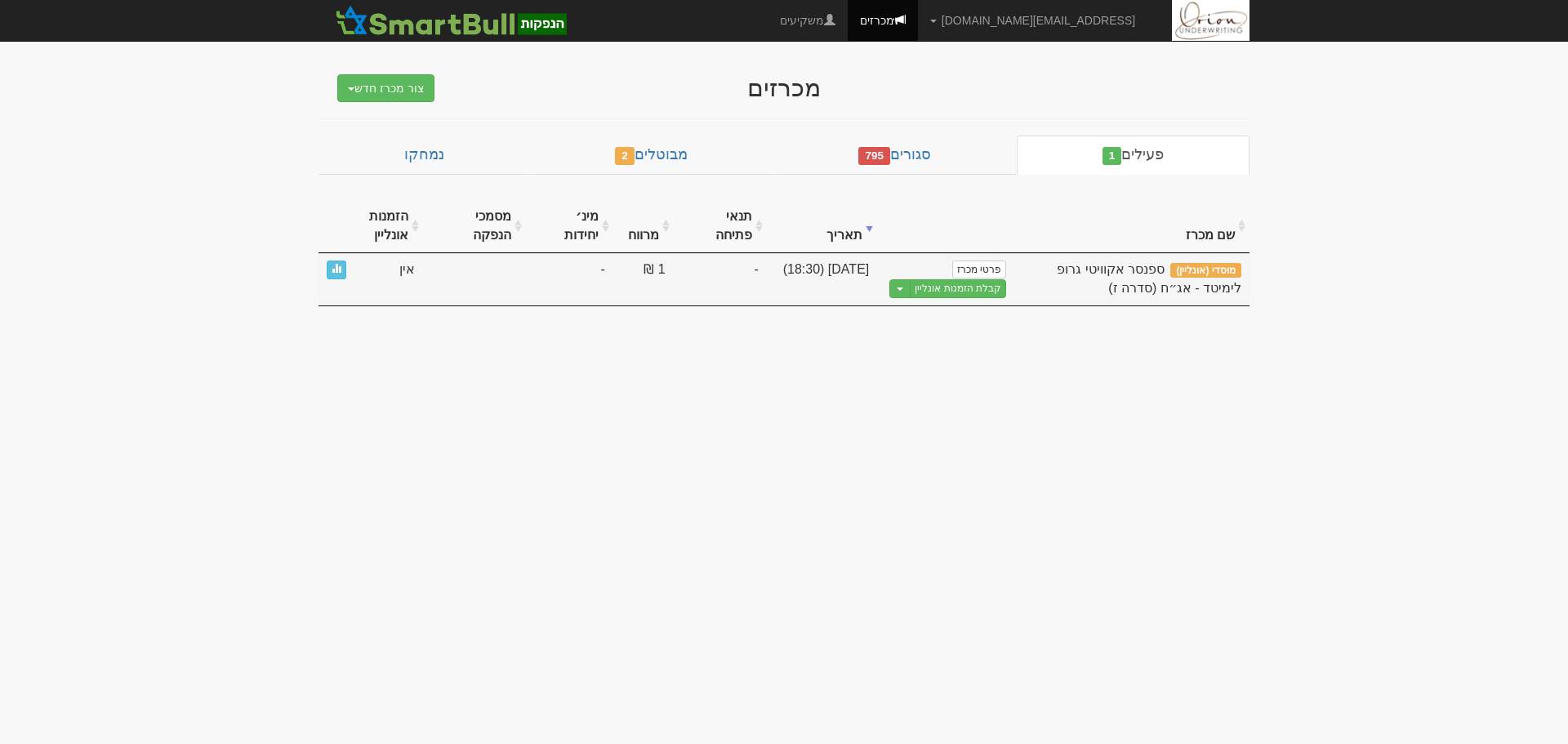
click at [962, 281] on link "קבלת הזמנות אונליין" at bounding box center [957, 288] width 96 height 19
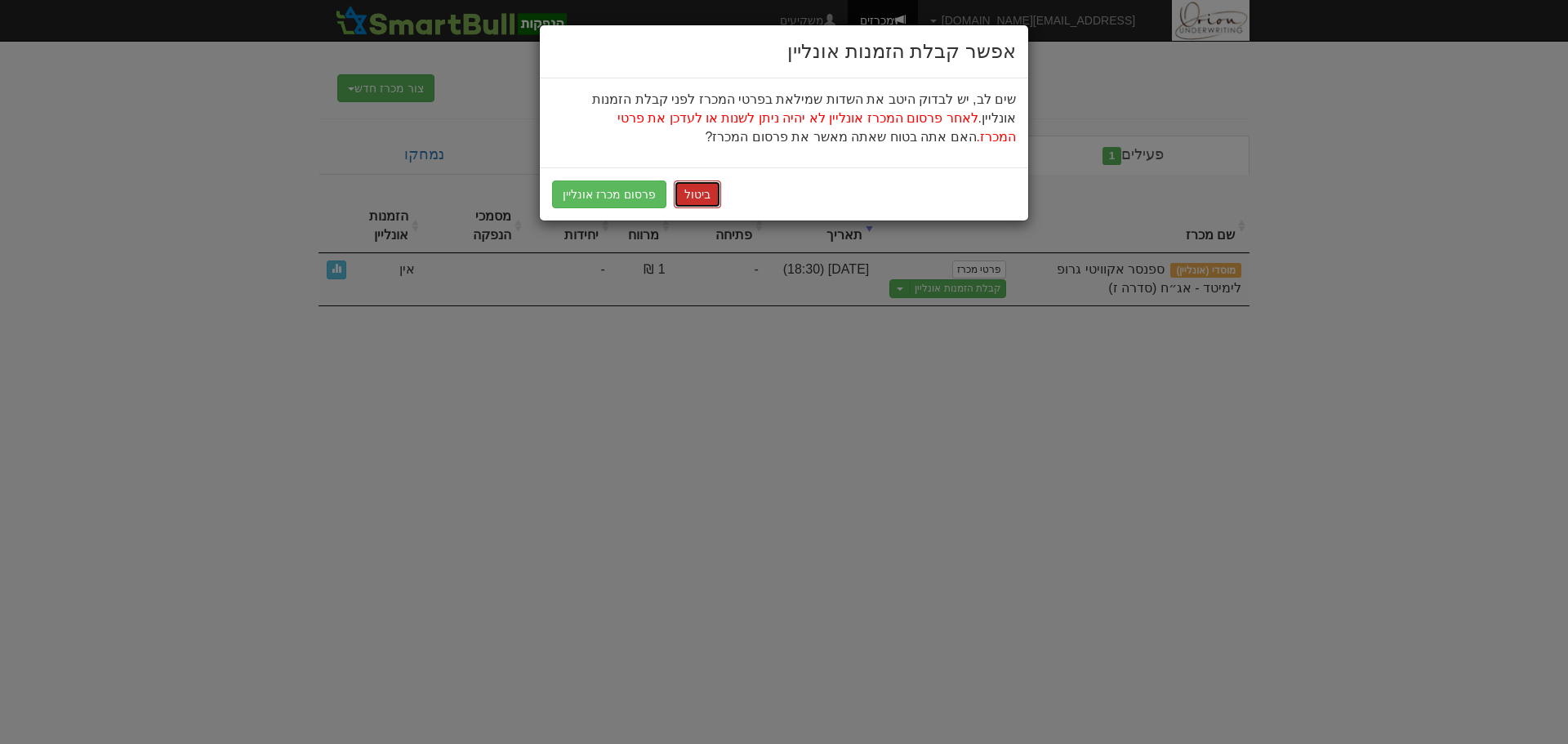
click at [693, 204] on button "ביטול" at bounding box center [698, 195] width 48 height 28
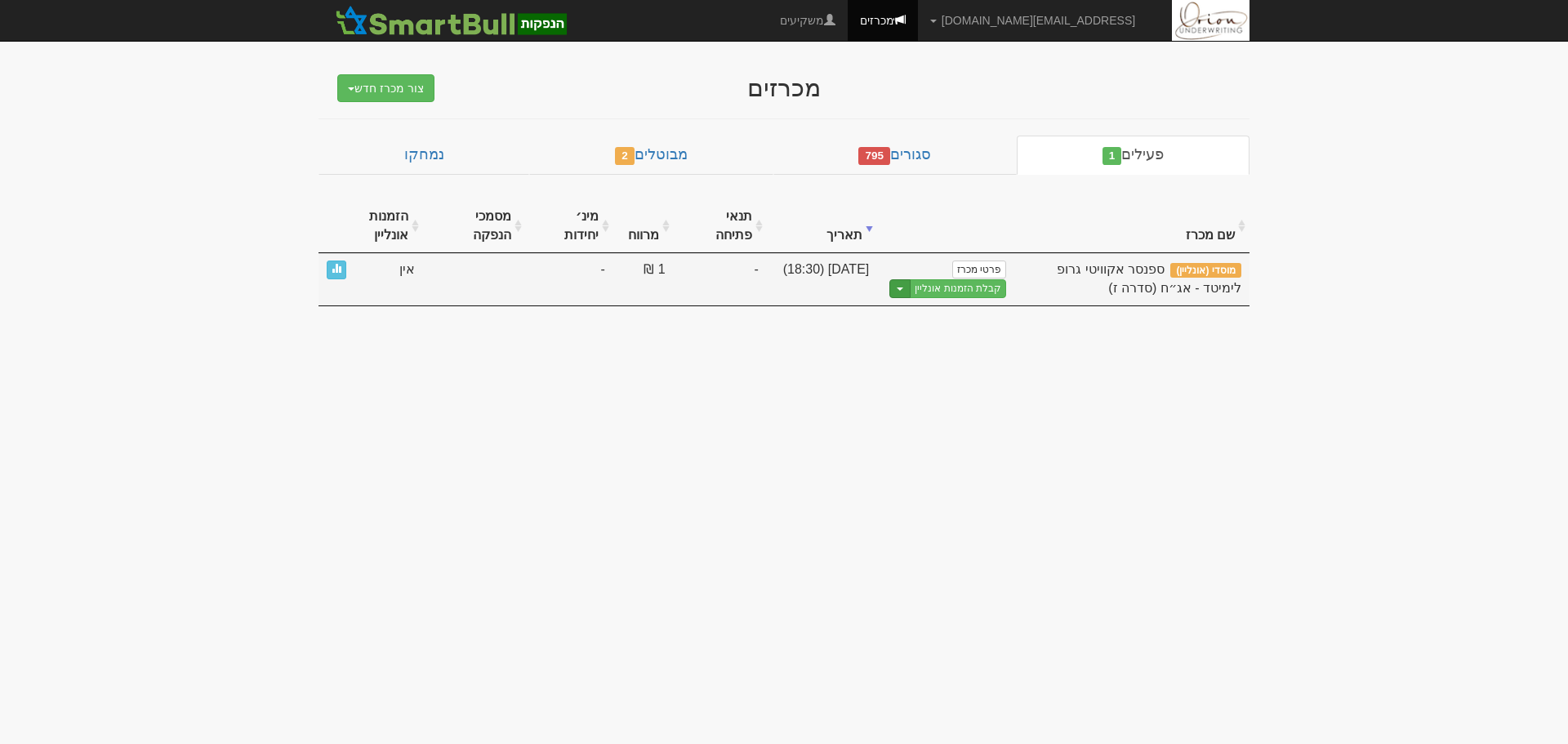
click at [903, 290] on span "button" at bounding box center [900, 289] width 7 height 3
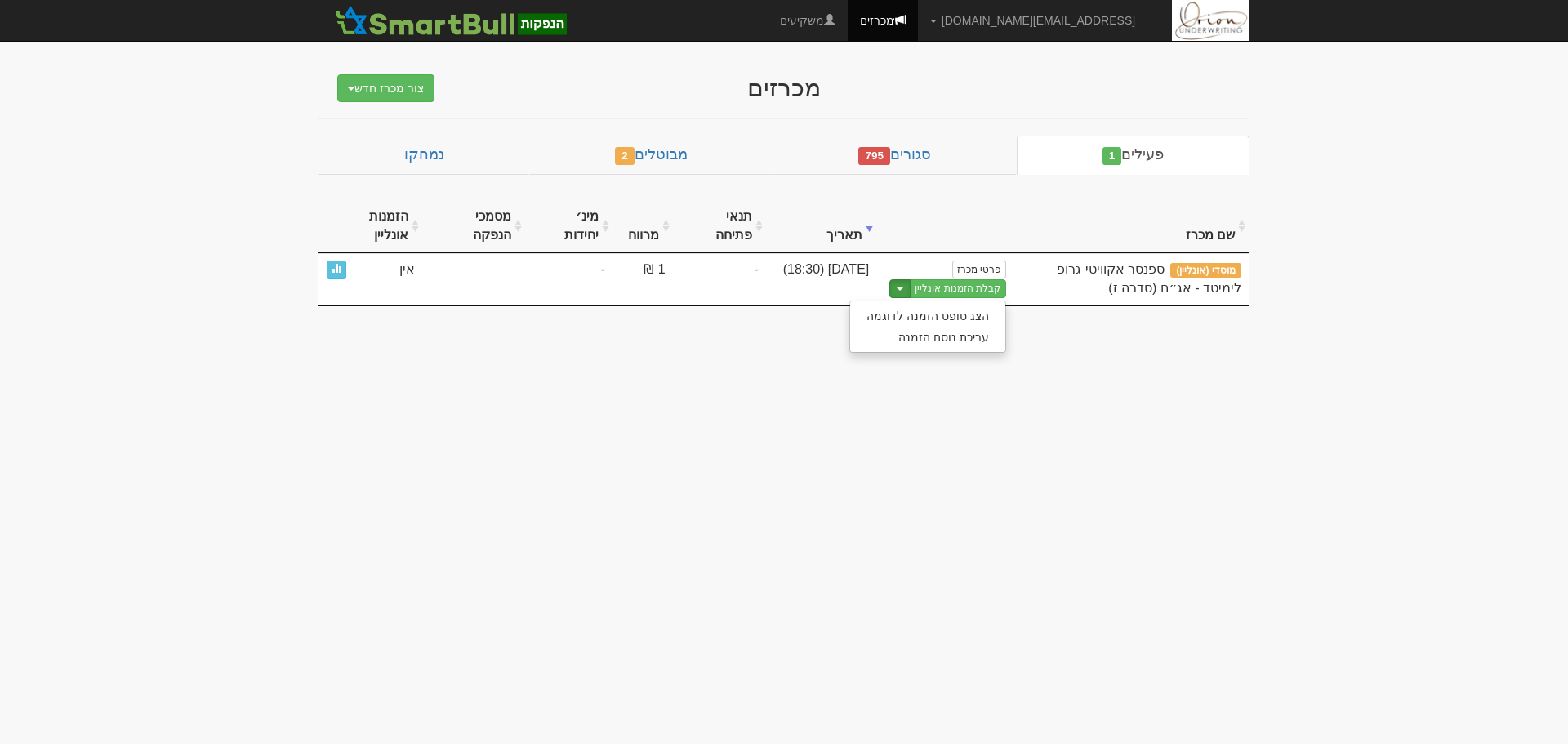
click at [864, 397] on body "hanpaka@orion-uw.com הגדרות חשבונות הנפקה תבניות הודעות קיבול" at bounding box center [784, 372] width 1568 height 744
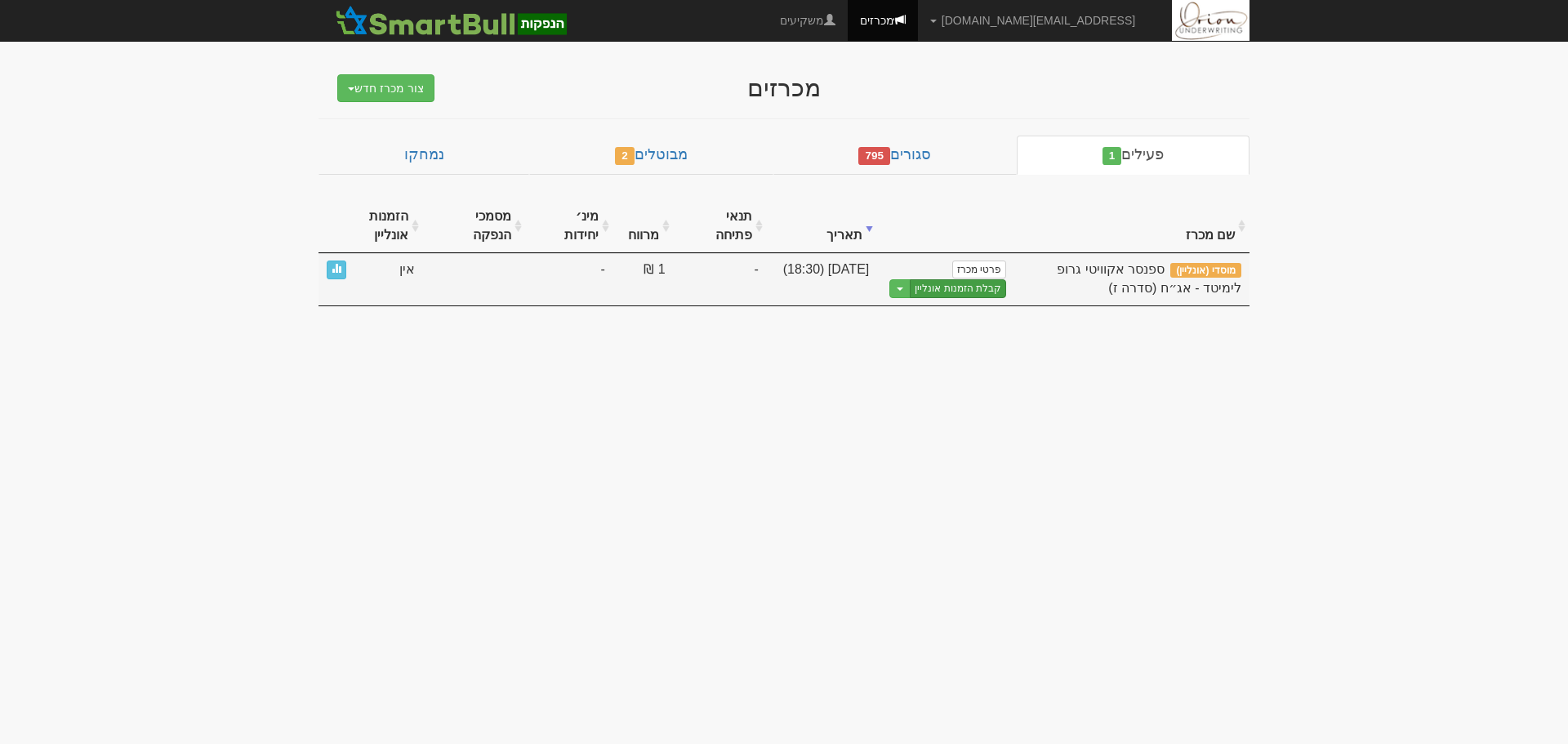
click at [935, 287] on link "קבלת הזמנות אונליין" at bounding box center [957, 288] width 96 height 19
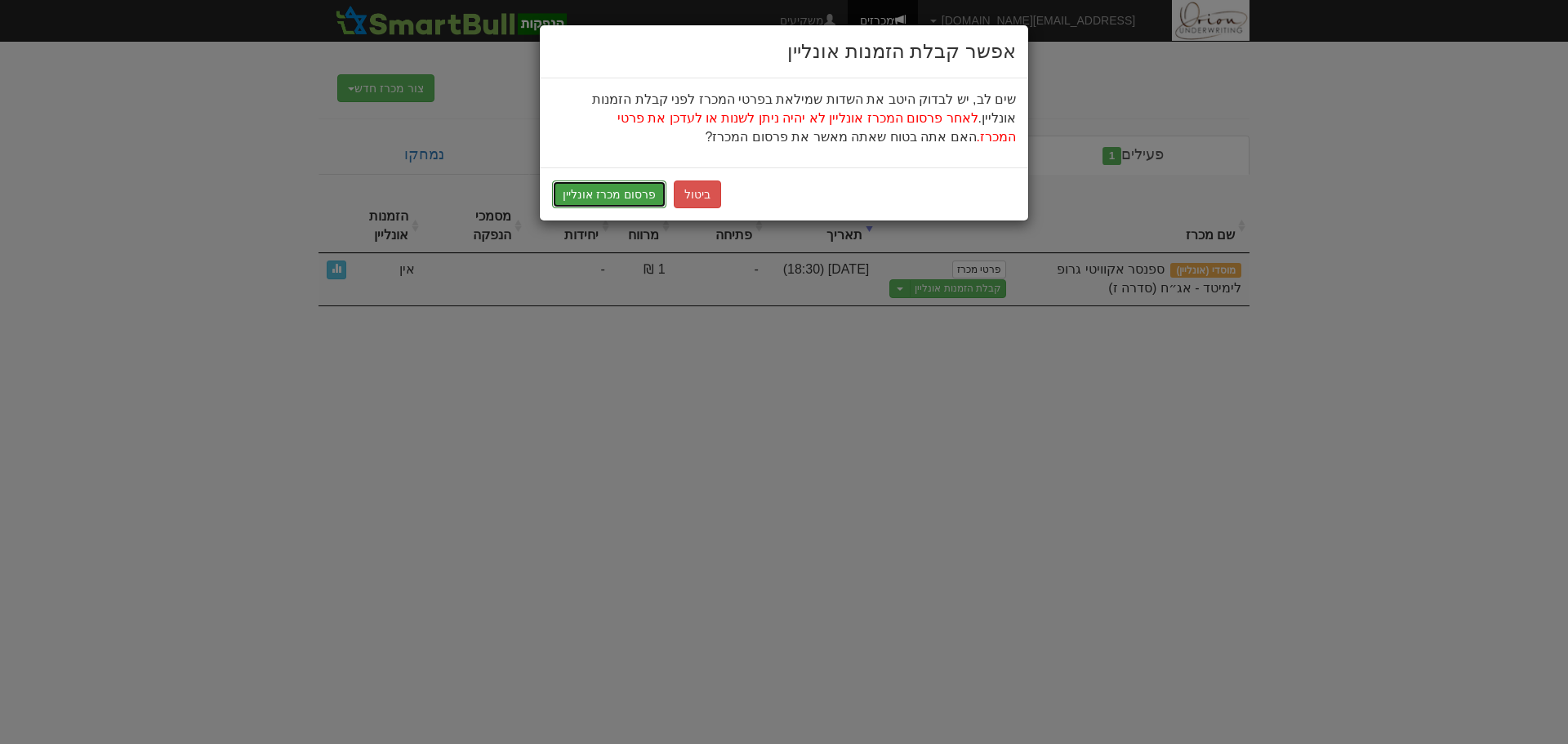
click at [632, 193] on button "פרסום מכרז אונליין" at bounding box center [609, 195] width 114 height 28
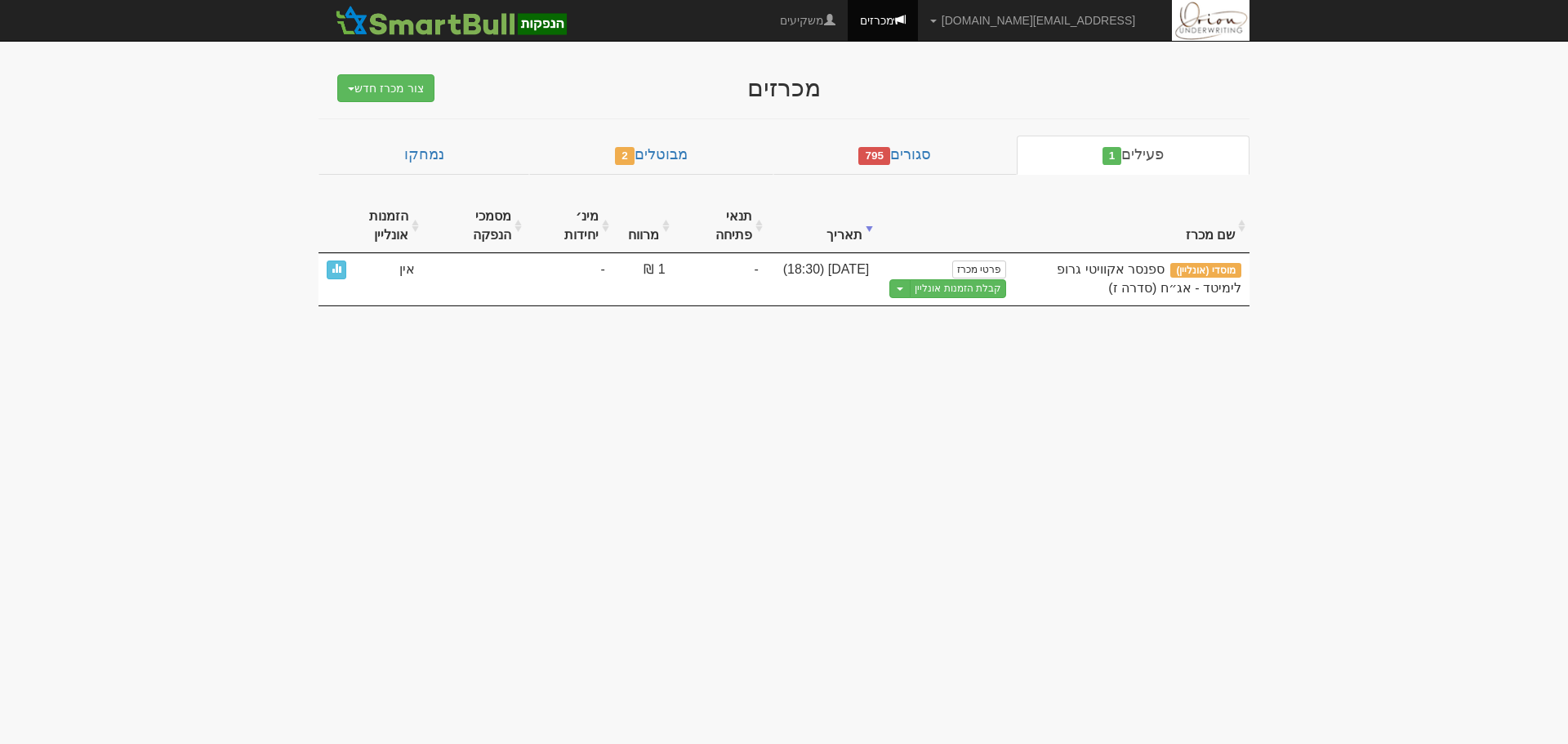
click at [873, 408] on body "hanpaka@orion-uw.com הגדרות חשבונות הנפקה תבניות הודעות קיבול" at bounding box center [784, 372] width 1568 height 744
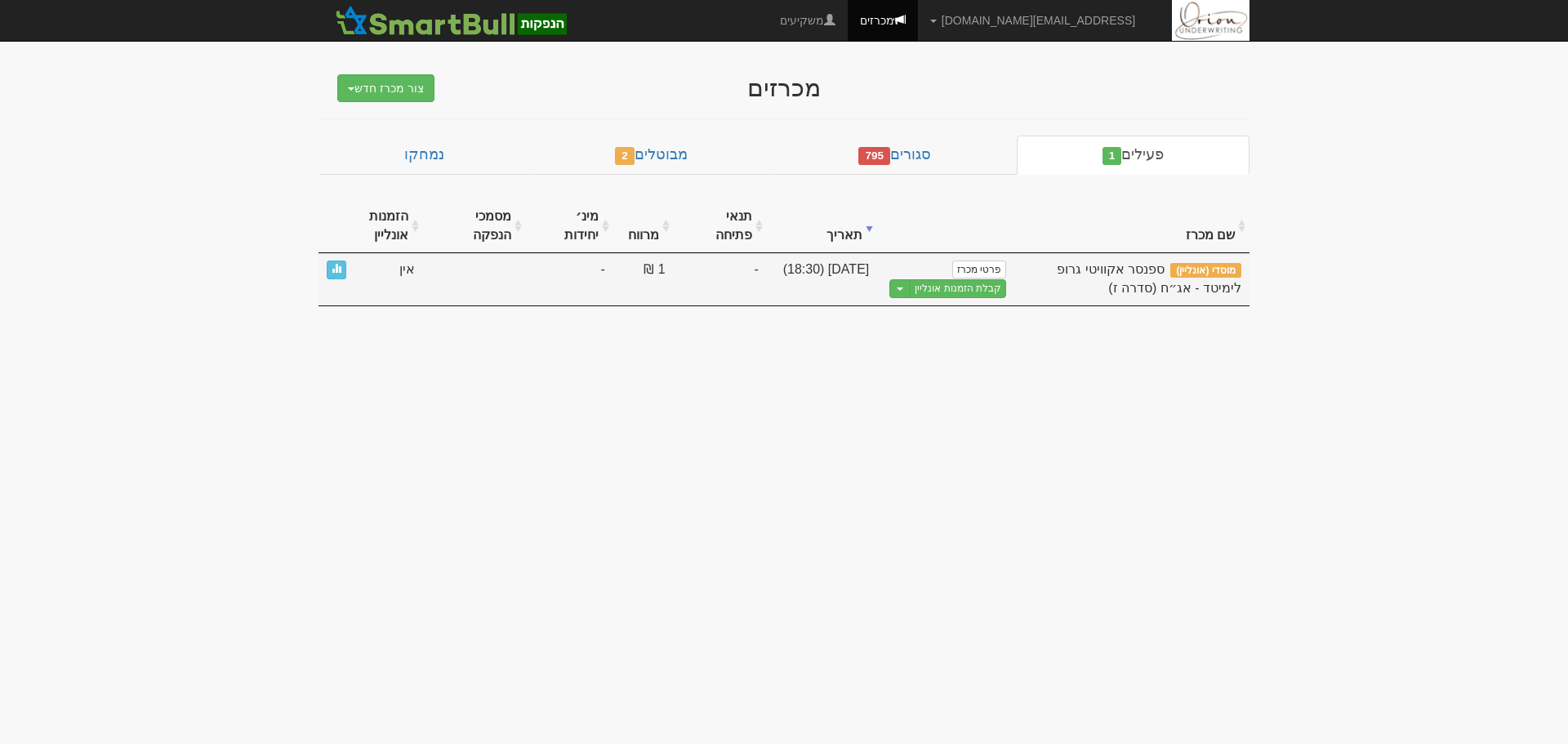
click at [981, 292] on link "קבלת הזמנות אונליין" at bounding box center [957, 288] width 96 height 19
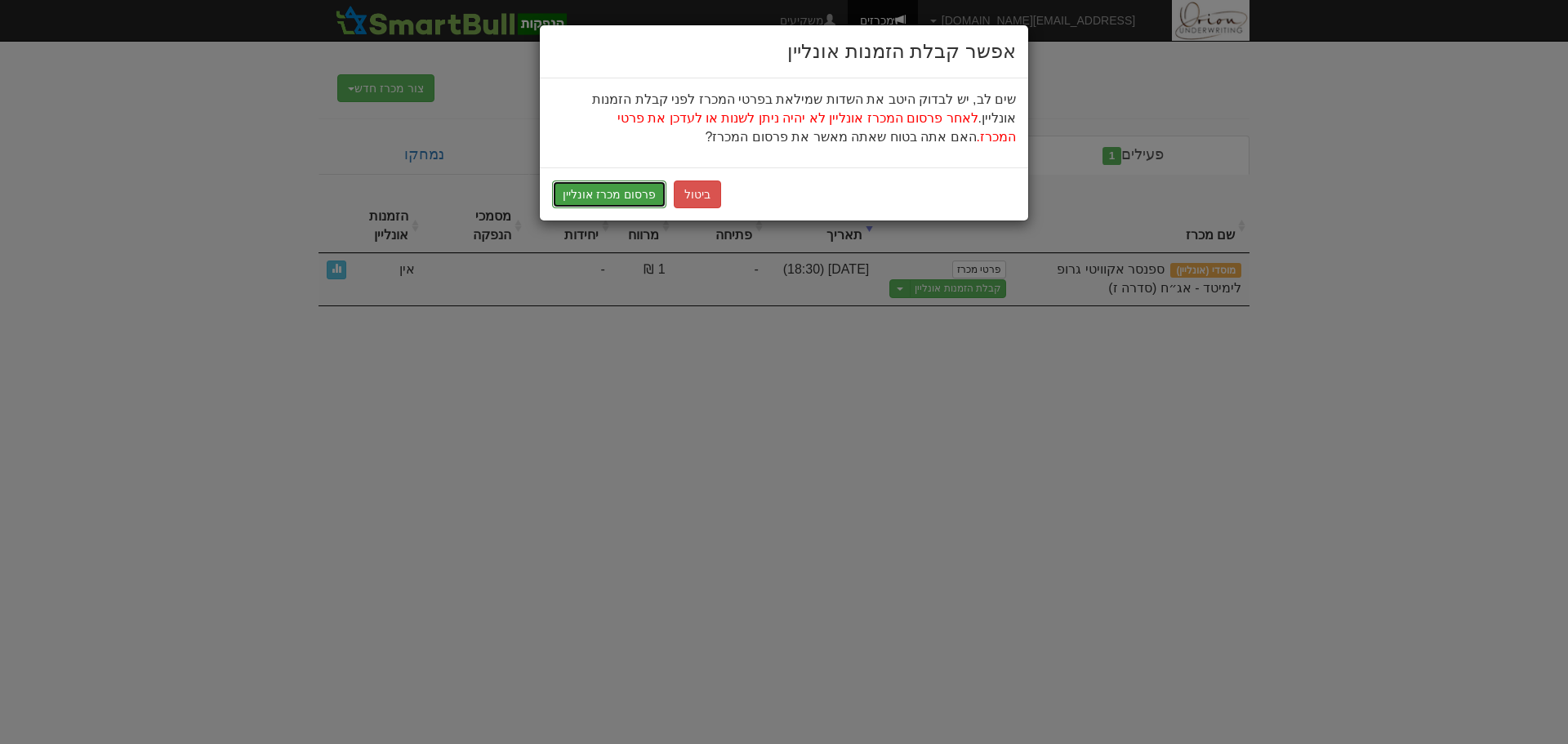
click at [611, 199] on button "פרסום מכרז אונליין" at bounding box center [609, 195] width 114 height 28
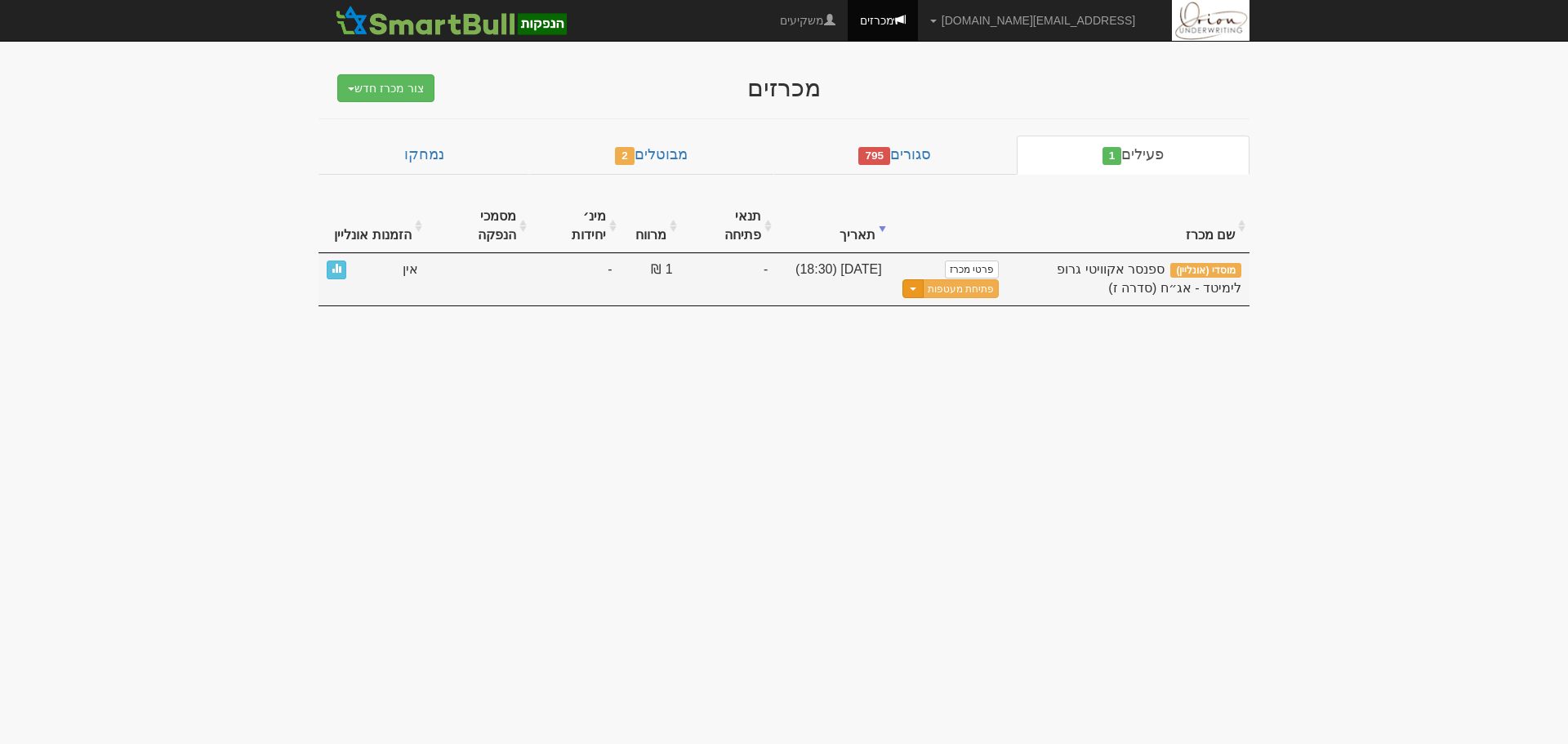
click at [919, 279] on button "Toggle Dropdown" at bounding box center [913, 288] width 21 height 19
click at [904, 327] on link "עדכן מסמכי הנפקה" at bounding box center [920, 338] width 155 height 21
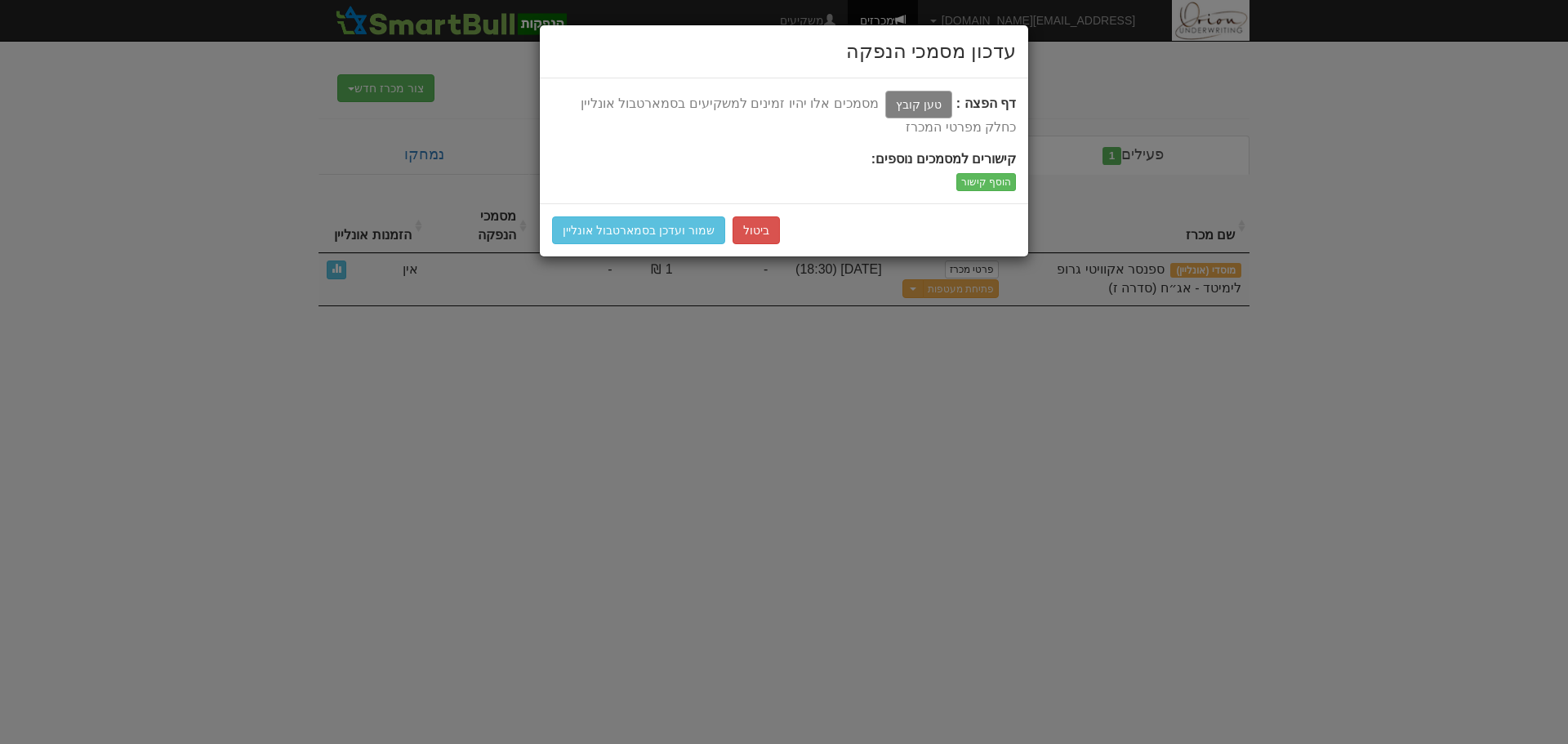
click at [923, 110] on label "טען קובץ" at bounding box center [919, 104] width 67 height 28
click at [882, 110] on input "טען קובץ" at bounding box center [882, 104] width 0 height 20
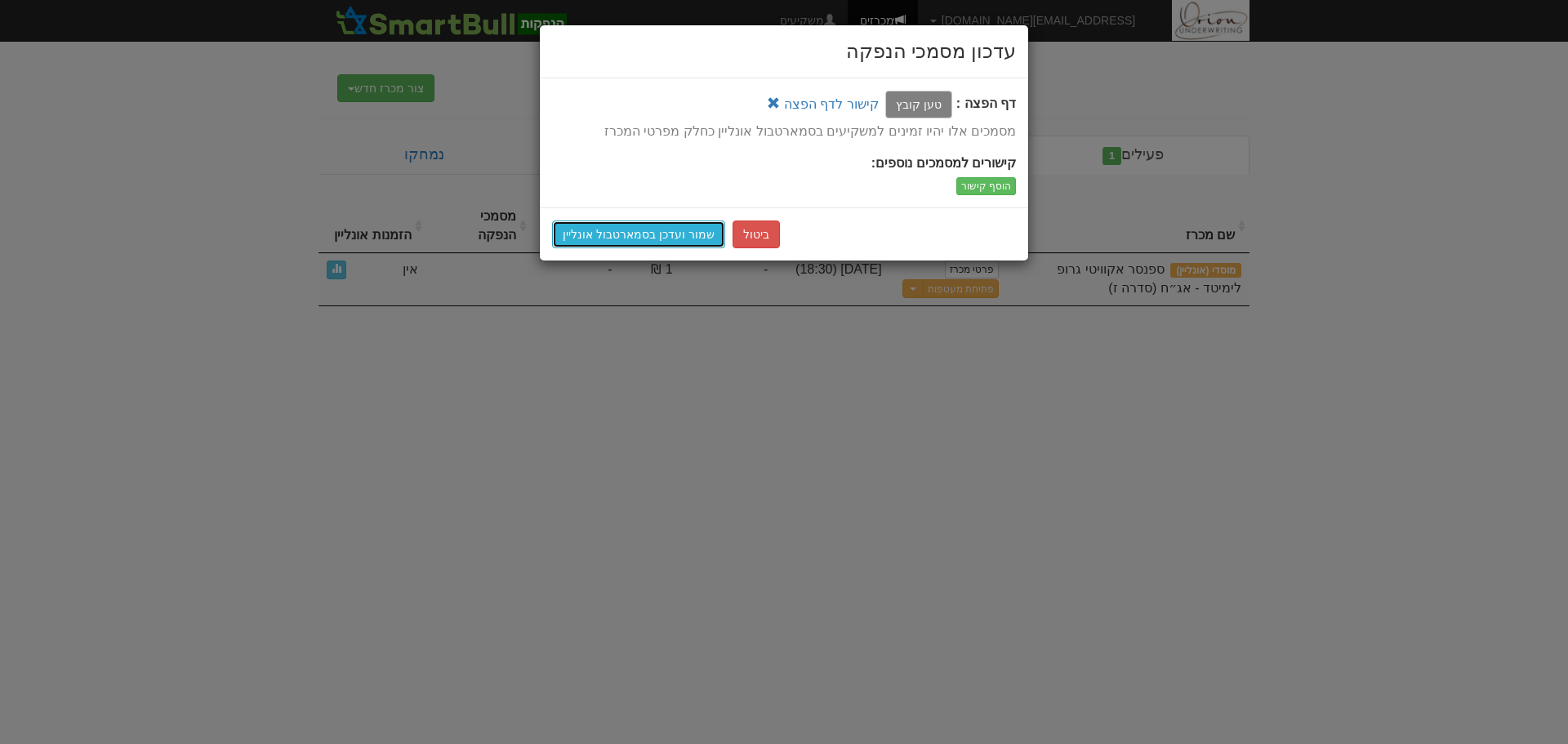
click at [607, 230] on button "שמור ועדכן בסמארטבול אונליין" at bounding box center [639, 235] width 173 height 28
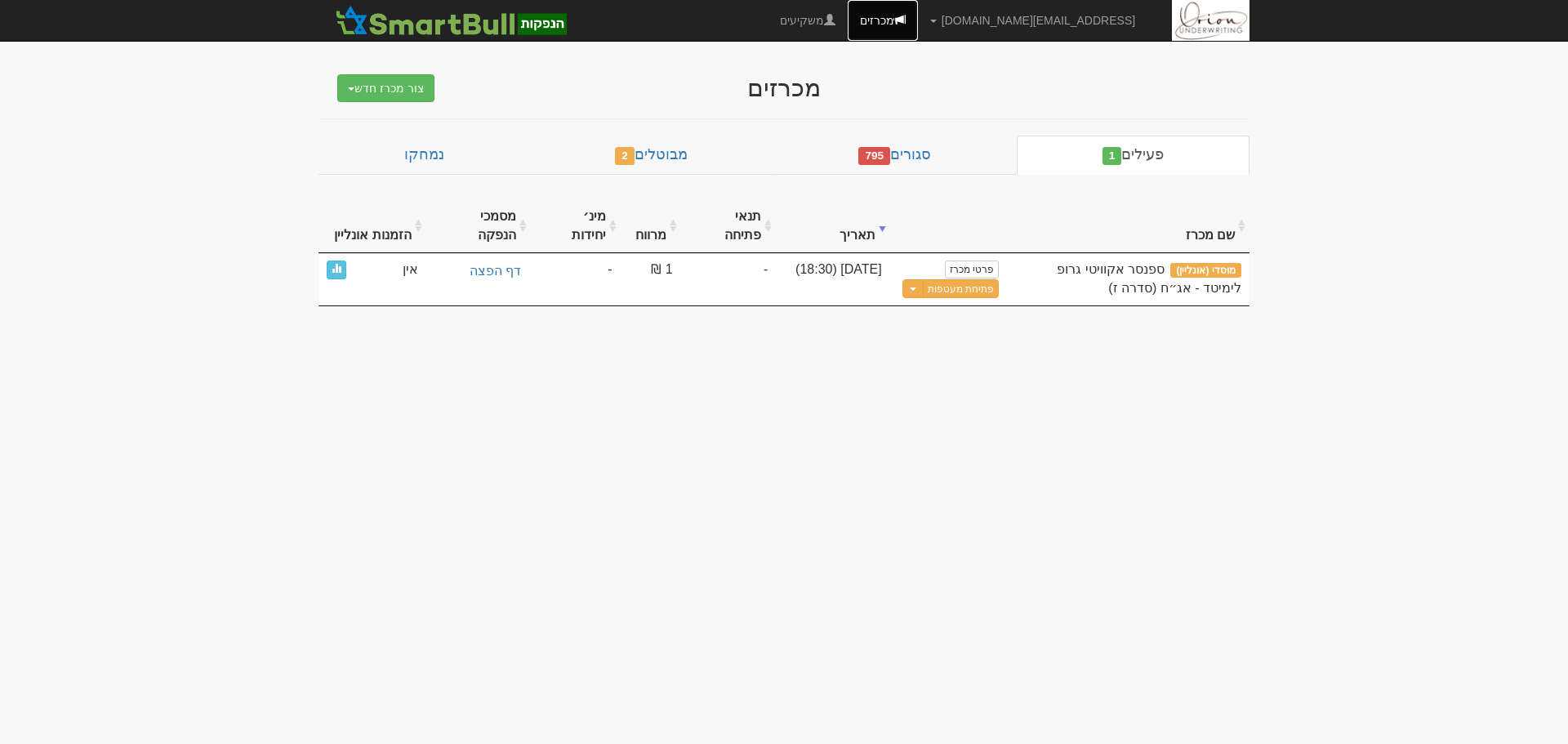
click at [918, 8] on link "מכרזים" at bounding box center [883, 21] width 71 height 41
